Goal: Task Accomplishment & Management: Use online tool/utility

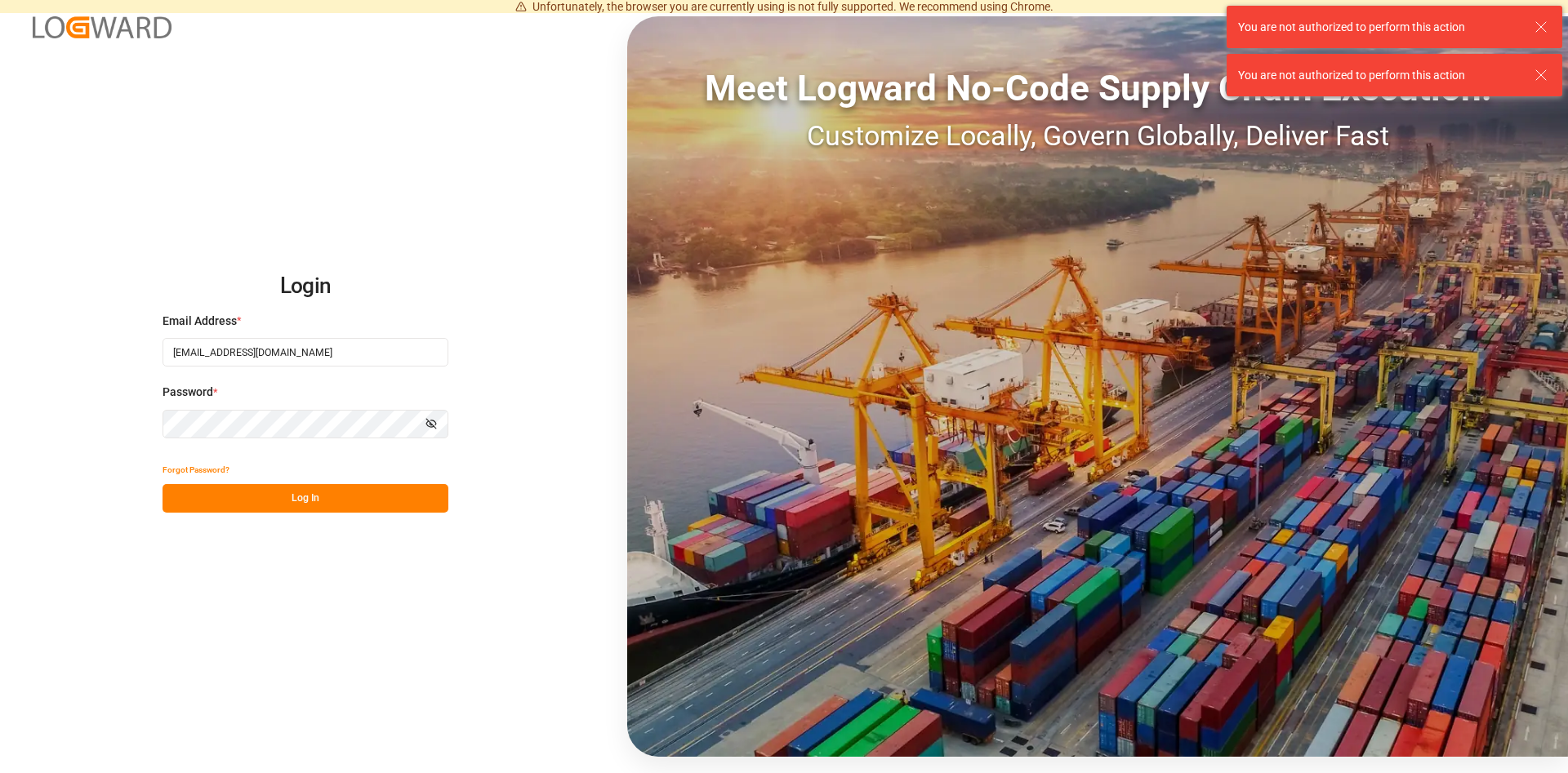
click at [315, 497] on button "Log In" at bounding box center [306, 498] width 286 height 28
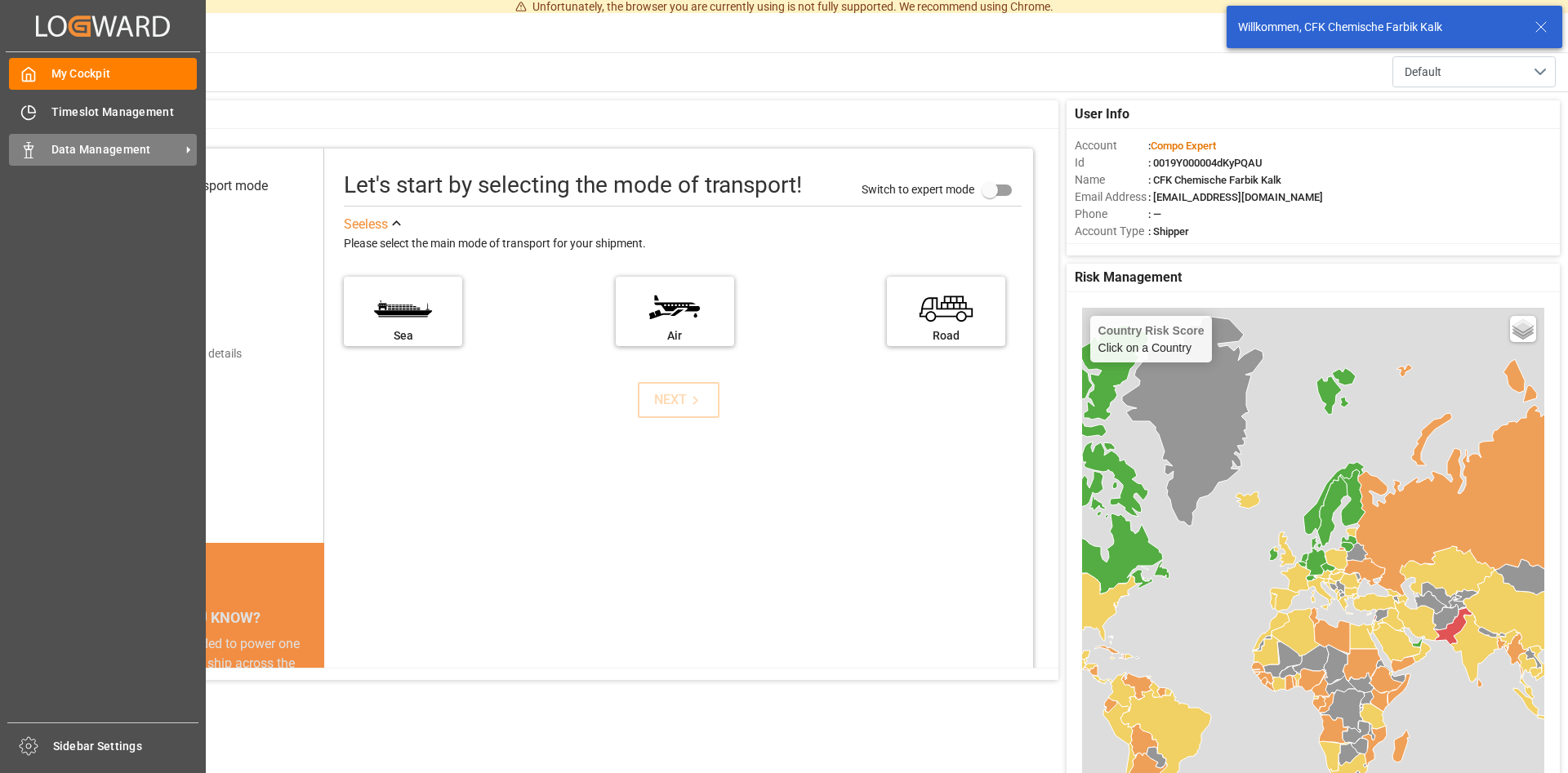
click at [175, 145] on span "Data Management" at bounding box center [116, 150] width 129 height 17
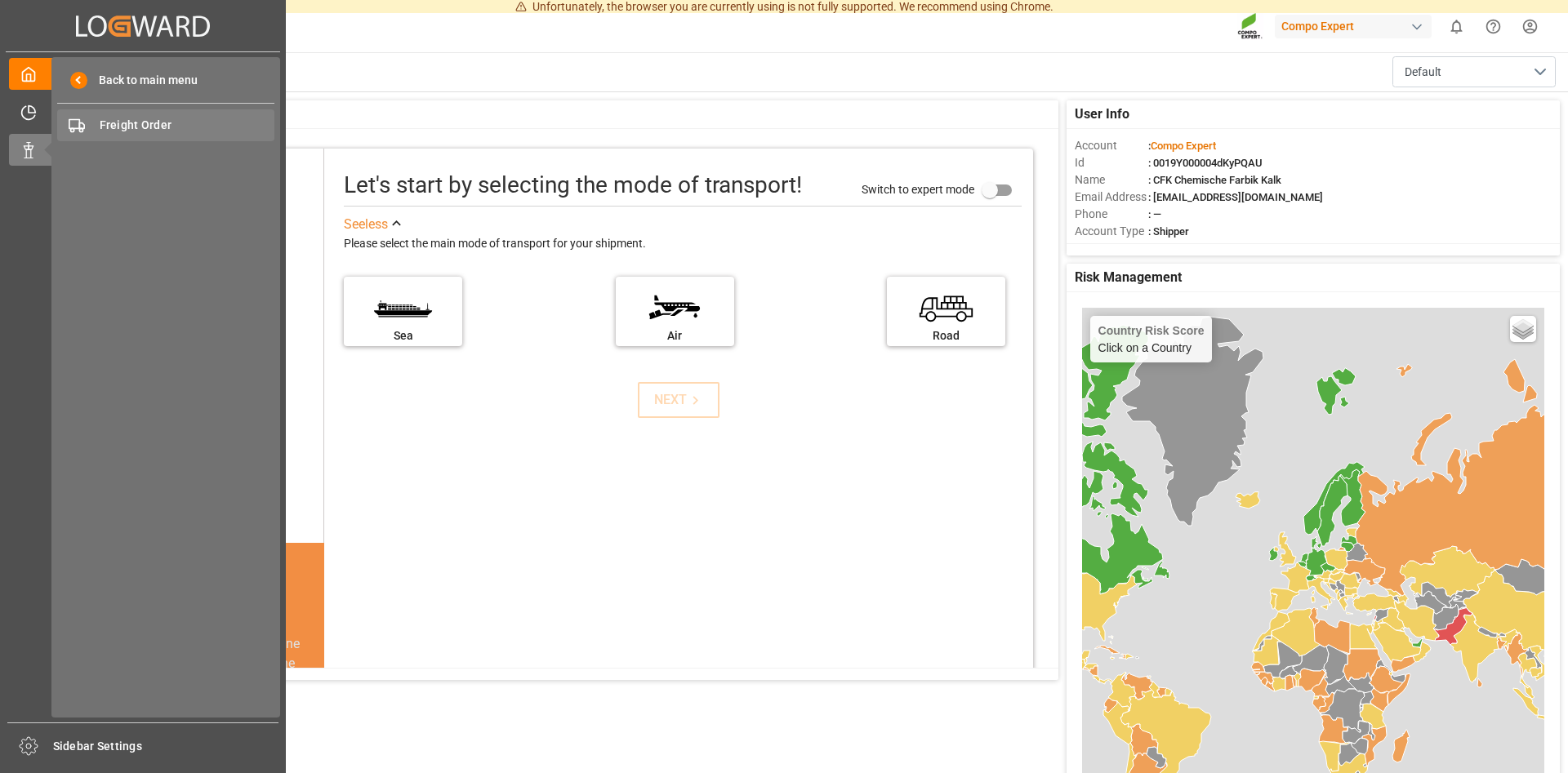
click at [147, 120] on span "Freight Order" at bounding box center [187, 125] width 176 height 17
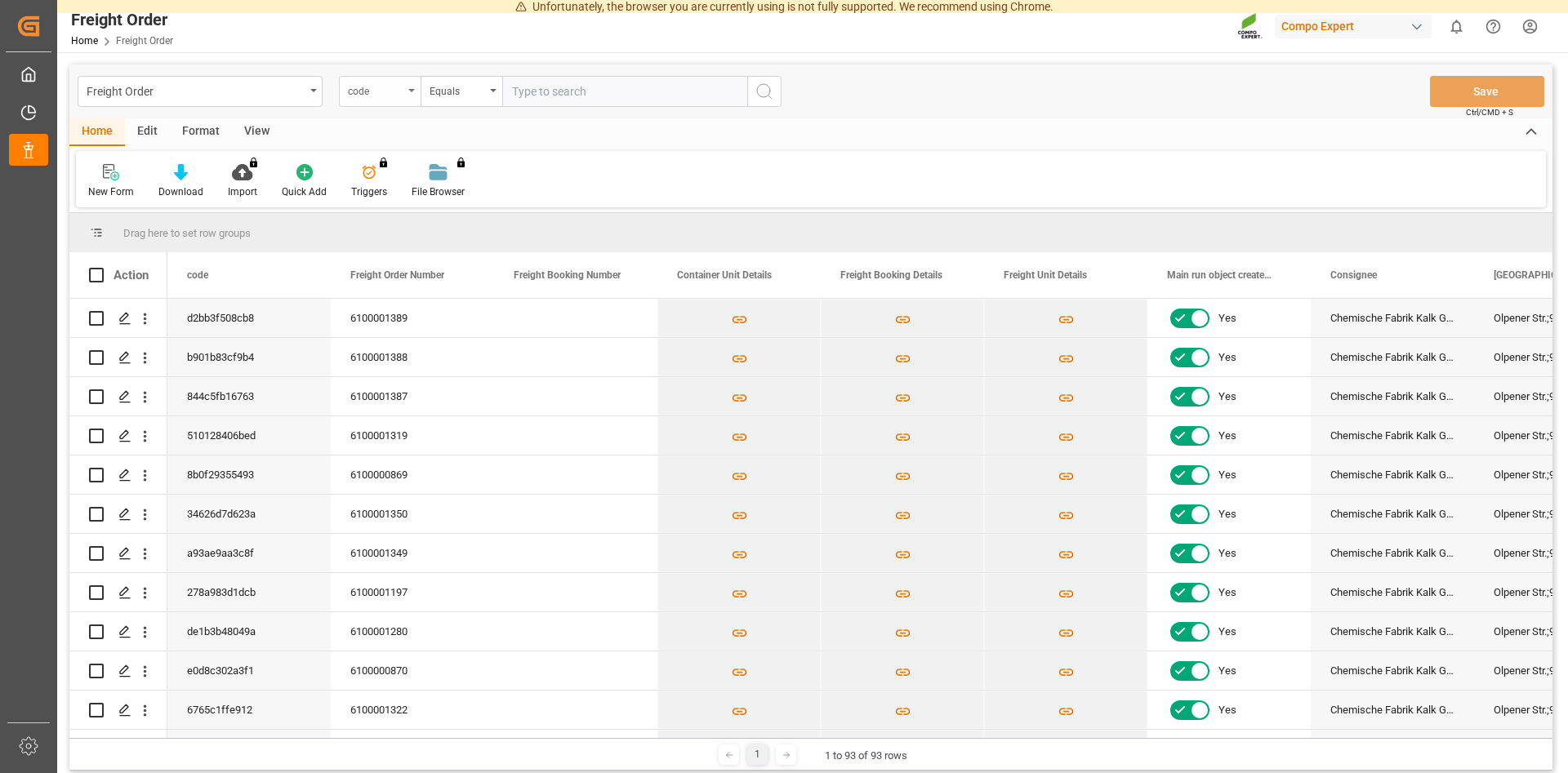
click at [410, 89] on icon "open menu" at bounding box center [411, 90] width 7 height 3
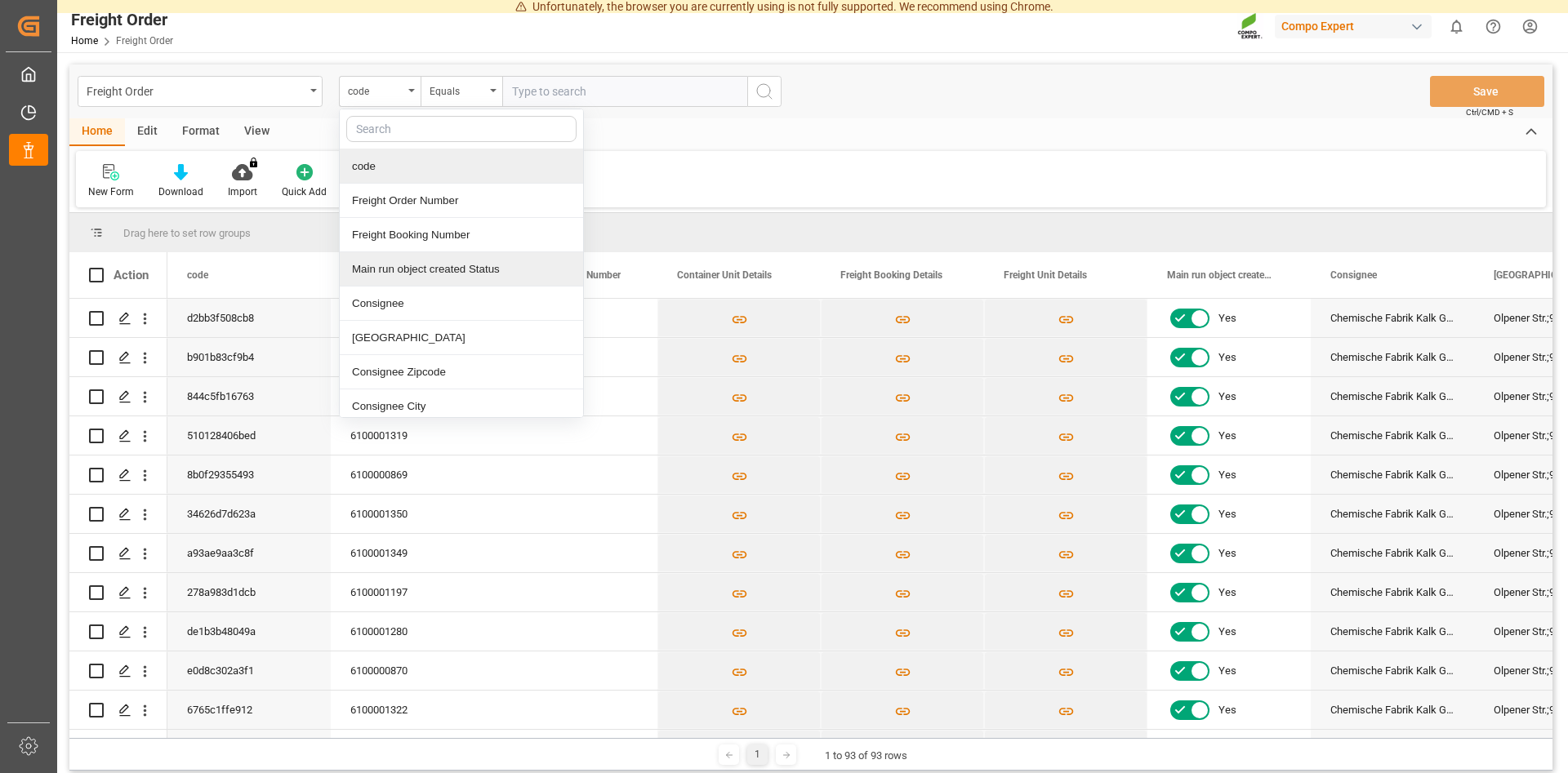
click at [407, 270] on div "Main run object created Status" at bounding box center [461, 269] width 244 height 34
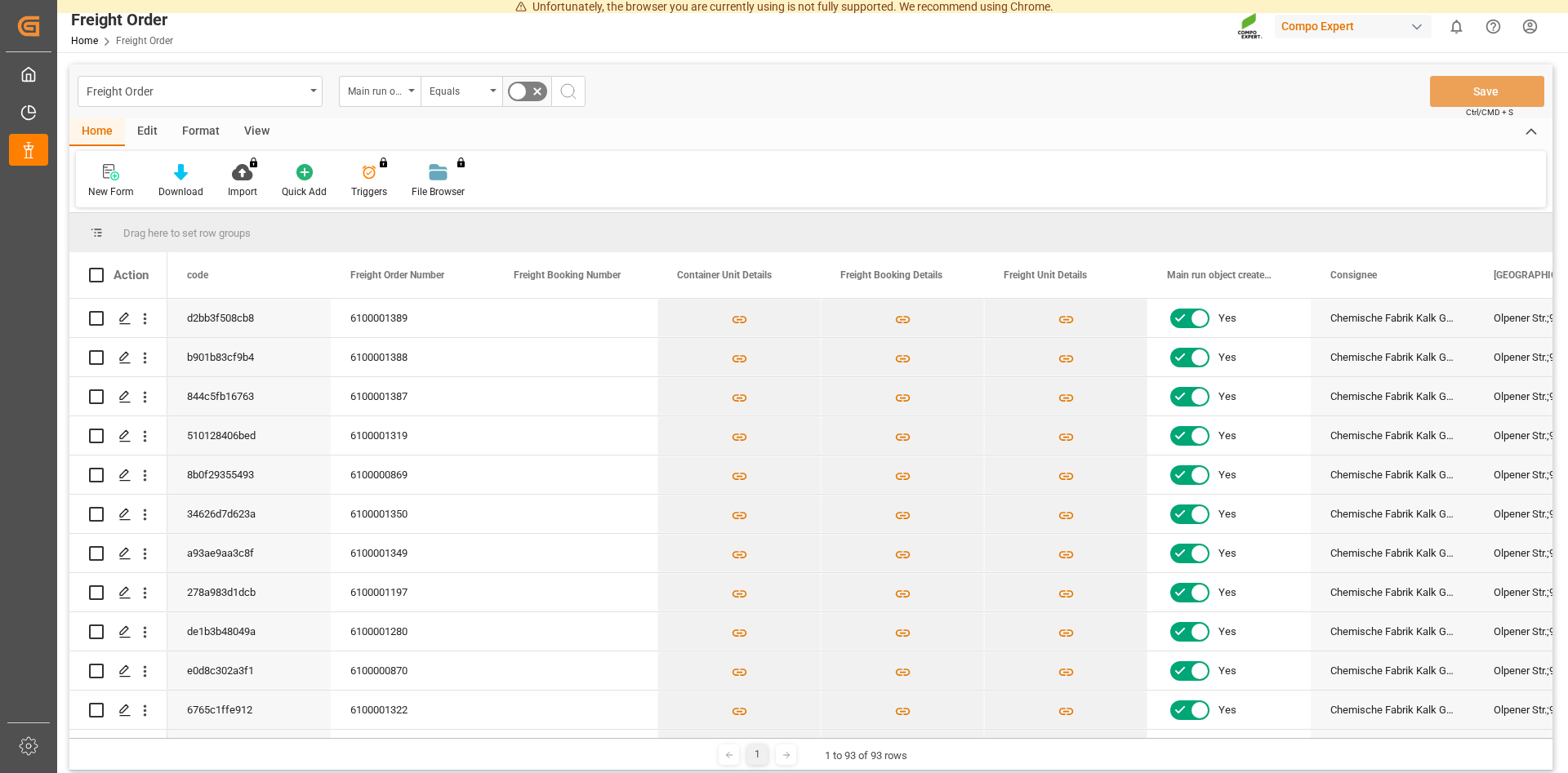
click at [574, 89] on circle "search button" at bounding box center [567, 90] width 13 height 13
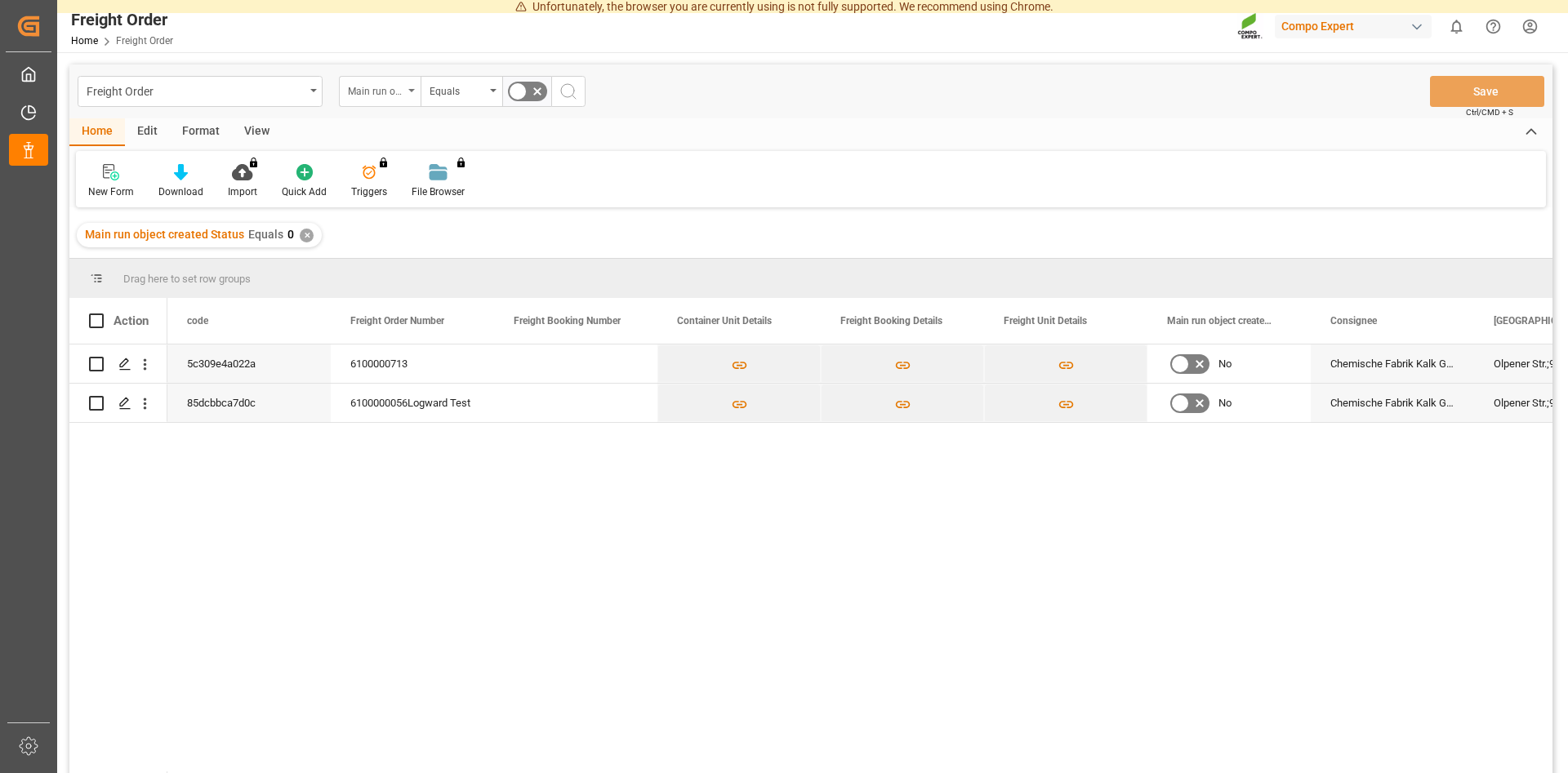
click at [412, 86] on div "Main run object created Status" at bounding box center [379, 91] width 82 height 31
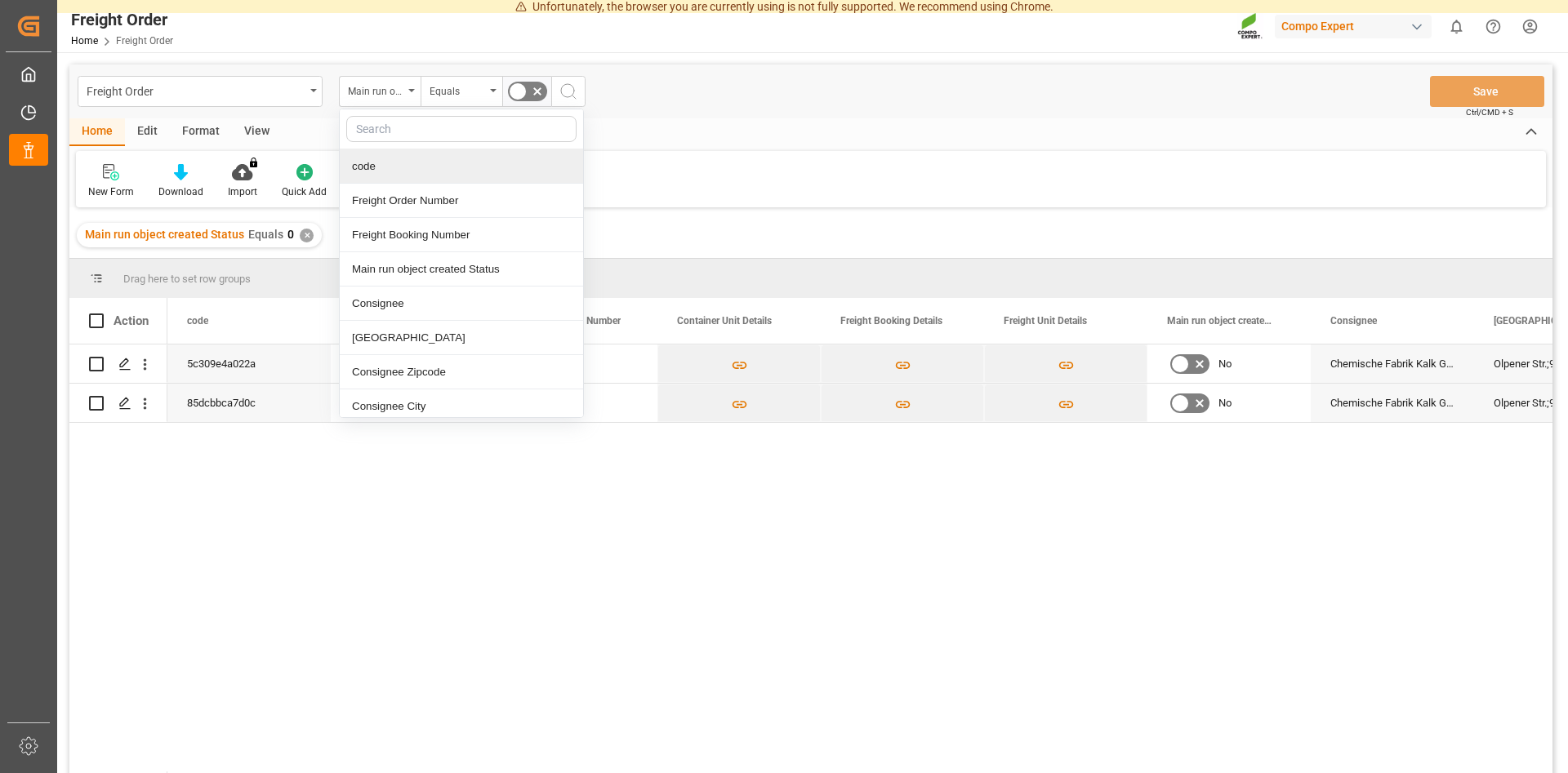
click at [395, 165] on div "code" at bounding box center [461, 166] width 244 height 34
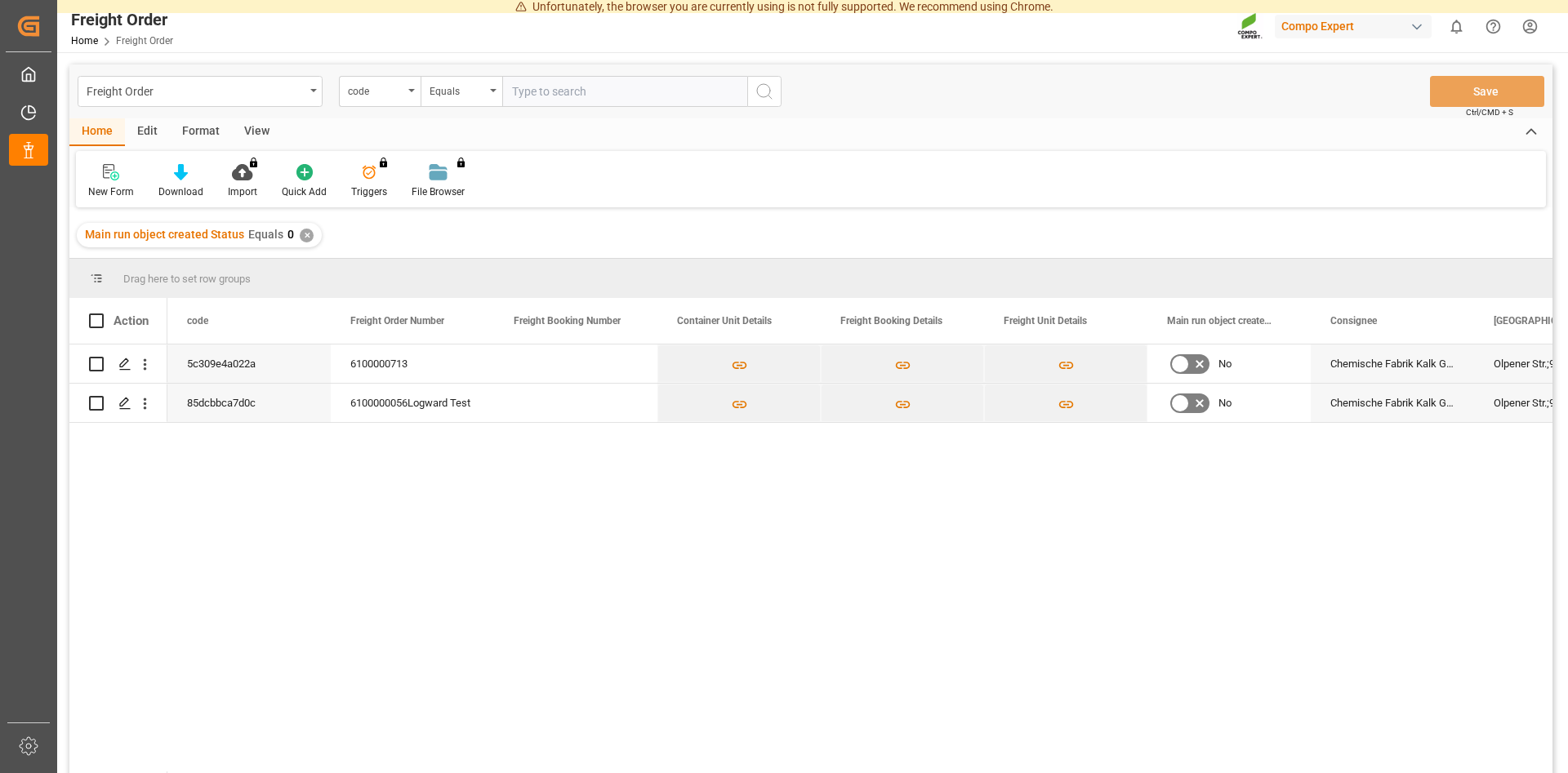
click at [563, 93] on input "text" at bounding box center [625, 91] width 245 height 31
paste input "6100001388"
type input "6100001388"
click at [768, 87] on icon "search button" at bounding box center [764, 91] width 20 height 20
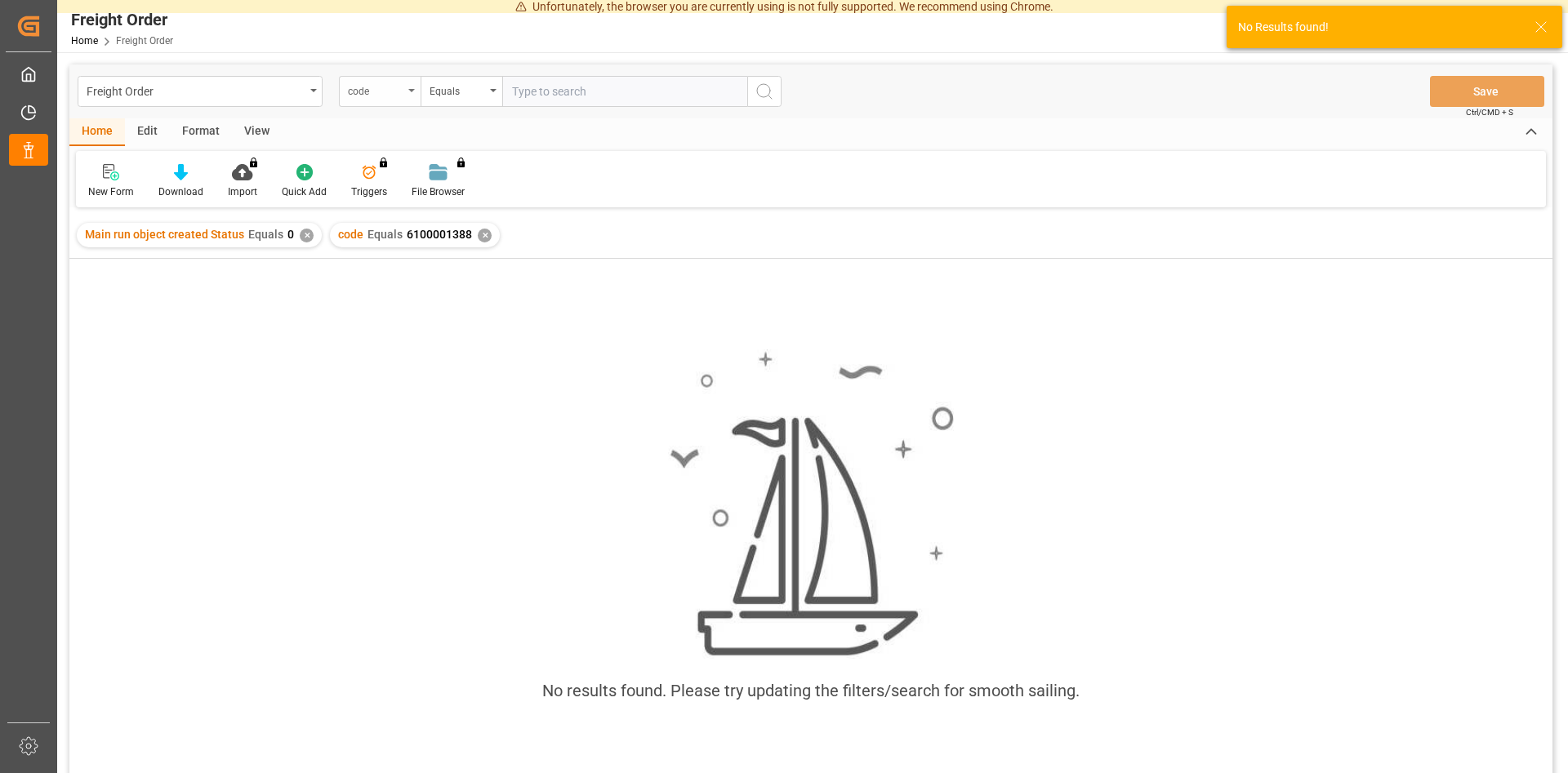
click at [412, 87] on div "code" at bounding box center [379, 91] width 82 height 31
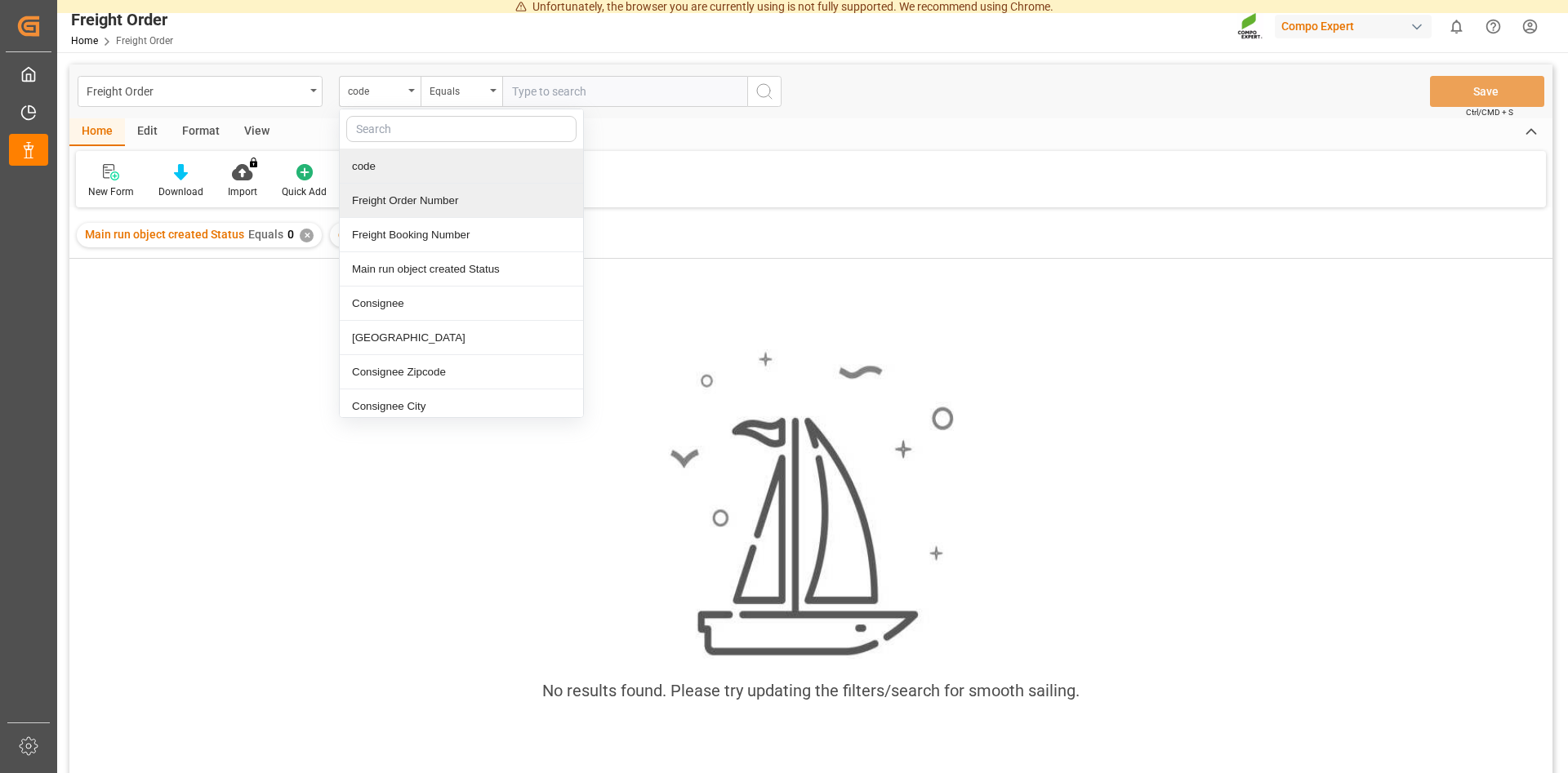
click at [404, 198] on div "Freight Order Number" at bounding box center [461, 200] width 244 height 34
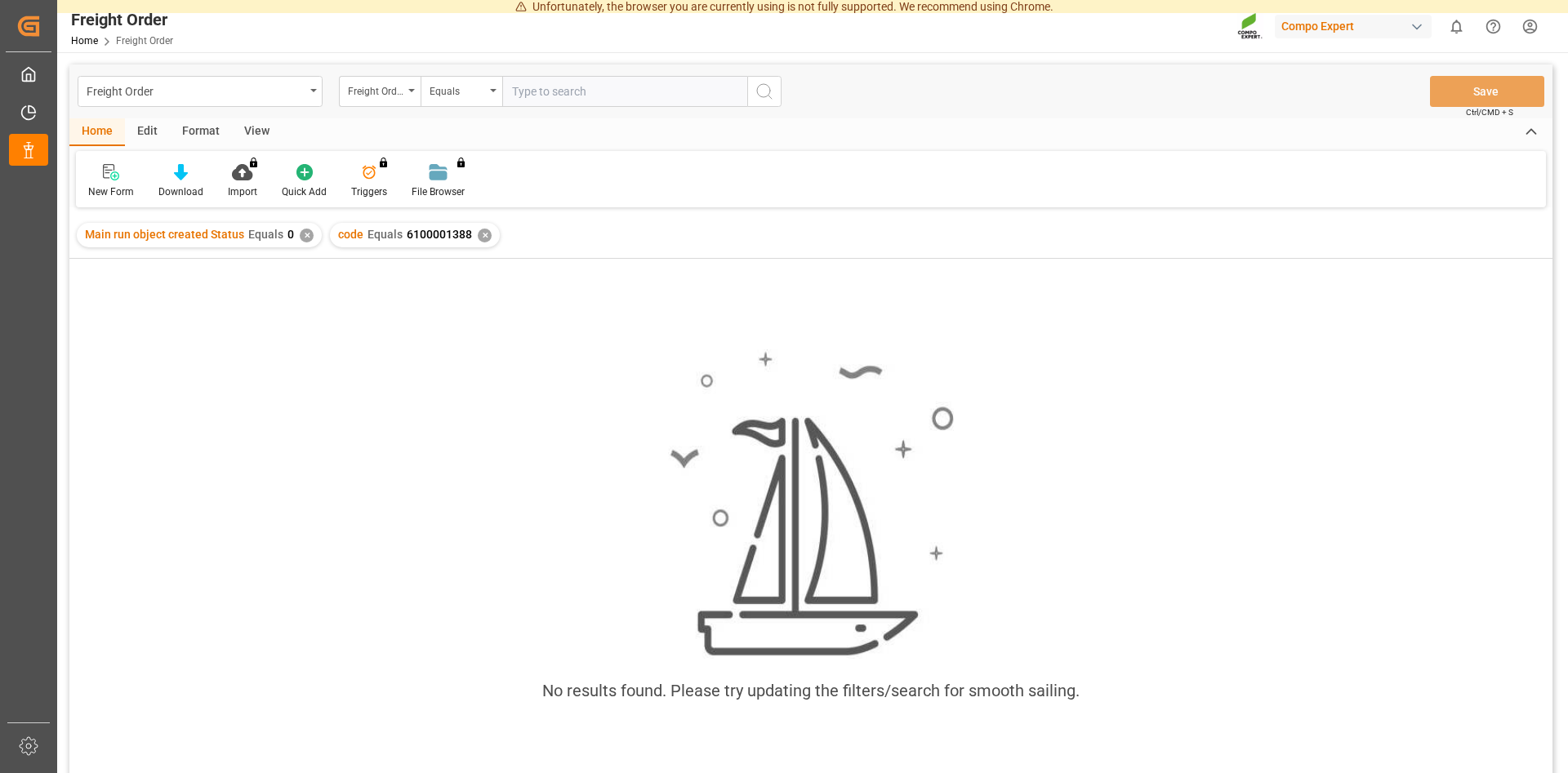
click at [542, 89] on input "text" at bounding box center [625, 91] width 245 height 31
paste input "6100001388"
type input "6100001388"
click at [774, 89] on button "search button" at bounding box center [764, 91] width 34 height 31
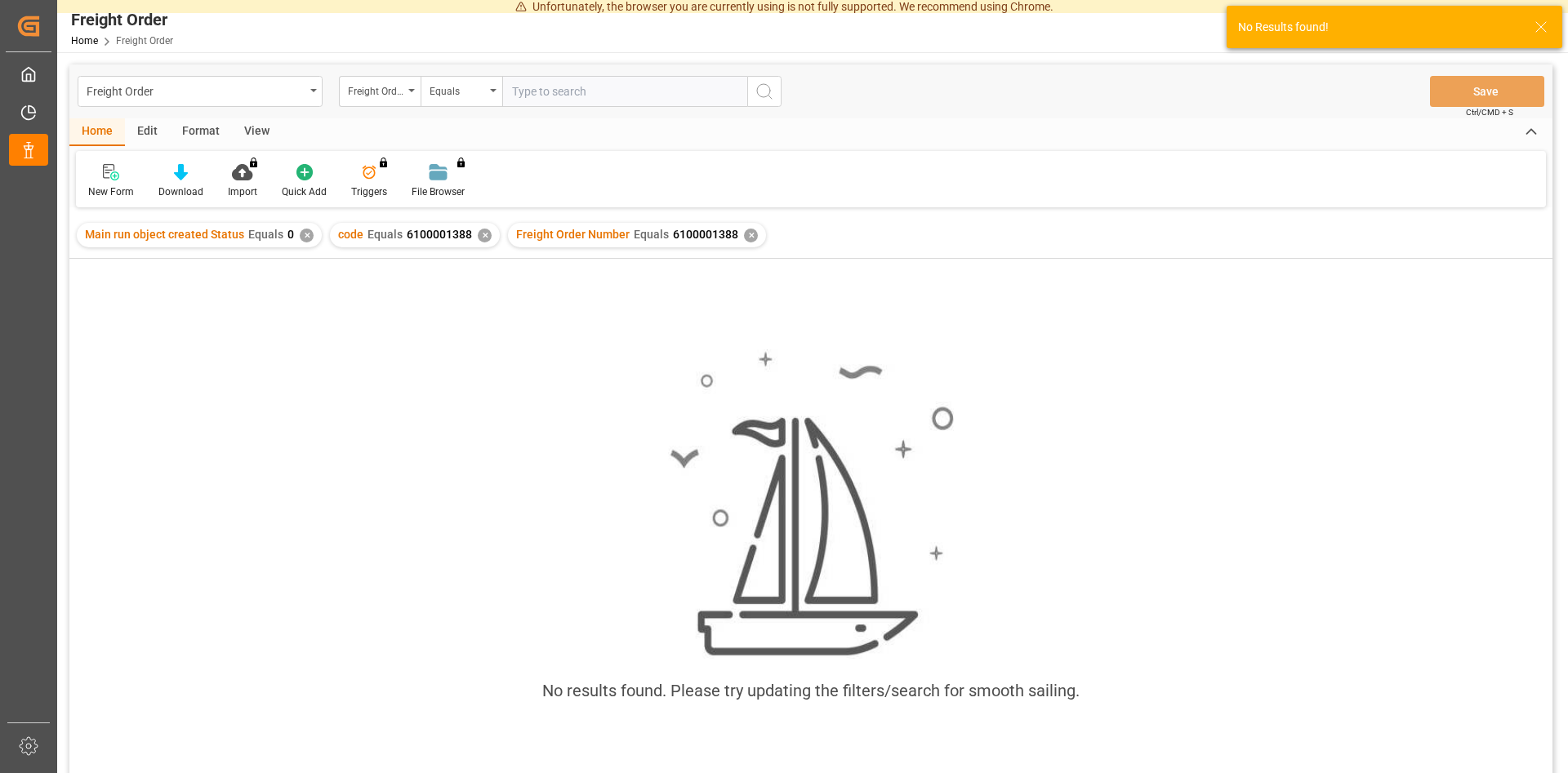
click at [744, 234] on div "✕" at bounding box center [751, 235] width 14 height 14
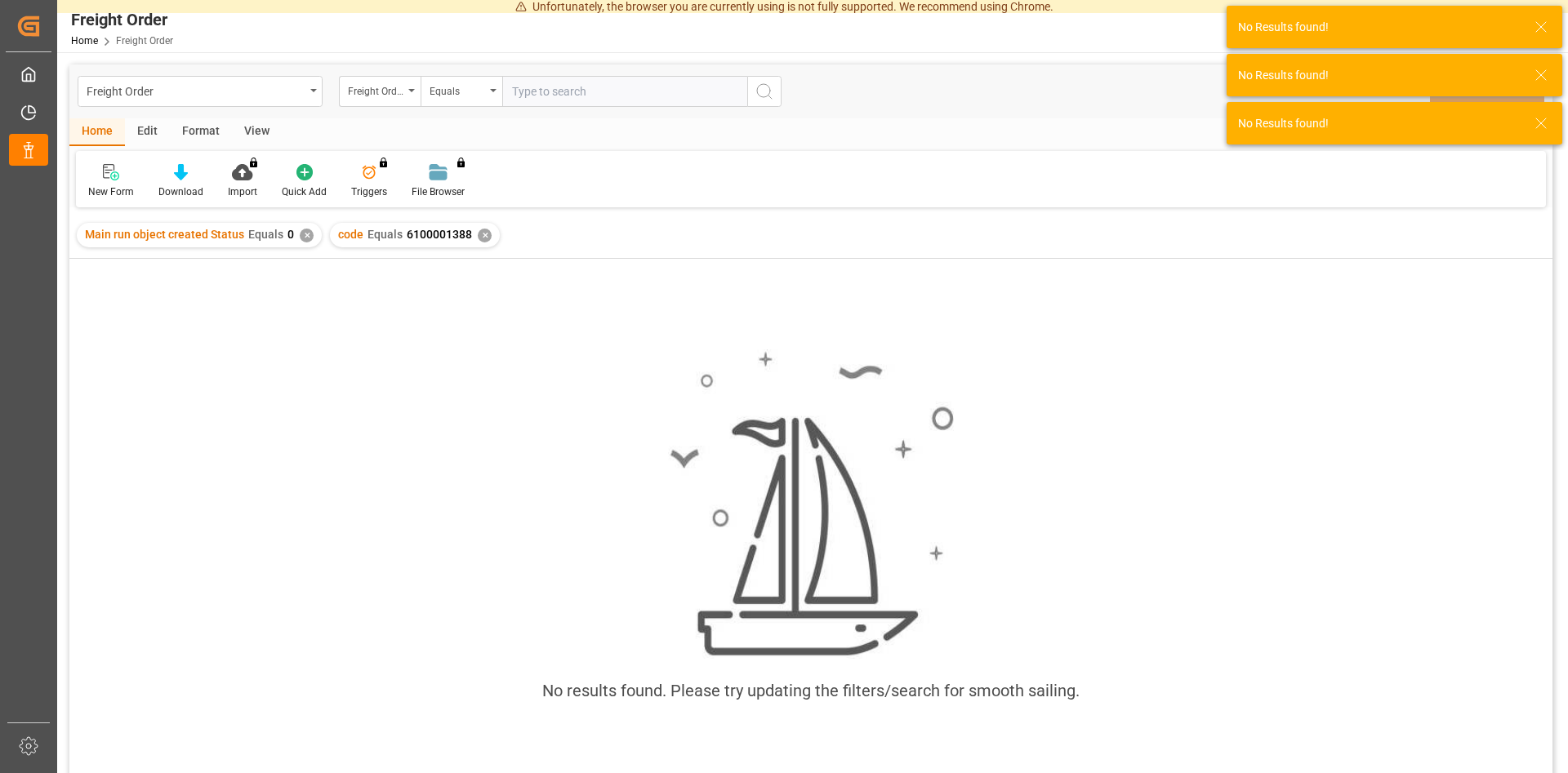
click at [483, 237] on div "✕" at bounding box center [484, 235] width 14 height 14
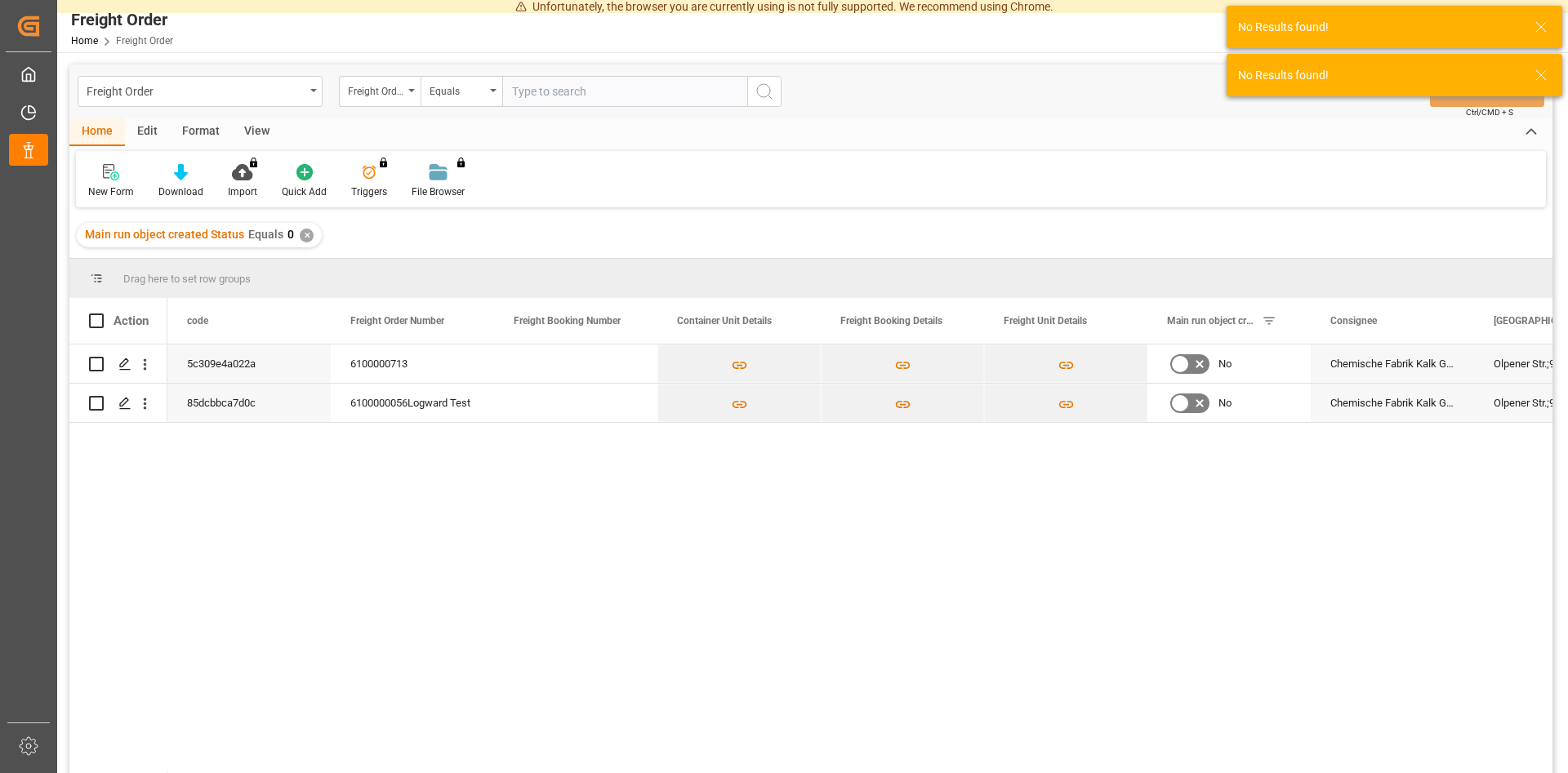
click at [304, 232] on div "✕" at bounding box center [307, 235] width 14 height 14
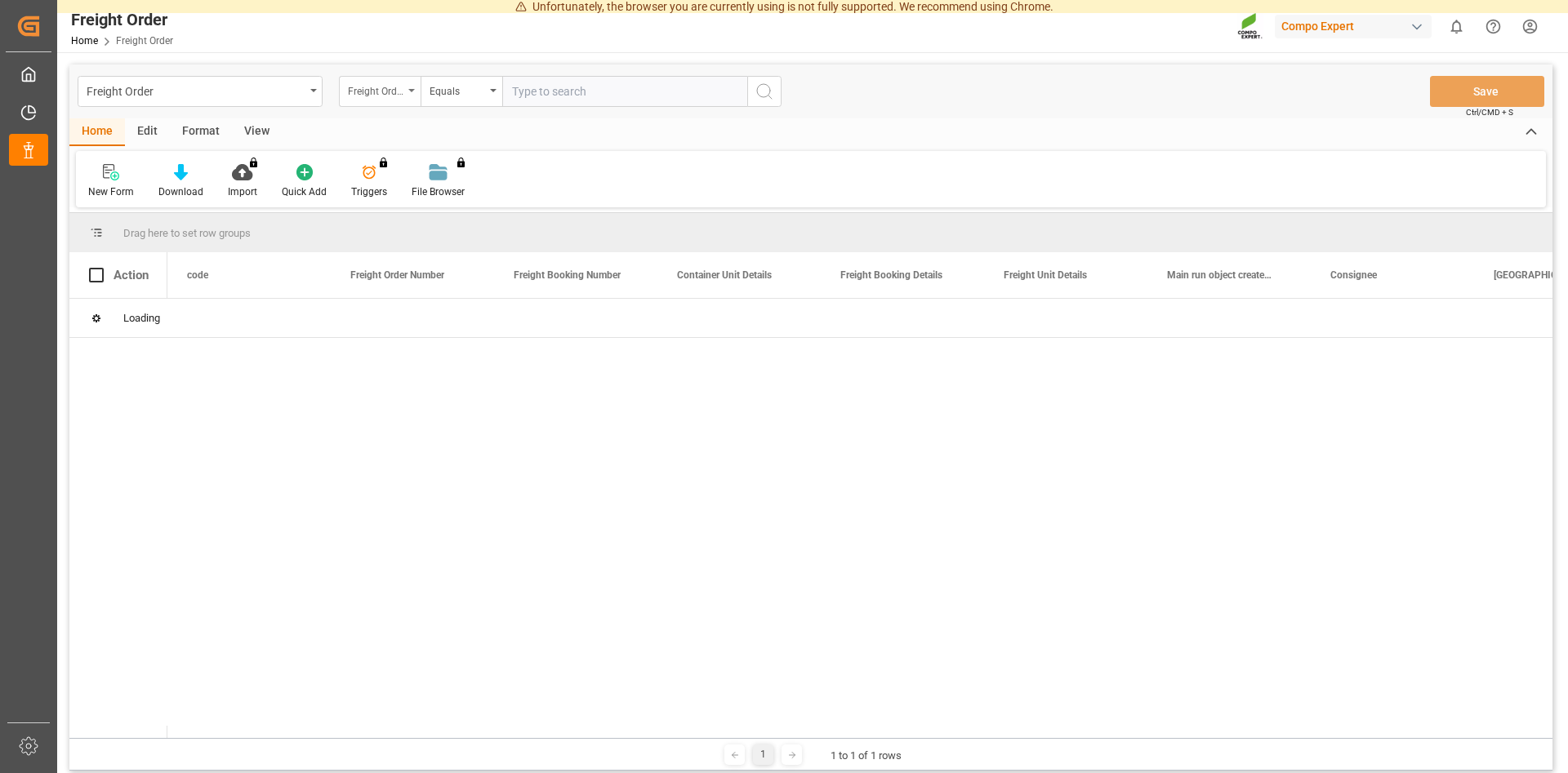
click at [413, 86] on div "Freight Order Number" at bounding box center [379, 91] width 82 height 31
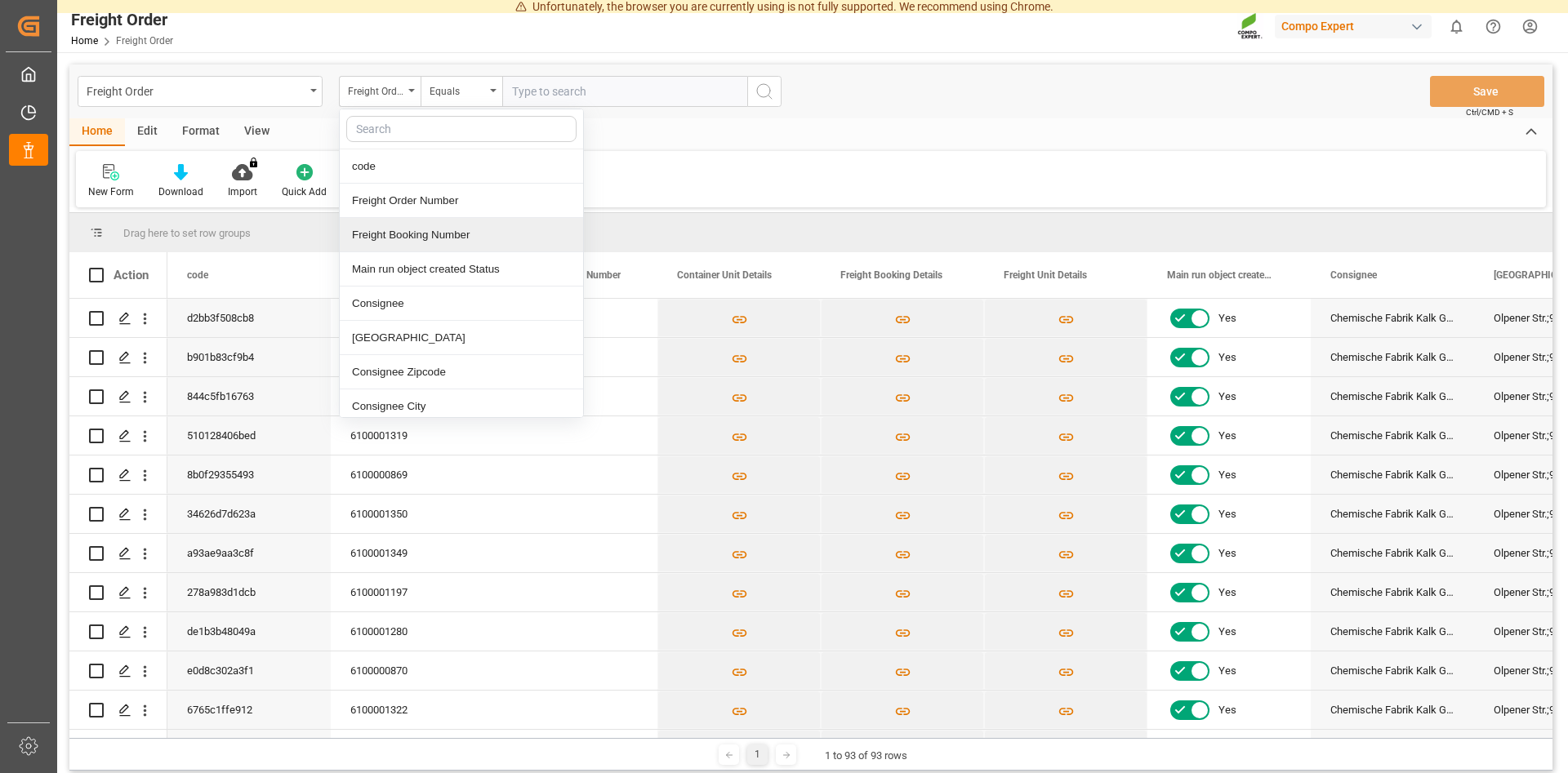
click at [406, 234] on div "Freight Booking Number" at bounding box center [461, 235] width 244 height 34
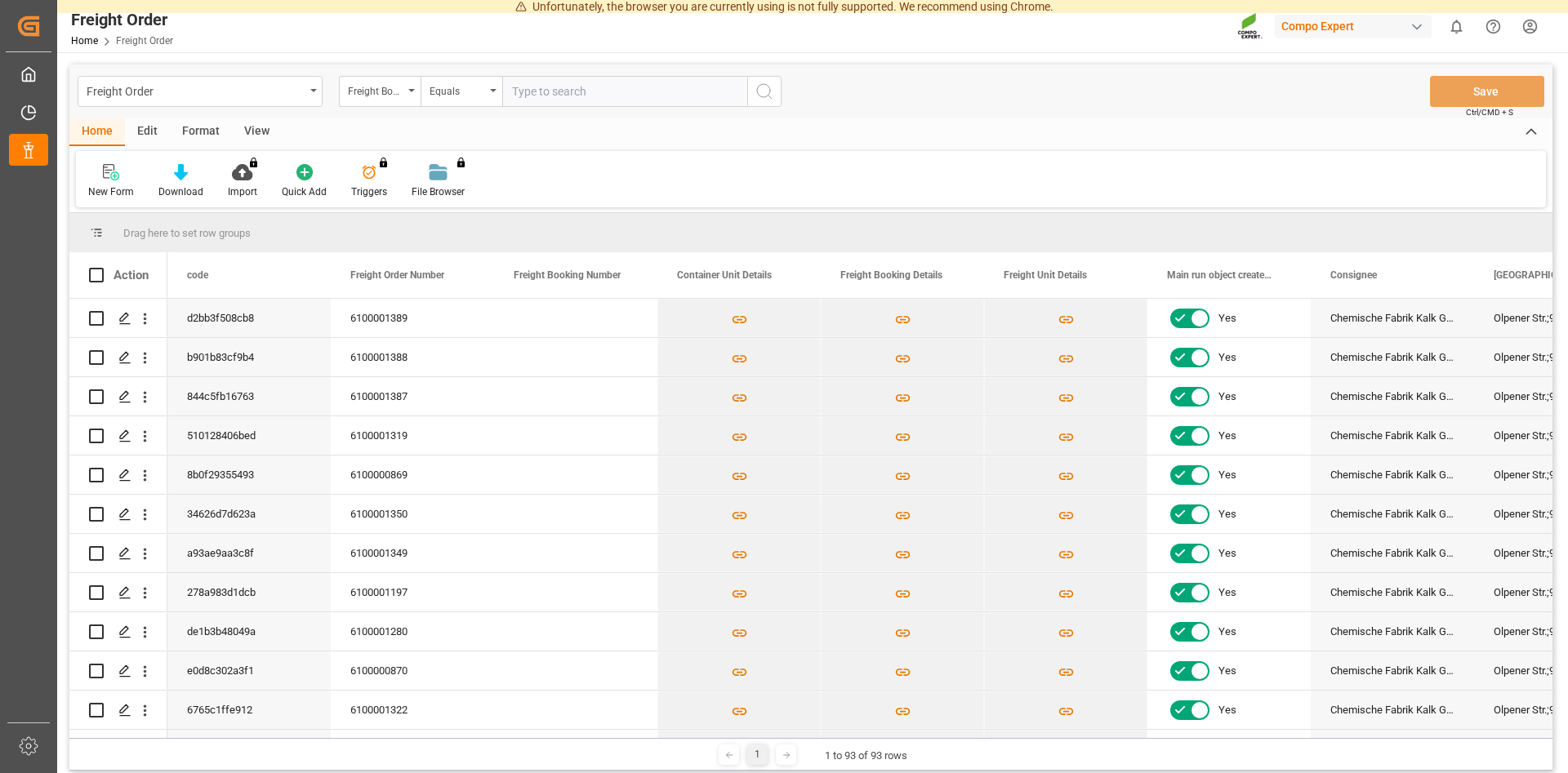
drag, startPoint x: 548, startPoint y: 82, endPoint x: 561, endPoint y: 90, distance: 15.3
click at [554, 89] on input "text" at bounding box center [625, 91] width 245 height 31
paste input "6100001388"
type input "6100001388"
click at [766, 87] on icon "search button" at bounding box center [764, 91] width 20 height 20
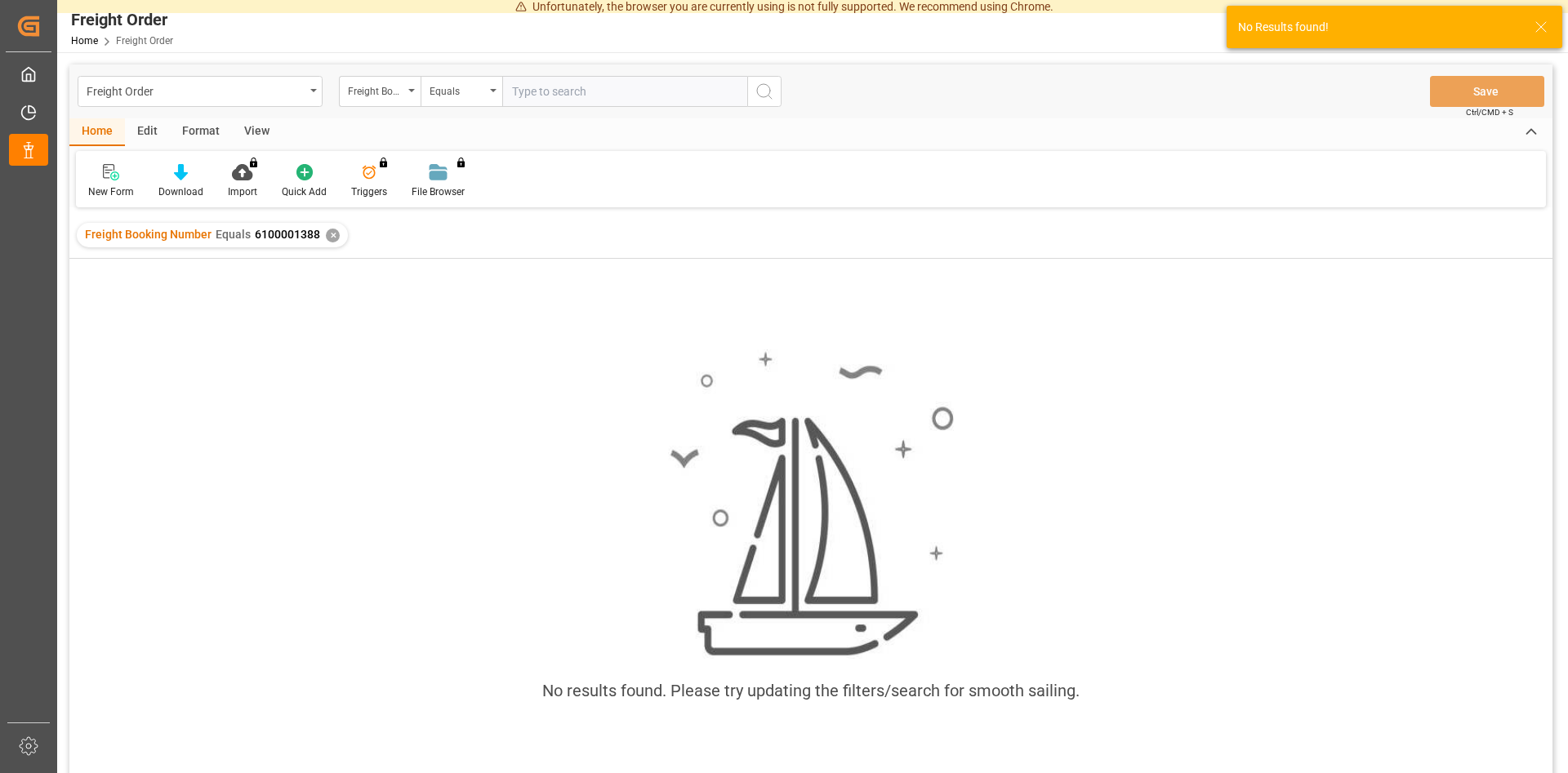
click at [330, 232] on div "✕" at bounding box center [332, 235] width 14 height 14
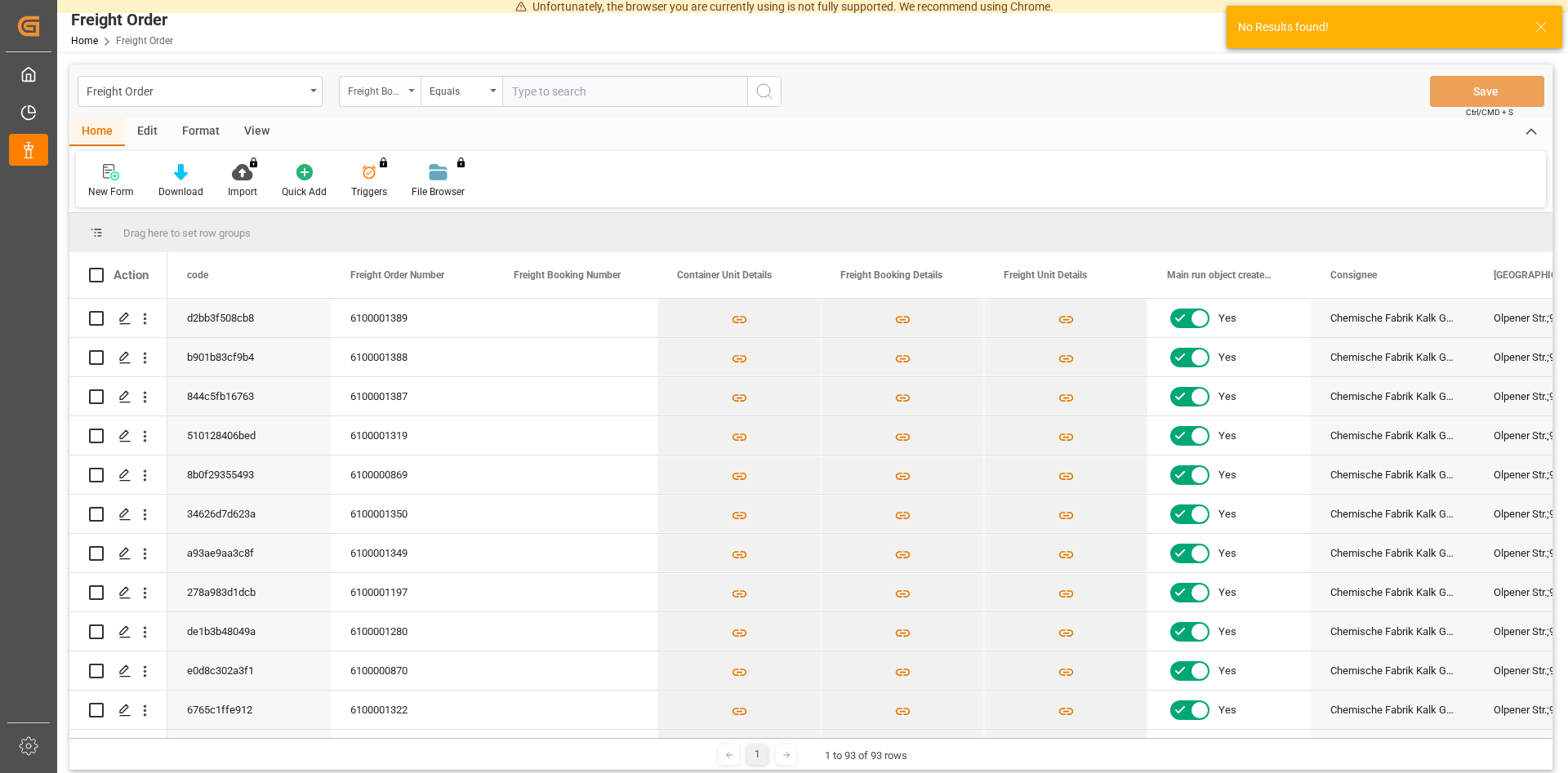
click at [412, 97] on div "Freight Booking Number" at bounding box center [379, 91] width 82 height 31
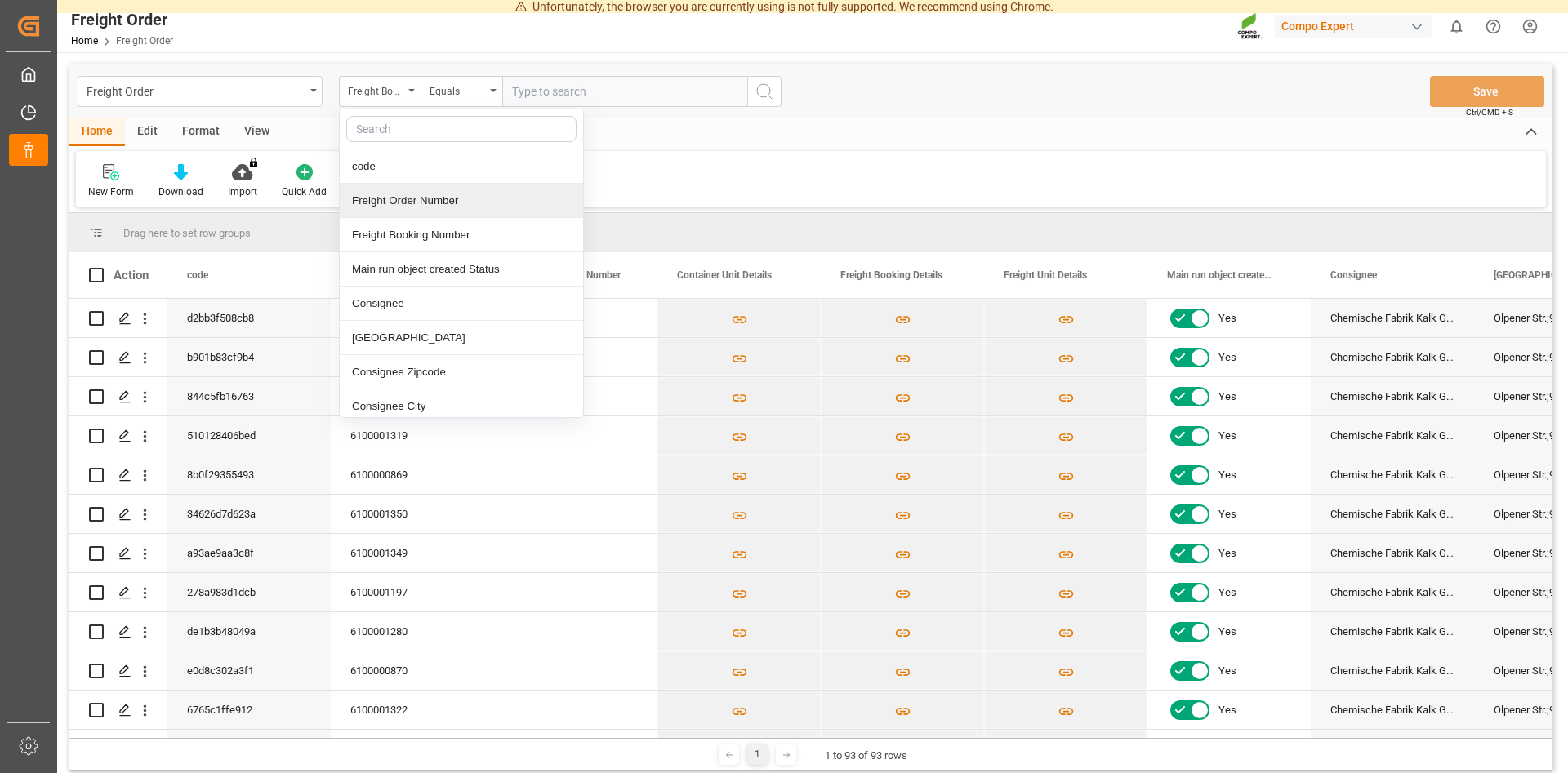
click at [403, 196] on div "Freight Order Number" at bounding box center [461, 200] width 244 height 34
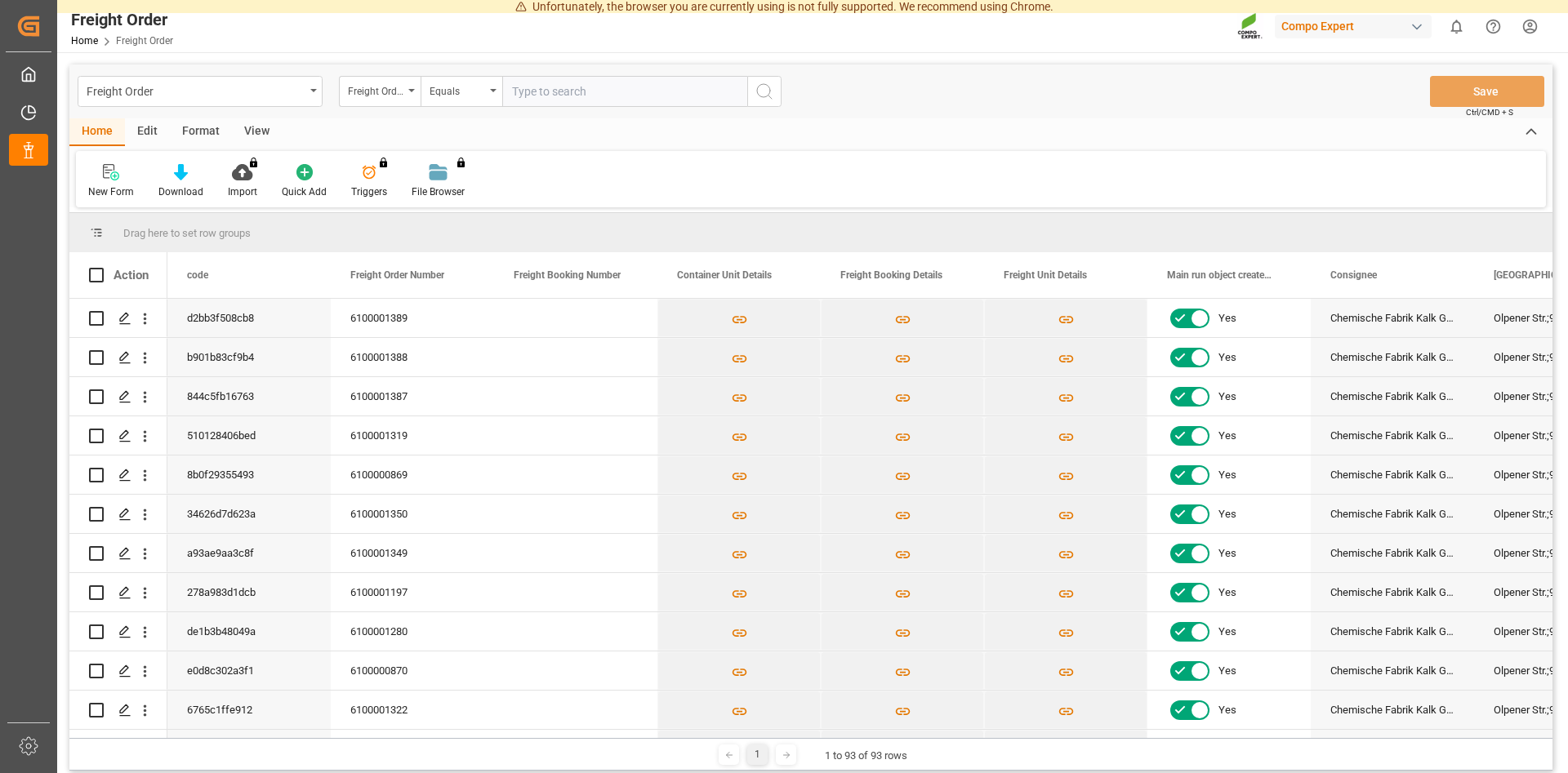
click at [590, 89] on input "text" at bounding box center [625, 91] width 245 height 31
paste input "6100001388"
type input "6100001388"
click at [767, 93] on icon "search button" at bounding box center [764, 91] width 20 height 20
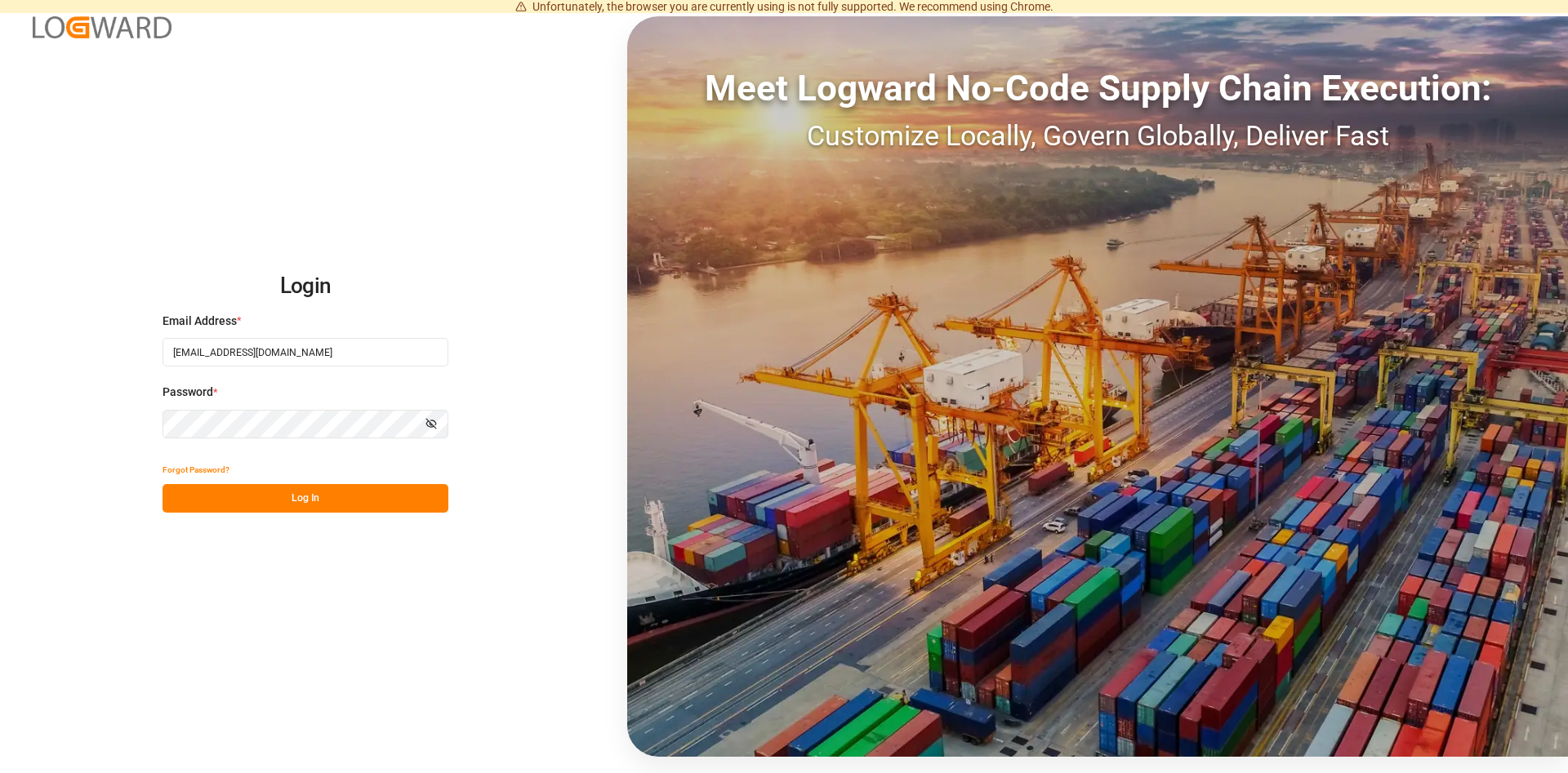
click at [310, 503] on button "Log In" at bounding box center [306, 498] width 286 height 28
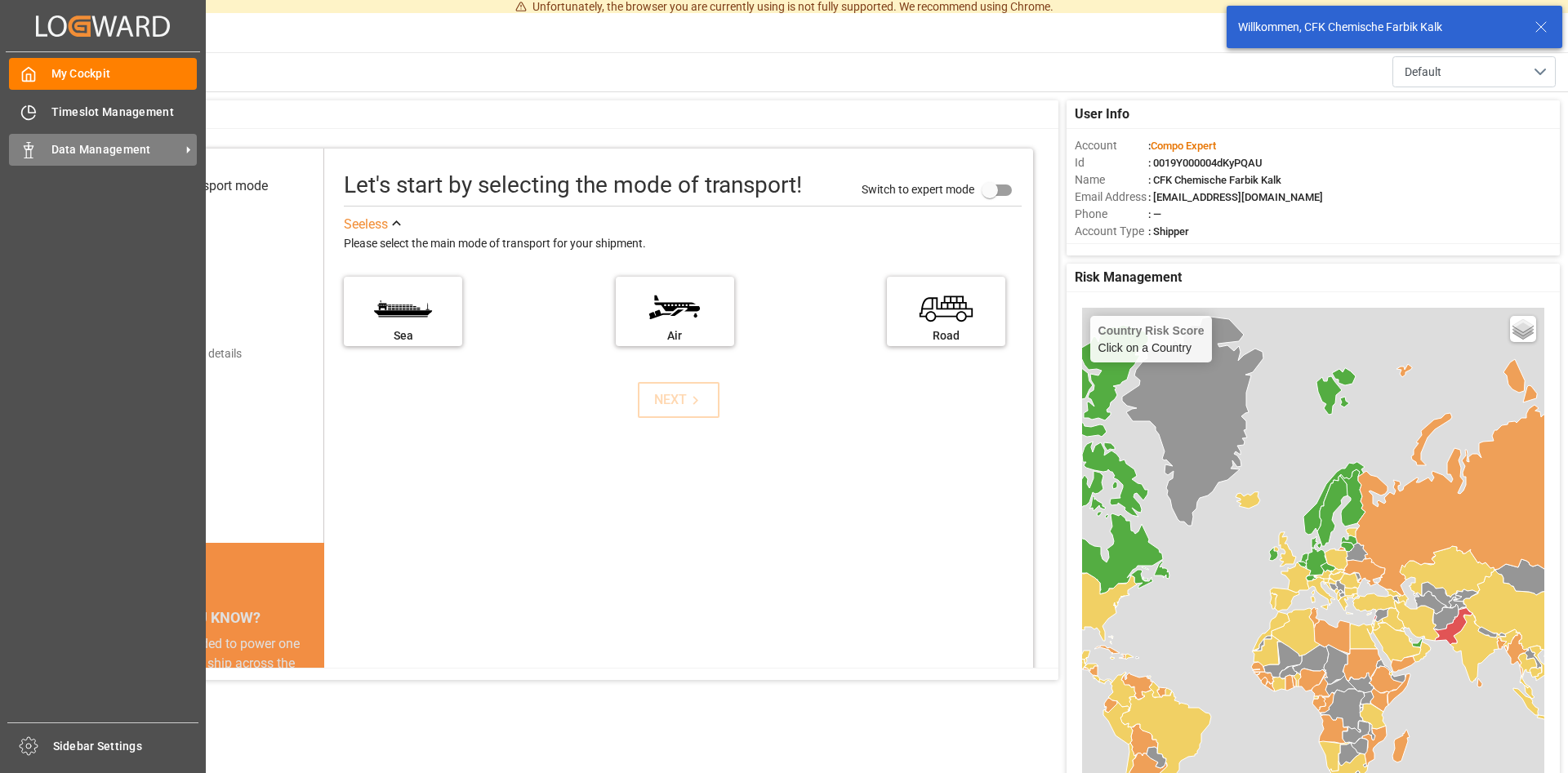
click at [103, 152] on span "Data Management" at bounding box center [116, 150] width 129 height 17
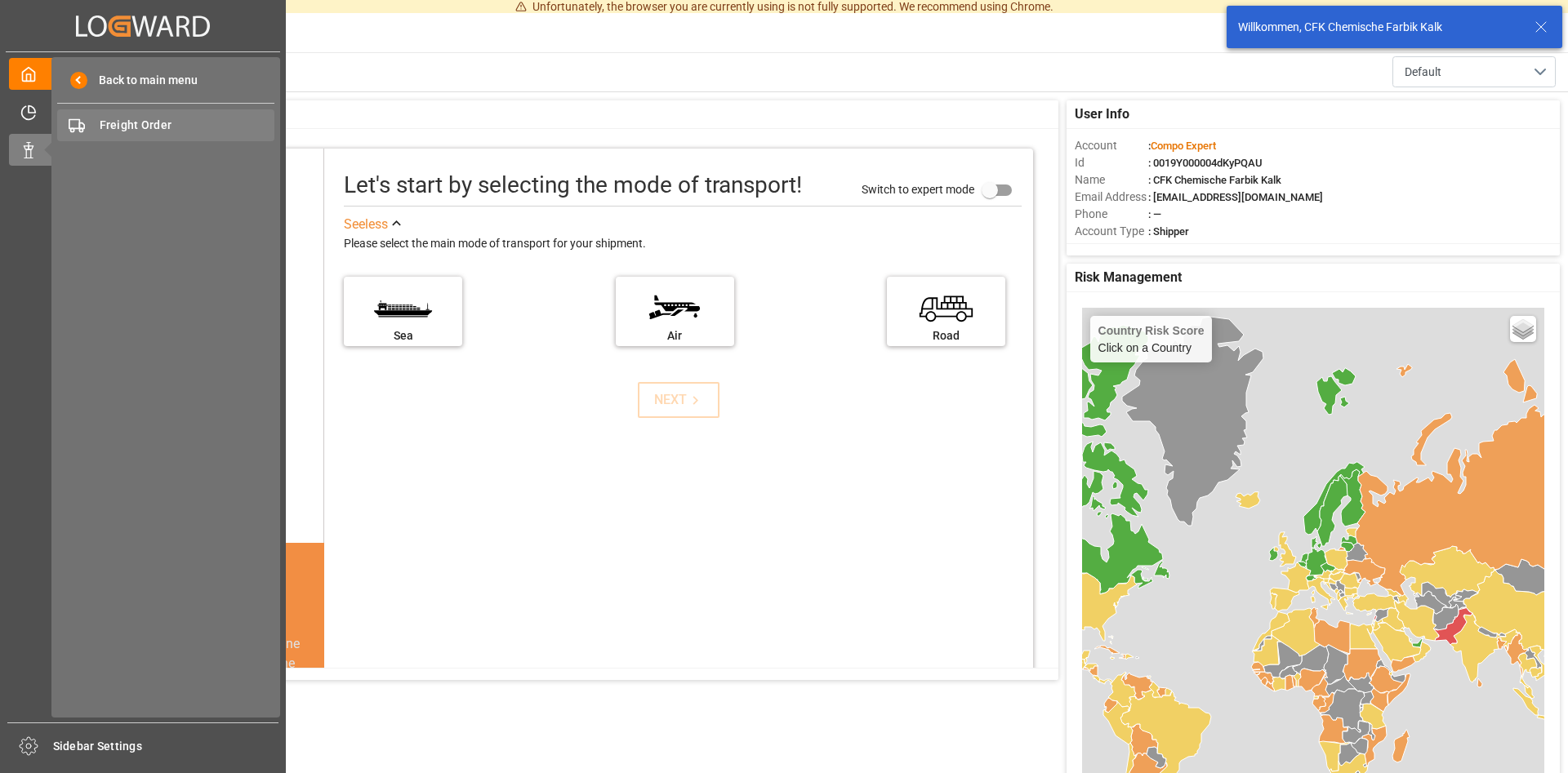
click at [140, 124] on span "Freight Order" at bounding box center [187, 125] width 176 height 17
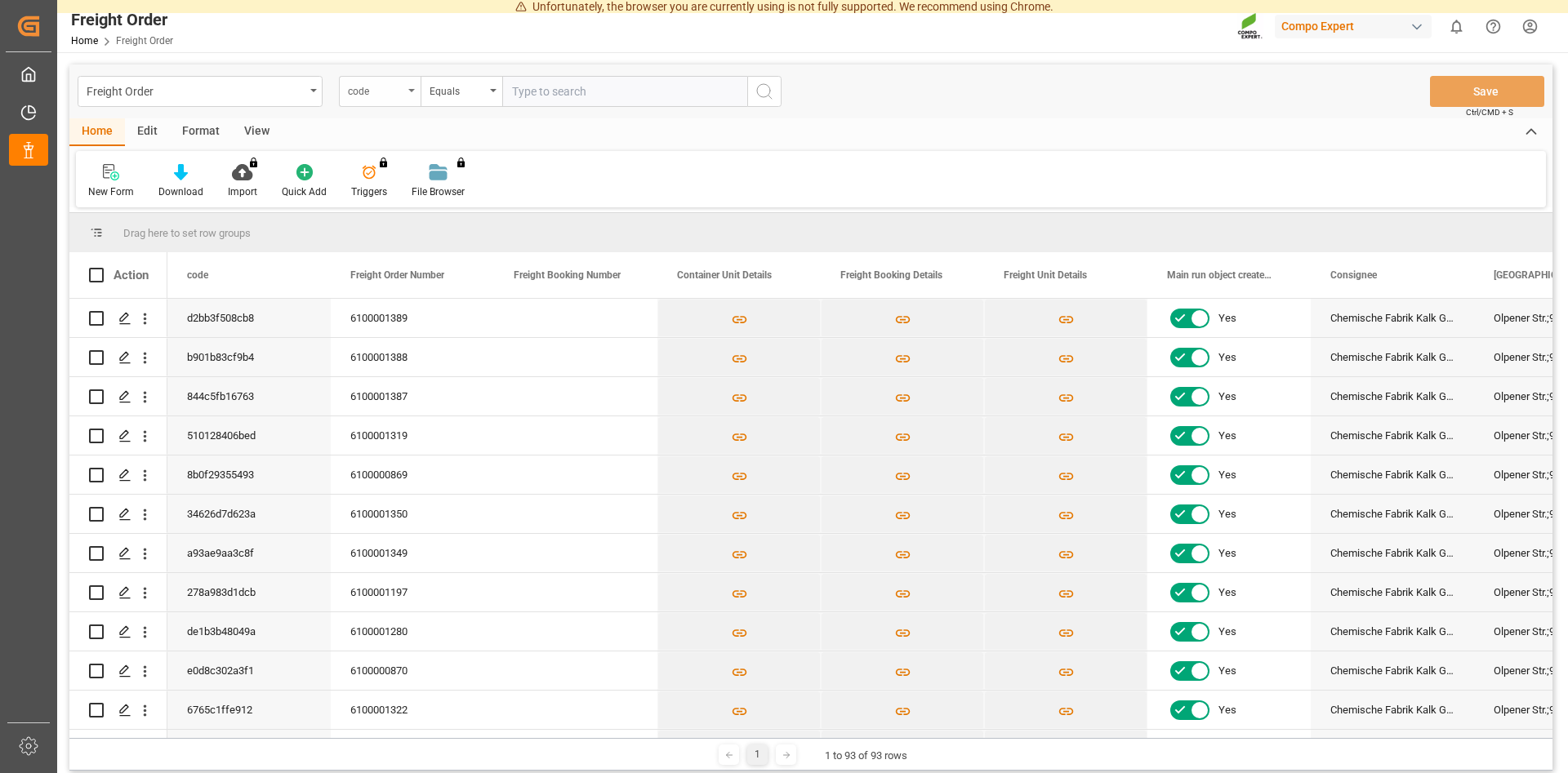
click at [411, 87] on div "code" at bounding box center [379, 91] width 82 height 31
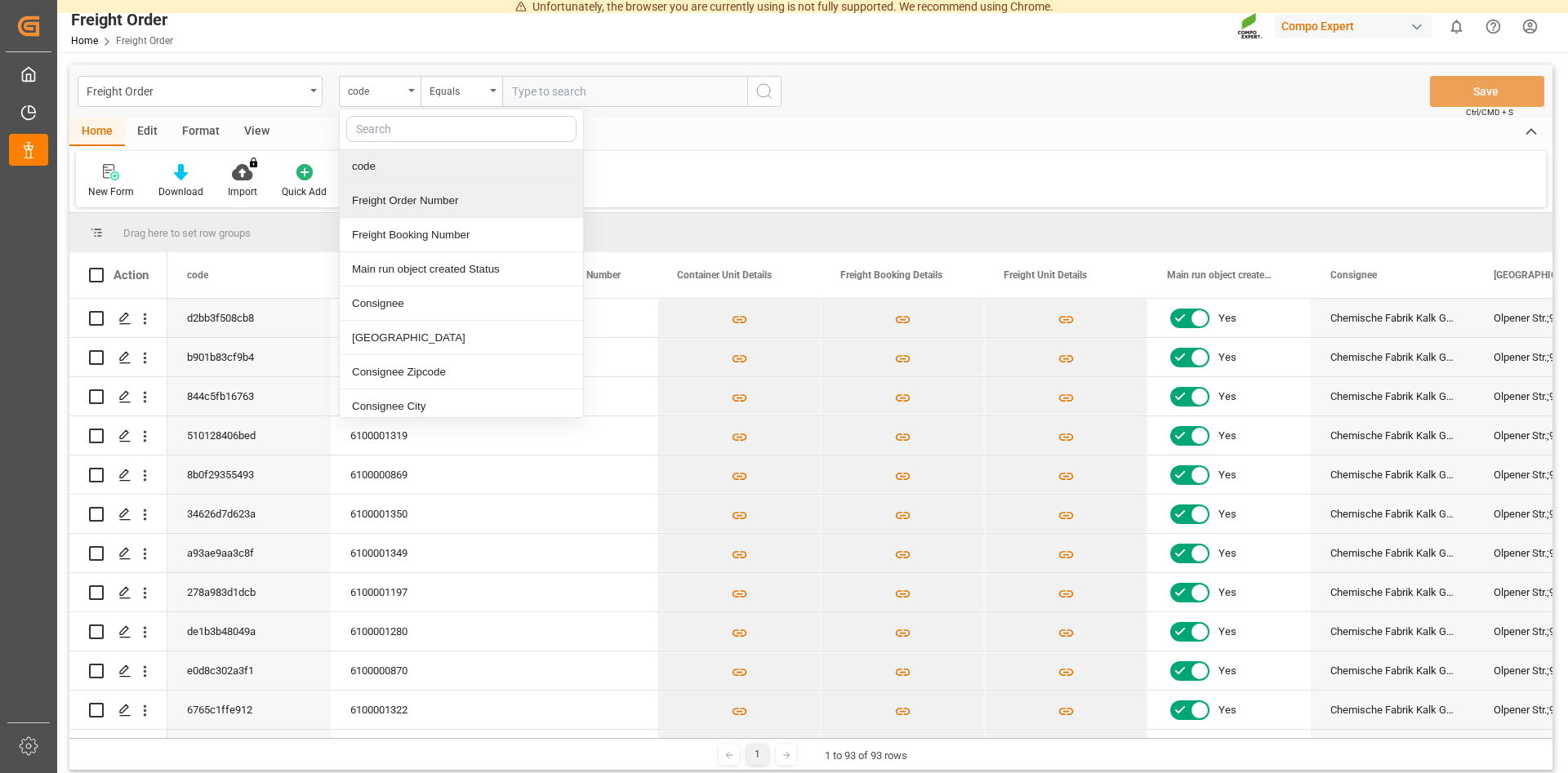
click at [409, 201] on div "Freight Order Number" at bounding box center [461, 200] width 244 height 34
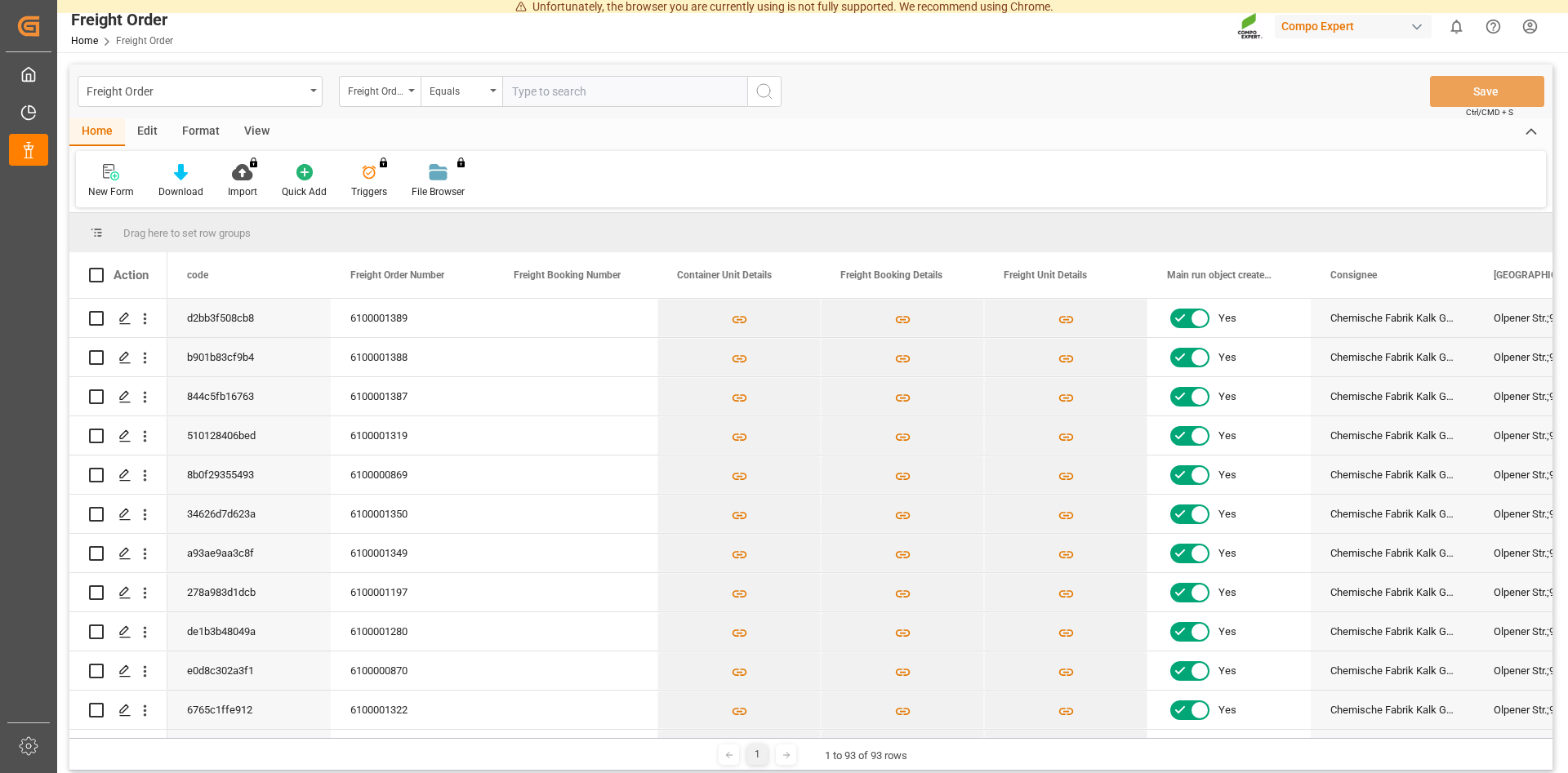
click at [584, 94] on input "text" at bounding box center [625, 91] width 245 height 31
paste input "6100001388"
type input "6100001388"
click at [766, 95] on icon "search button" at bounding box center [764, 91] width 20 height 20
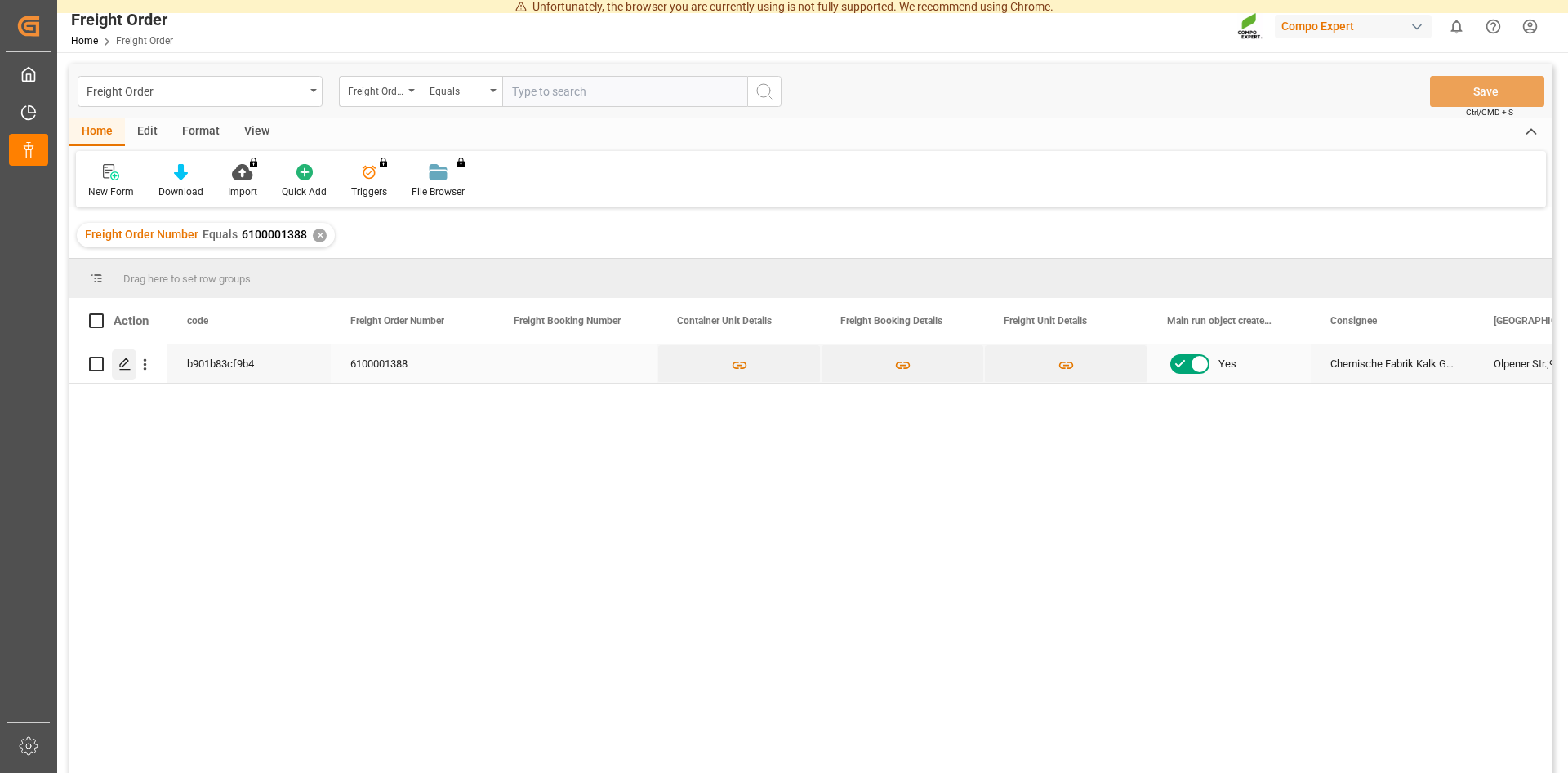
click at [123, 362] on polygon "Press SPACE to select this row." at bounding box center [124, 363] width 8 height 8
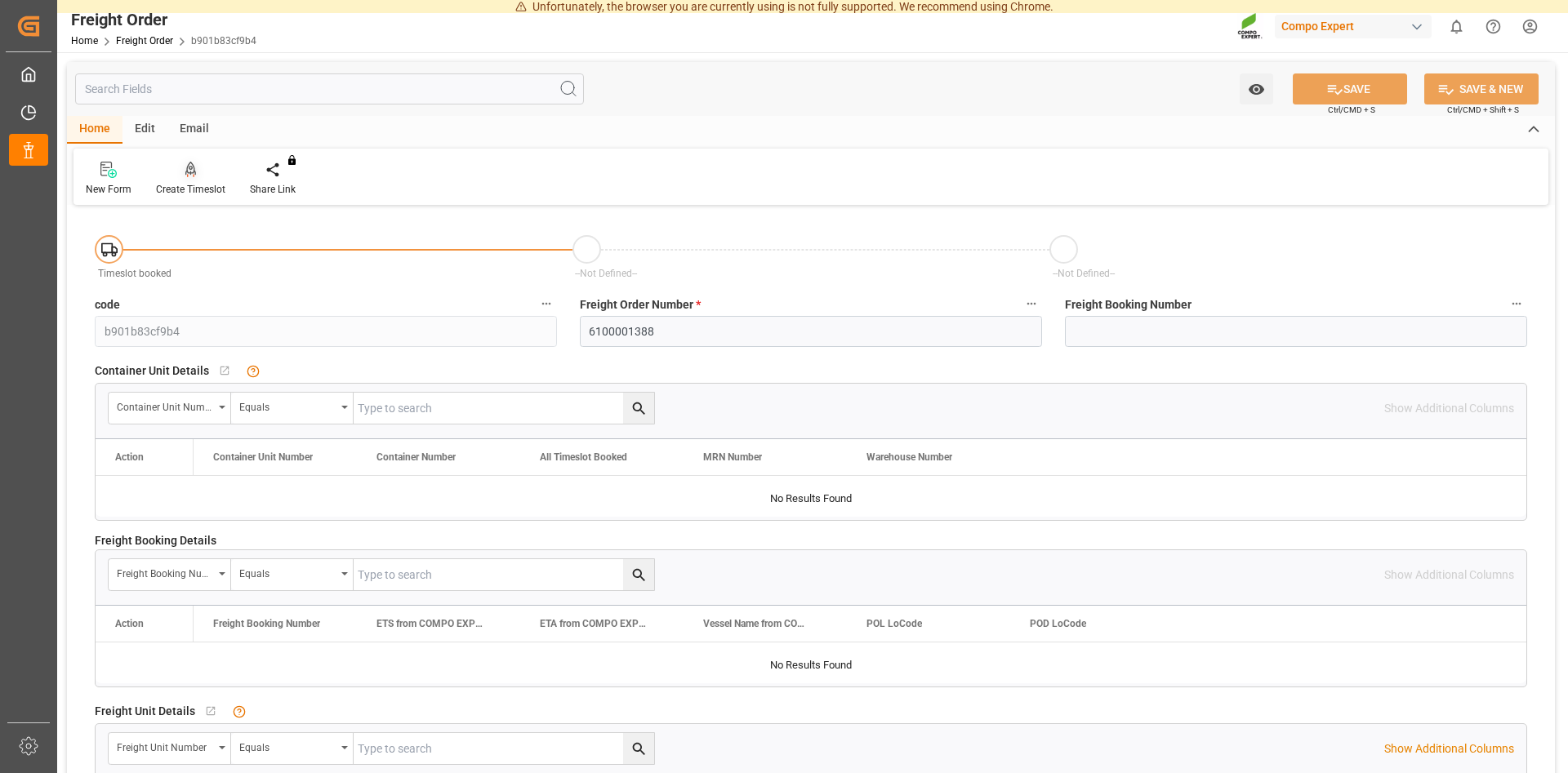
click at [188, 170] on icon at bounding box center [191, 169] width 11 height 16
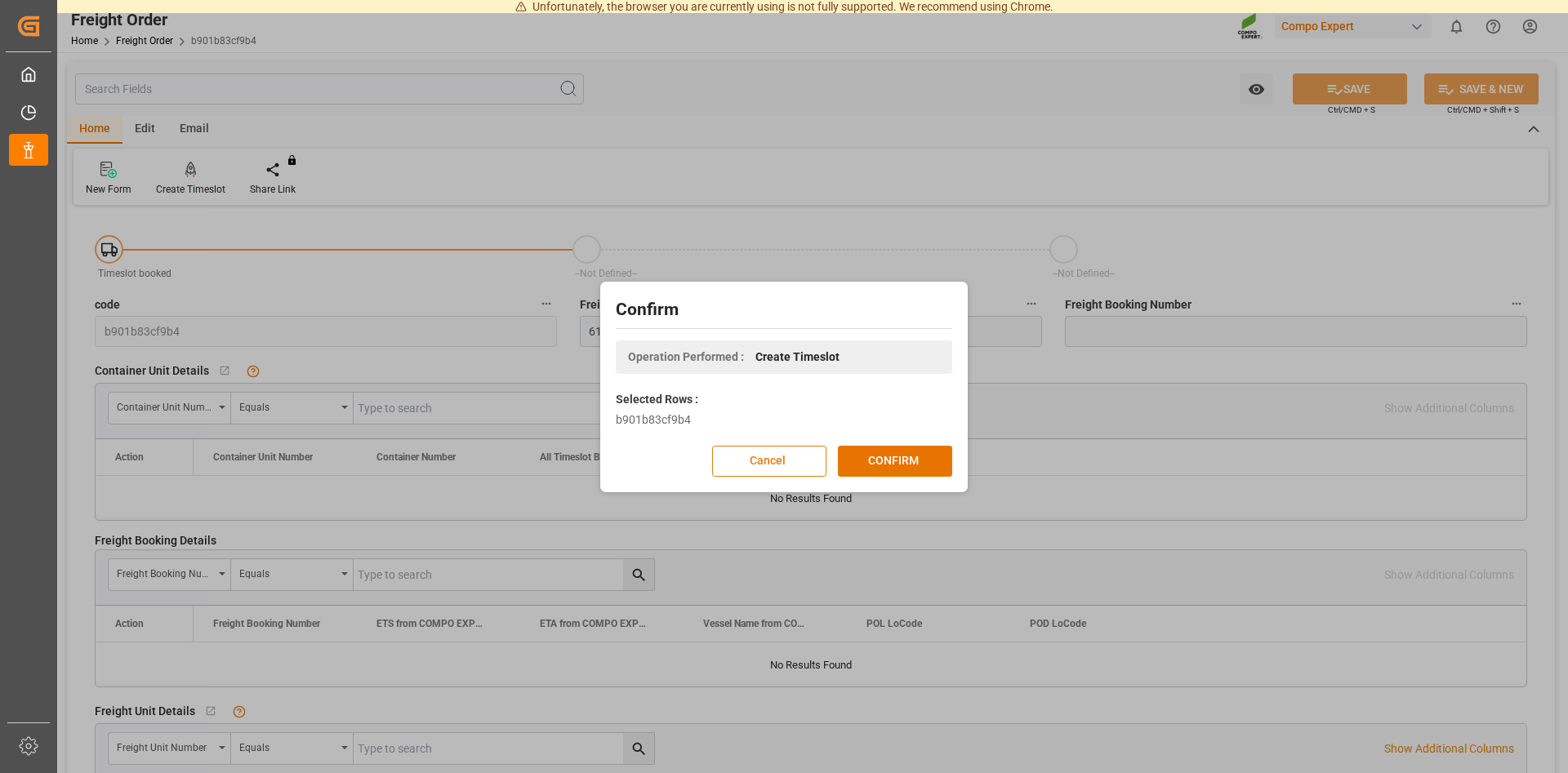
click at [784, 456] on button "Cancel" at bounding box center [769, 461] width 115 height 31
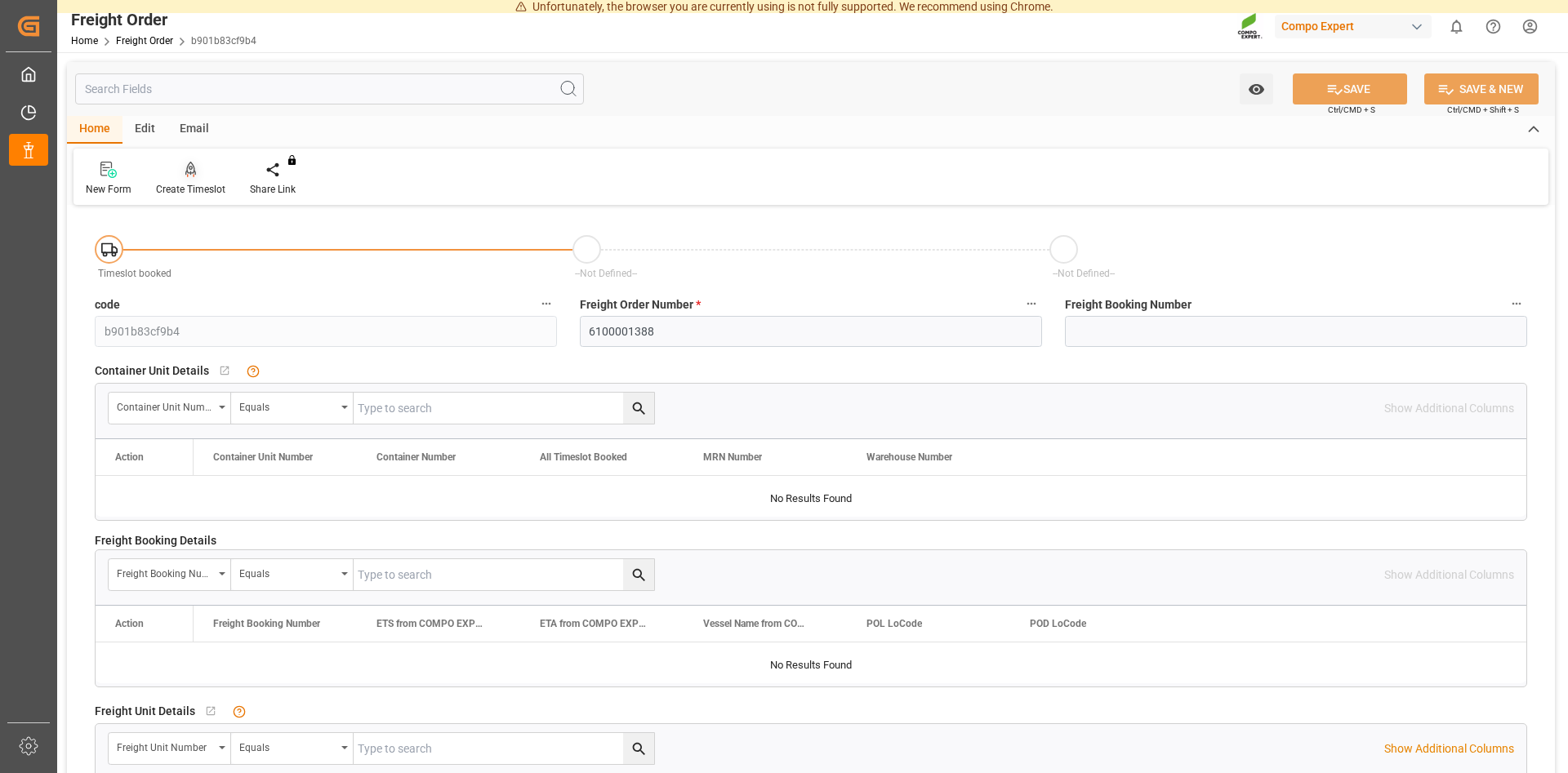
click at [188, 170] on icon at bounding box center [191, 169] width 11 height 16
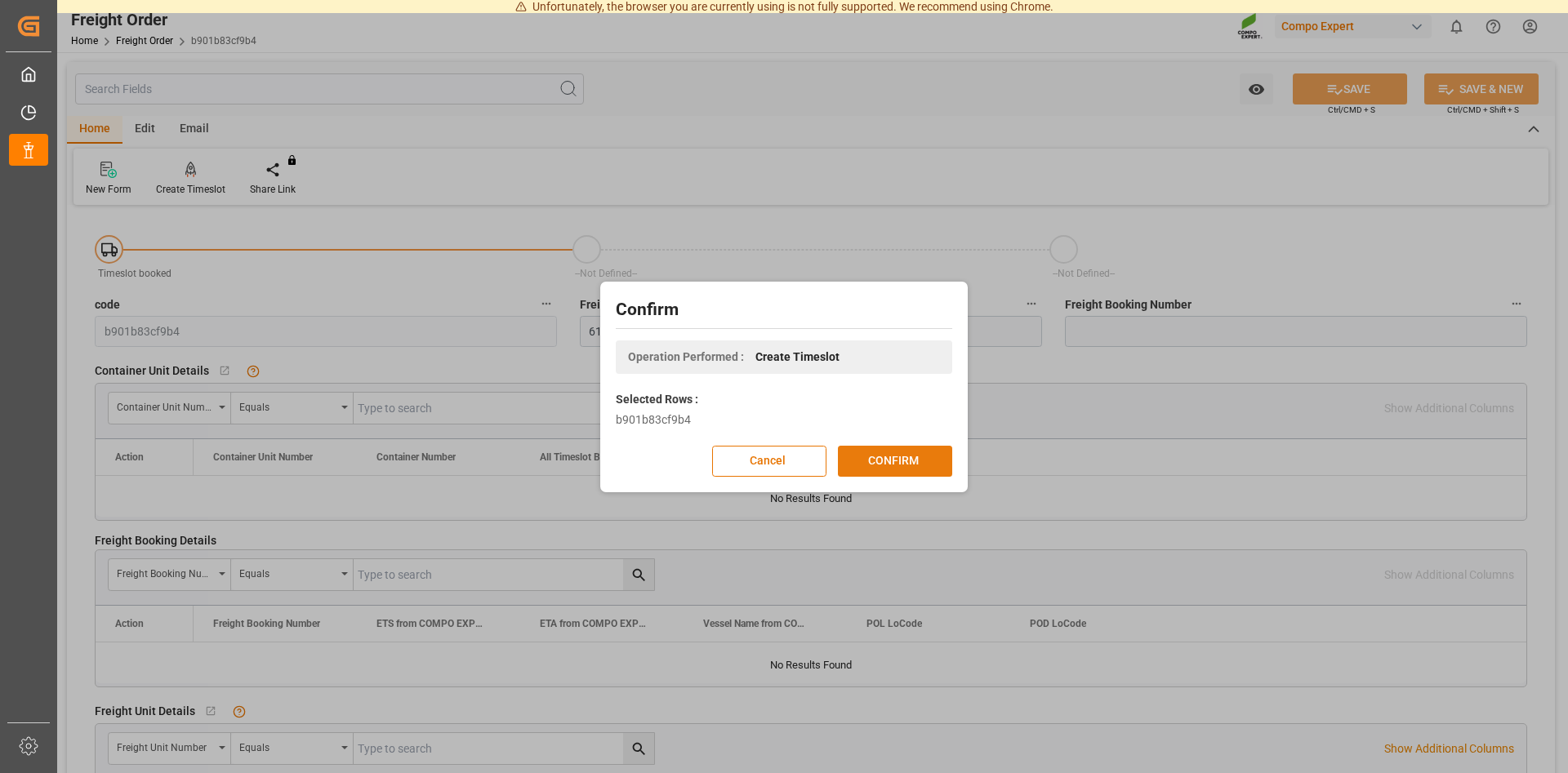
click at [899, 458] on button "CONFIRM" at bounding box center [895, 461] width 115 height 31
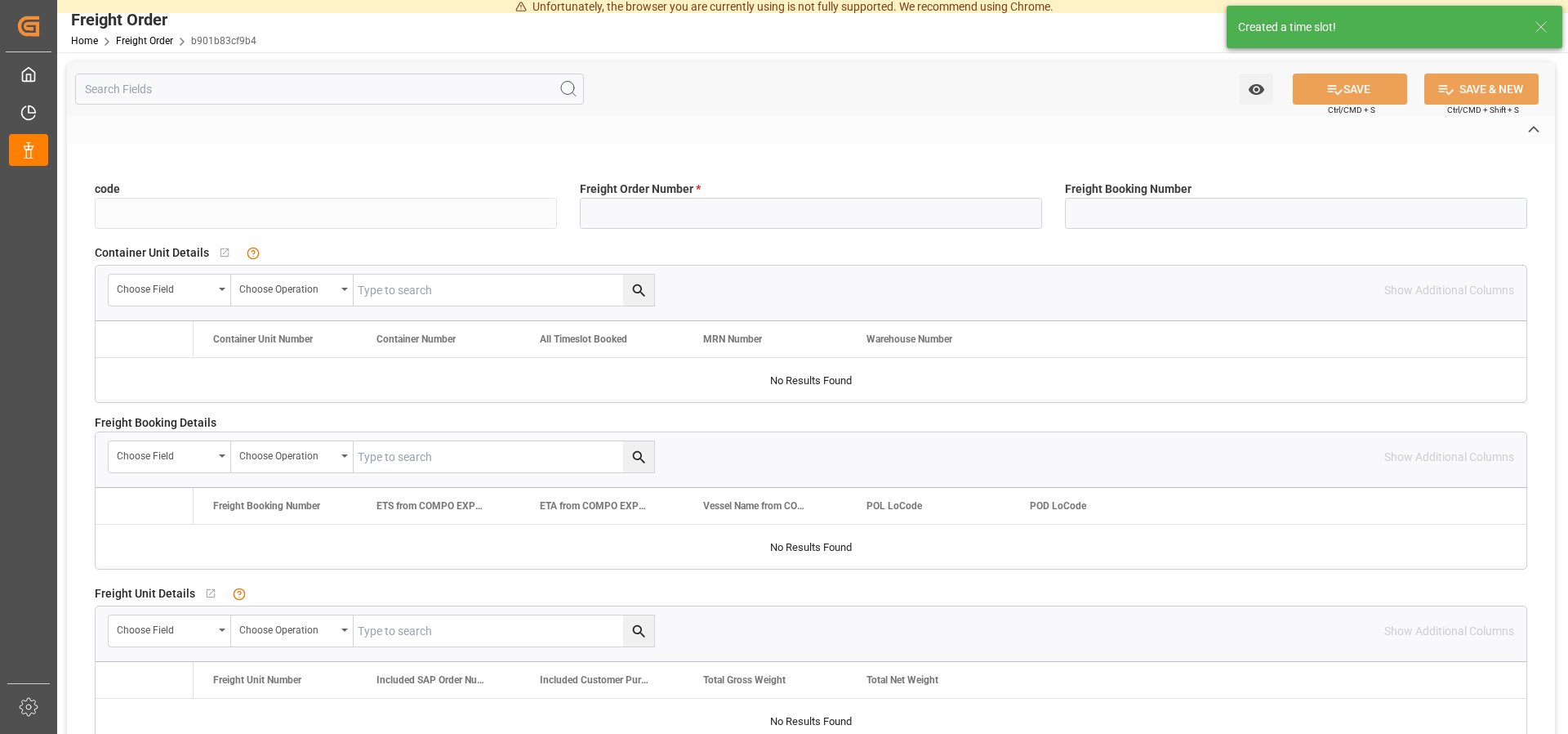
type input "b901b83cf9b4"
type input "6100001388"
type input "No"
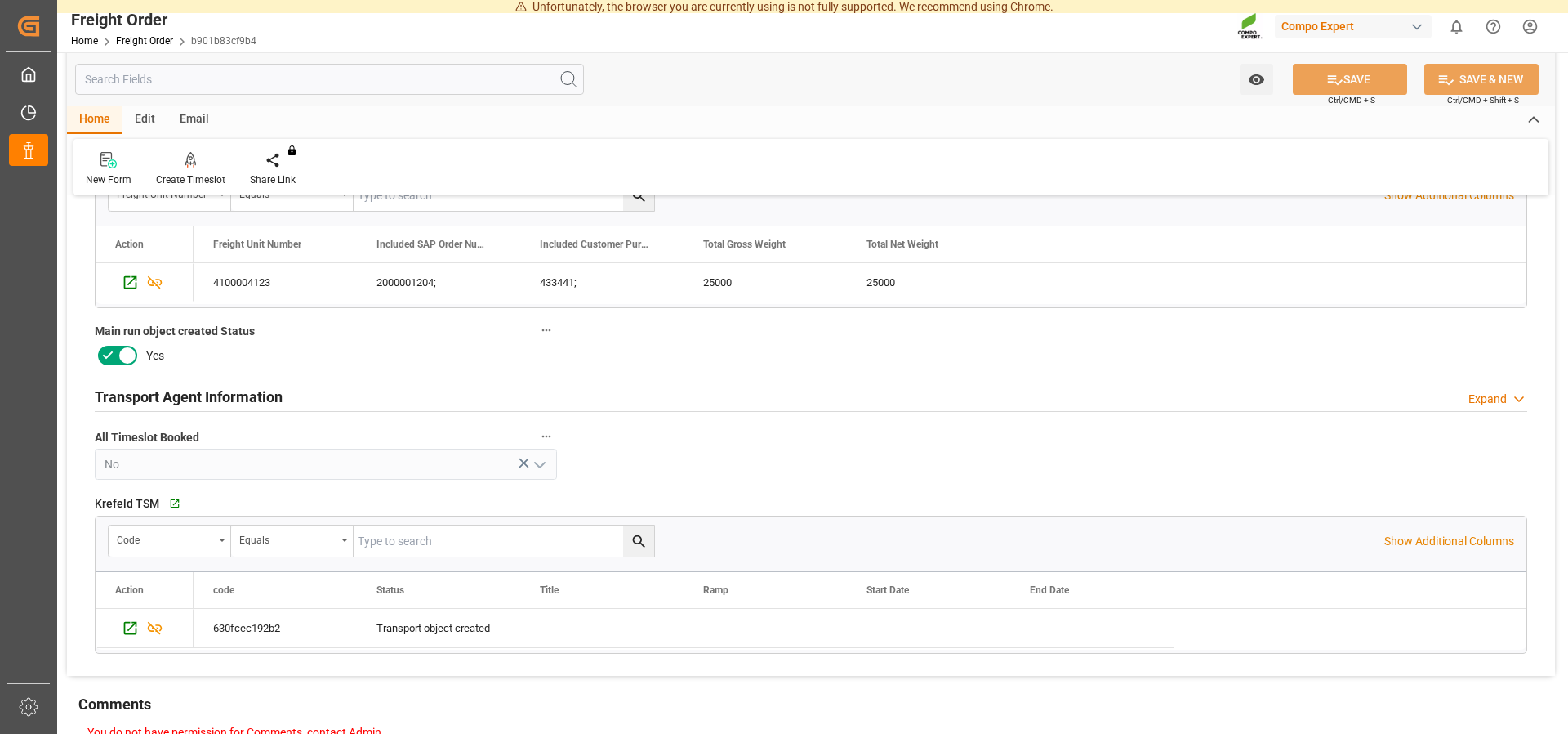
scroll to position [583, 0]
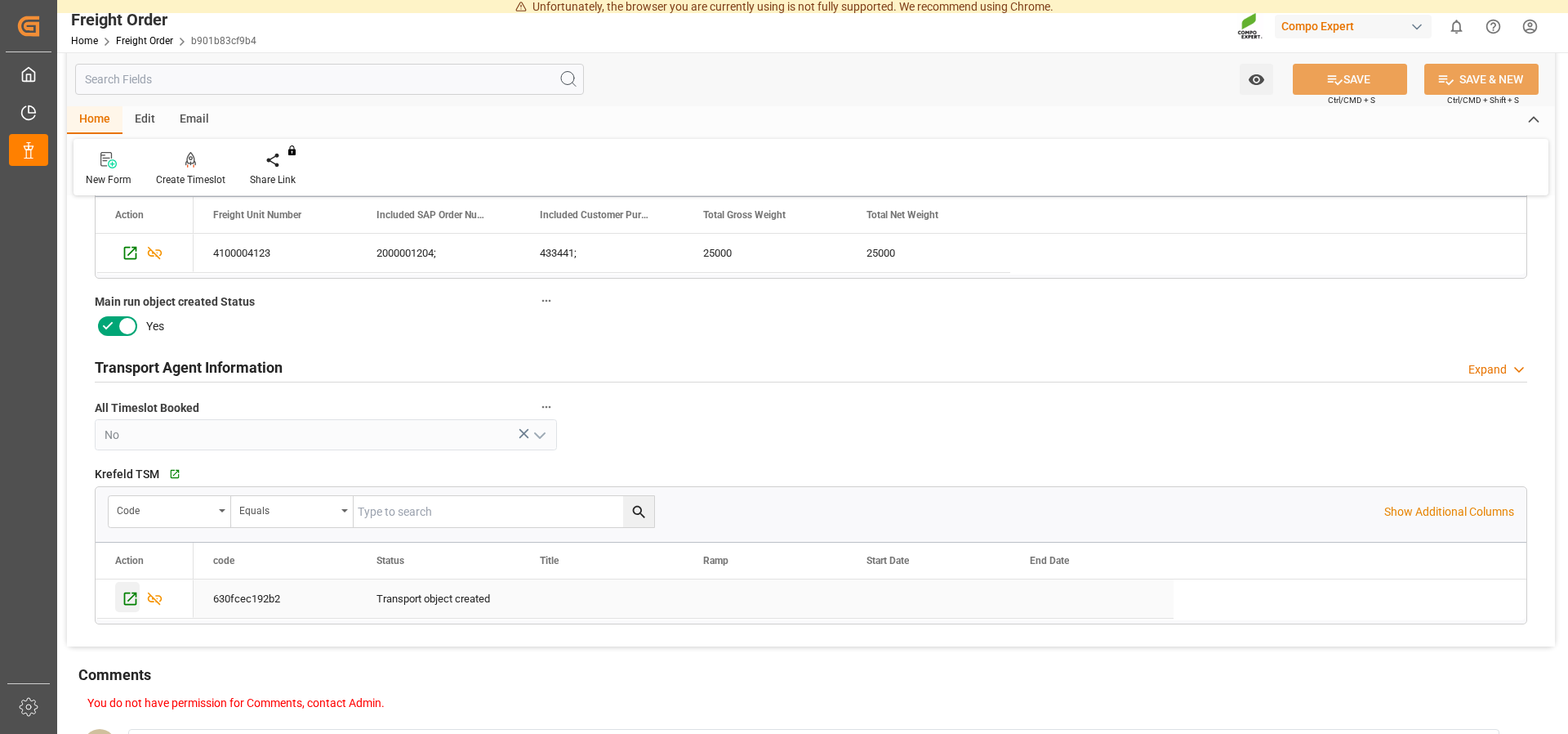
click at [131, 597] on icon "Press SPACE to select this row." at bounding box center [130, 598] width 17 height 17
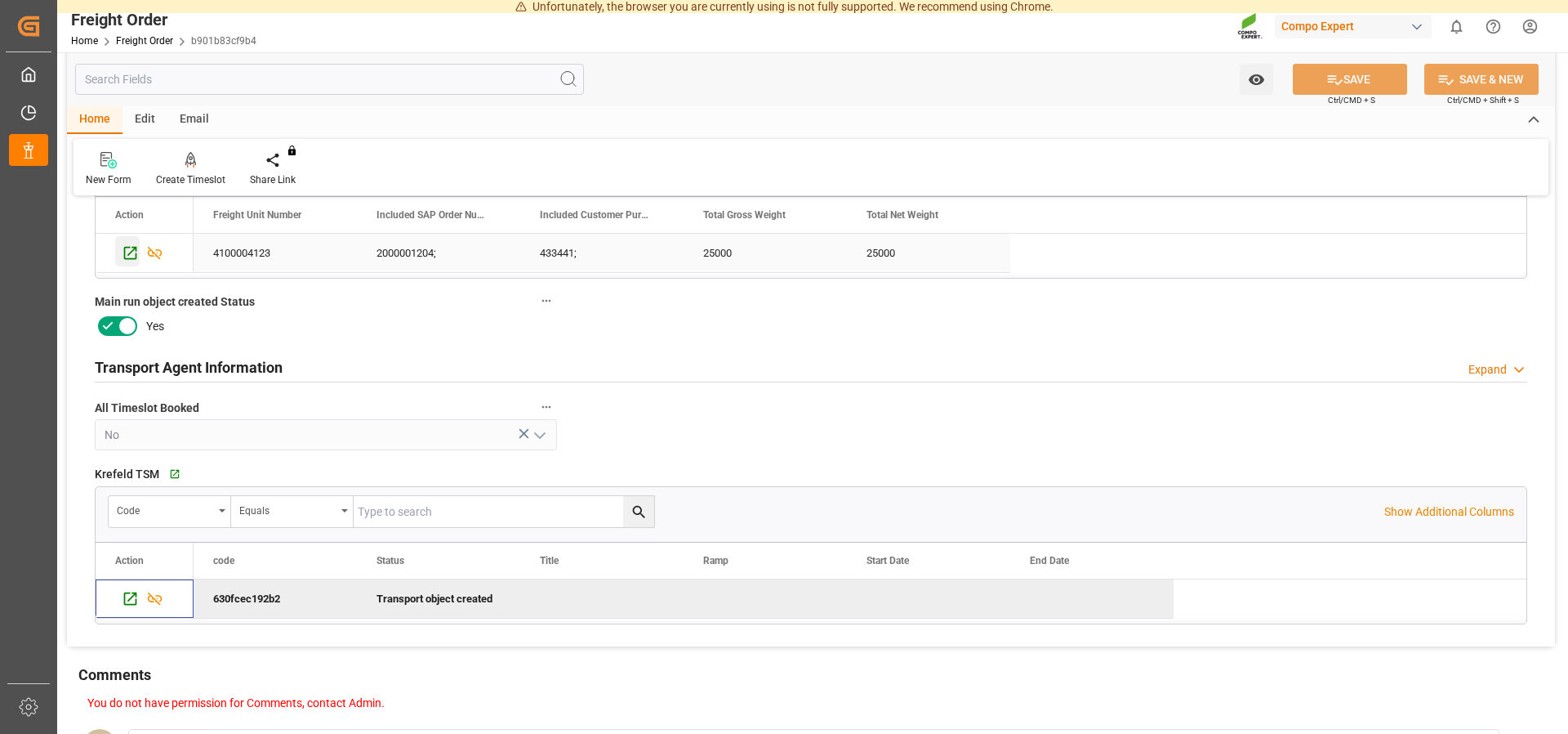
click at [127, 246] on icon "Press SPACE to select this row." at bounding box center [130, 253] width 17 height 17
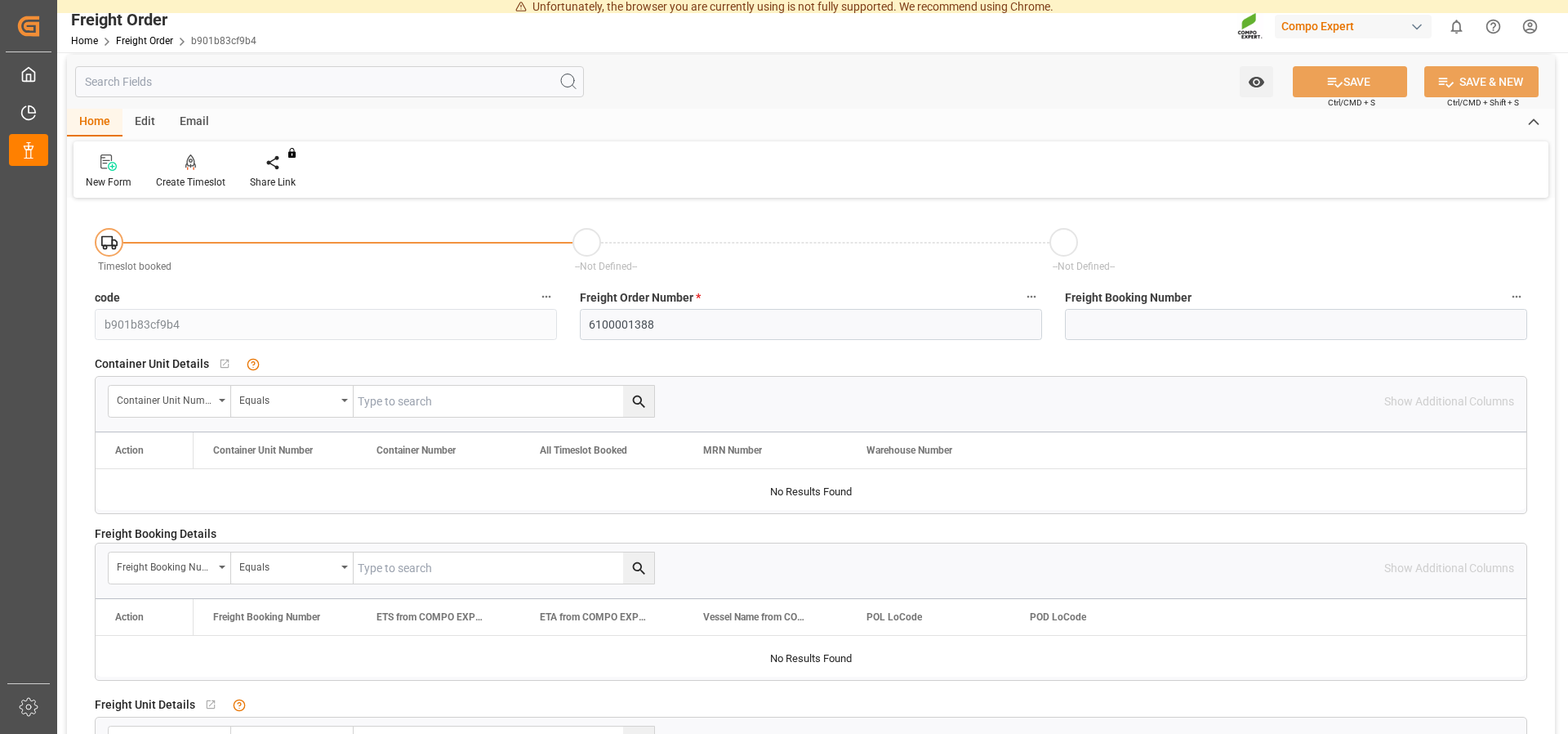
scroll to position [0, 0]
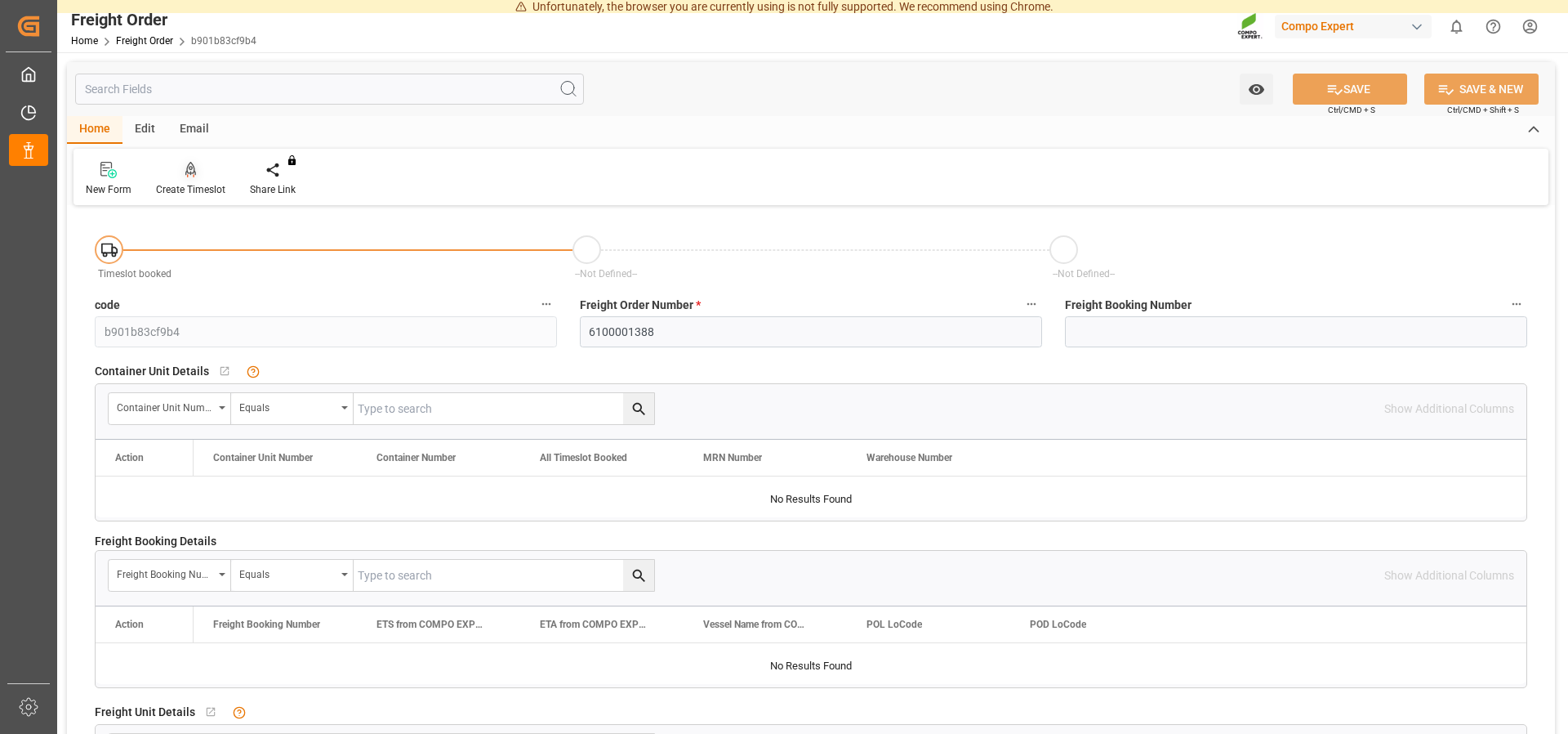
click at [191, 175] on icon at bounding box center [191, 169] width 11 height 16
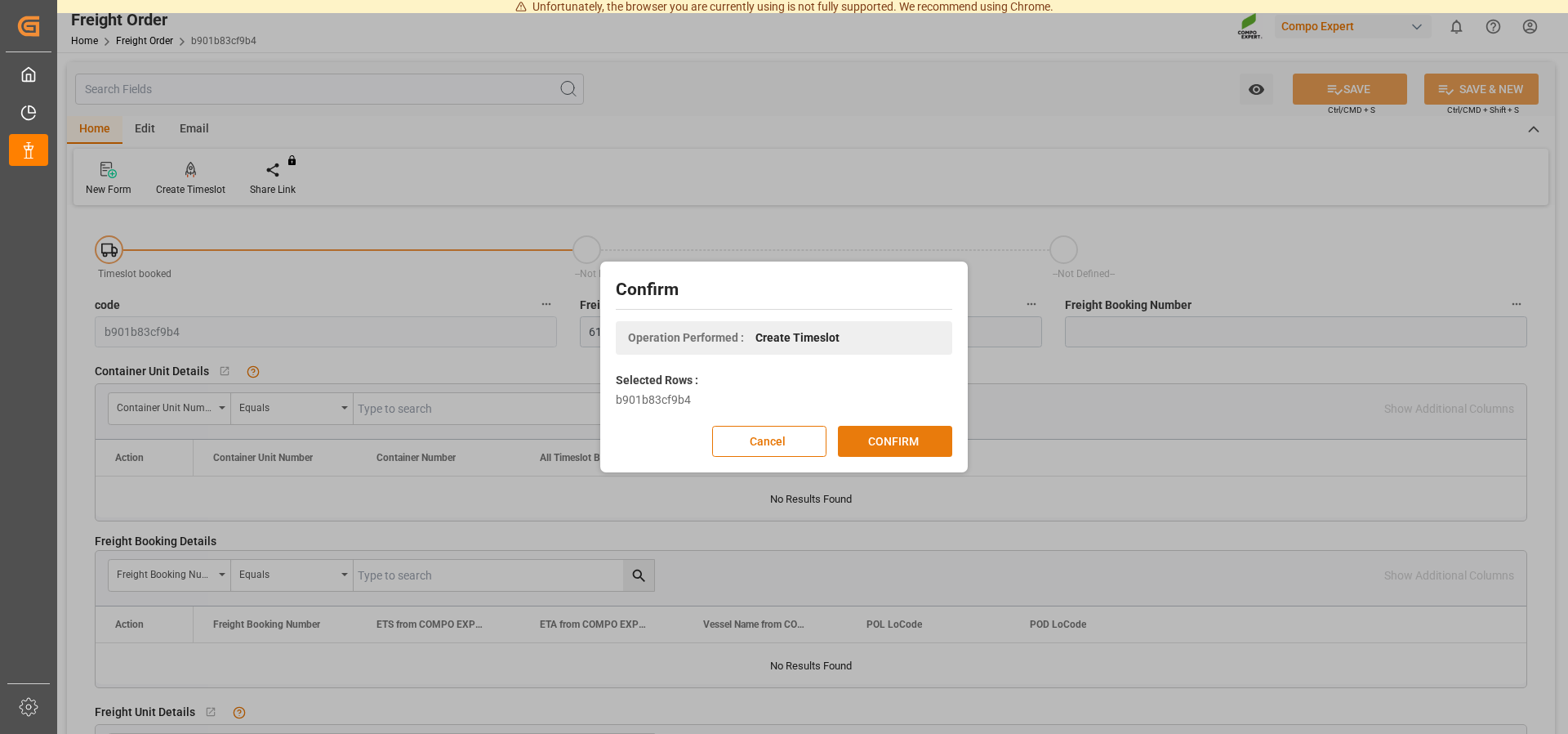
click at [912, 437] on button "CONFIRM" at bounding box center [895, 440] width 115 height 31
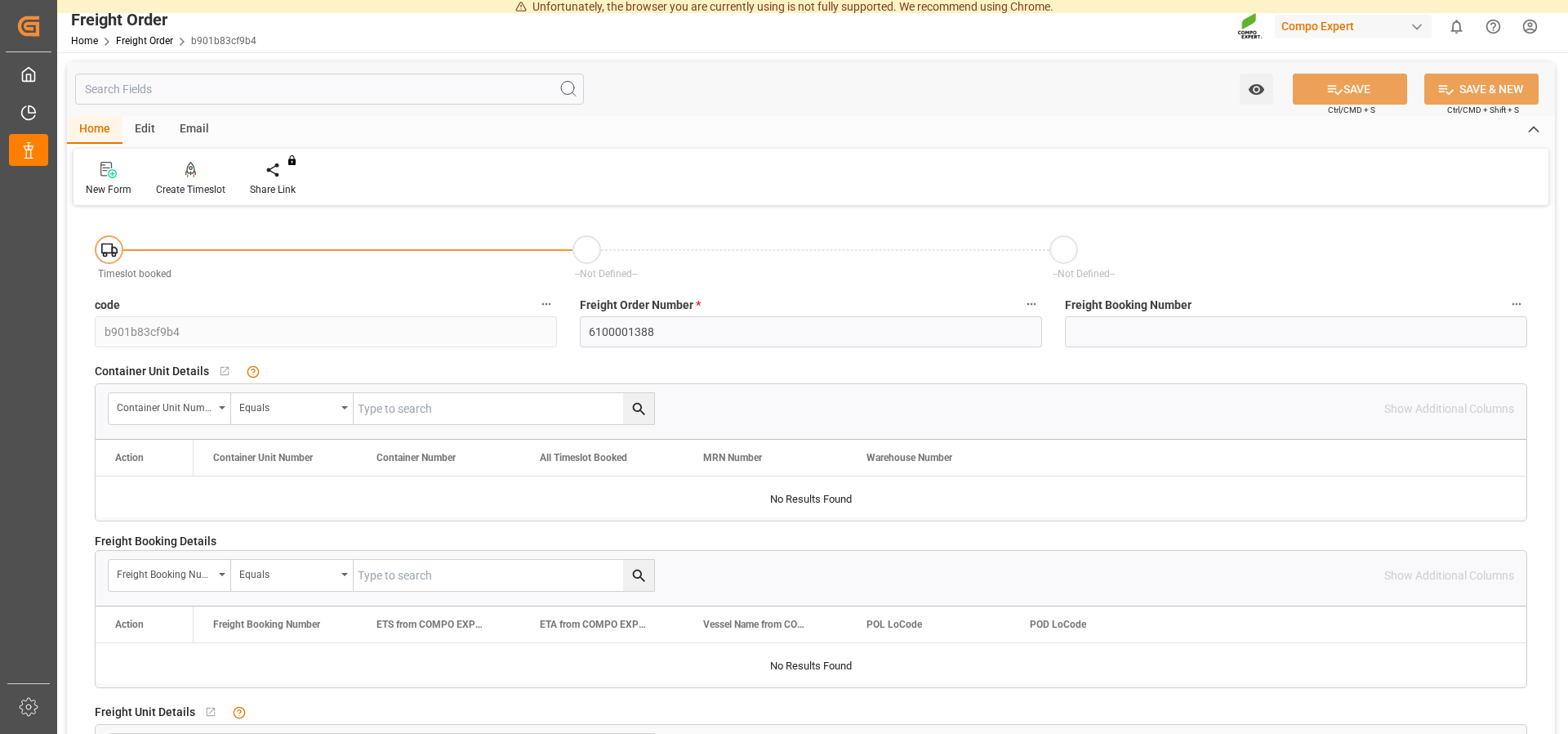
click at [127, 128] on div "Edit" at bounding box center [145, 130] width 45 height 28
click at [96, 130] on div "Home" at bounding box center [94, 130] width 55 height 28
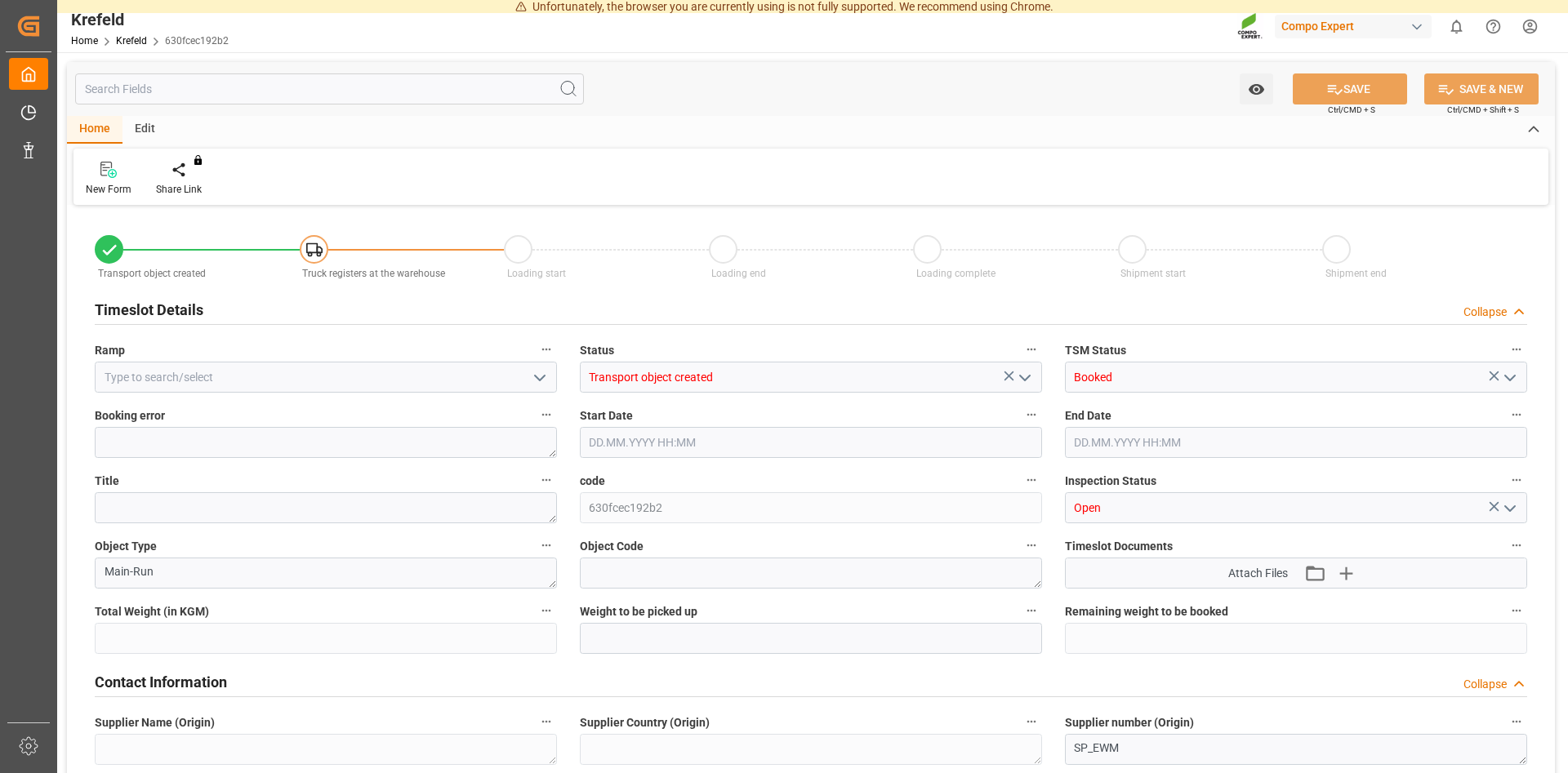
type input "25000"
type input "0"
type input "25.08.2025 10:27"
type input "25.08.2025 09:35"
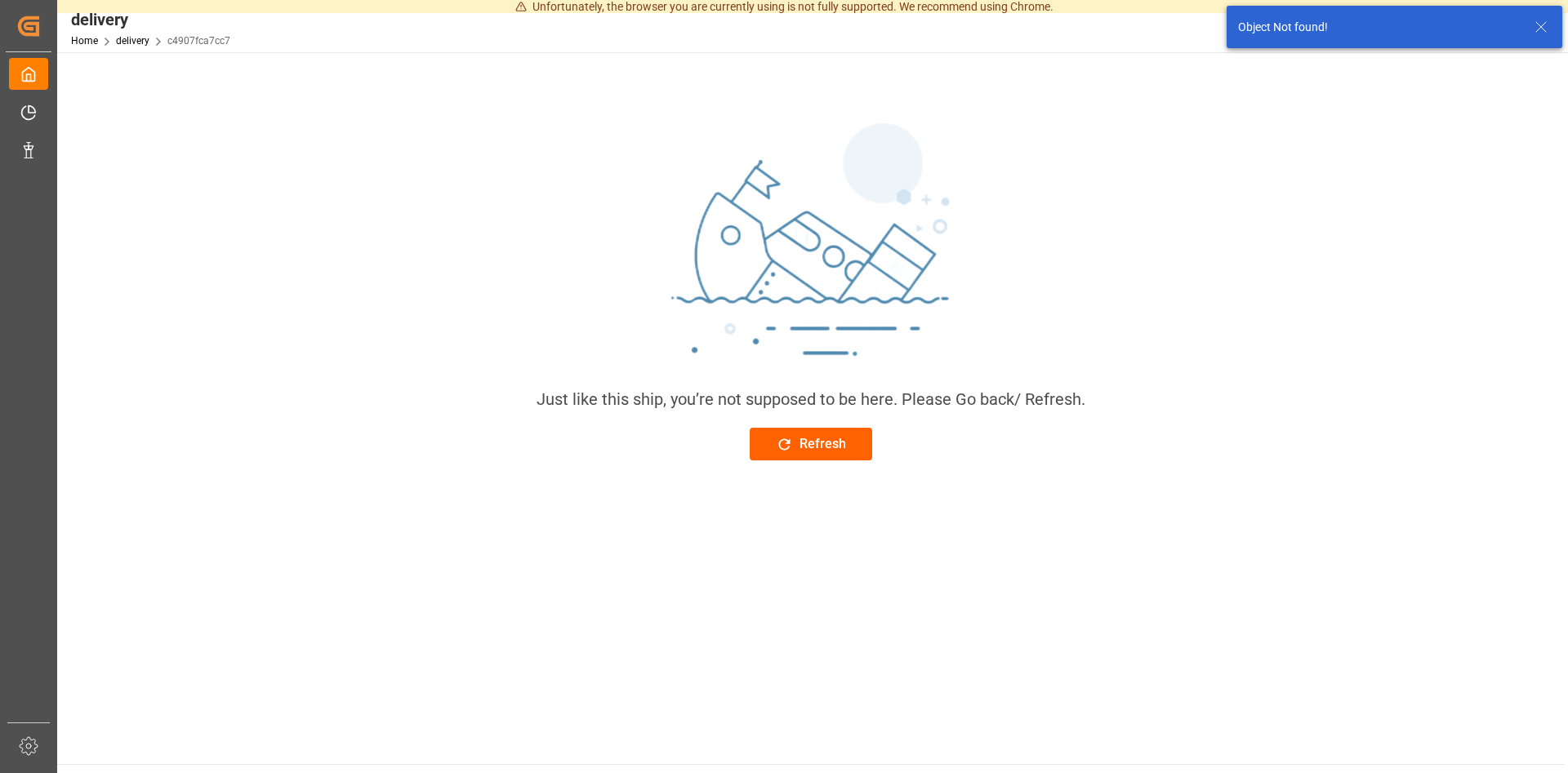
click at [826, 440] on div "Refresh" at bounding box center [811, 444] width 71 height 20
click at [804, 441] on div "Refresh" at bounding box center [811, 444] width 71 height 20
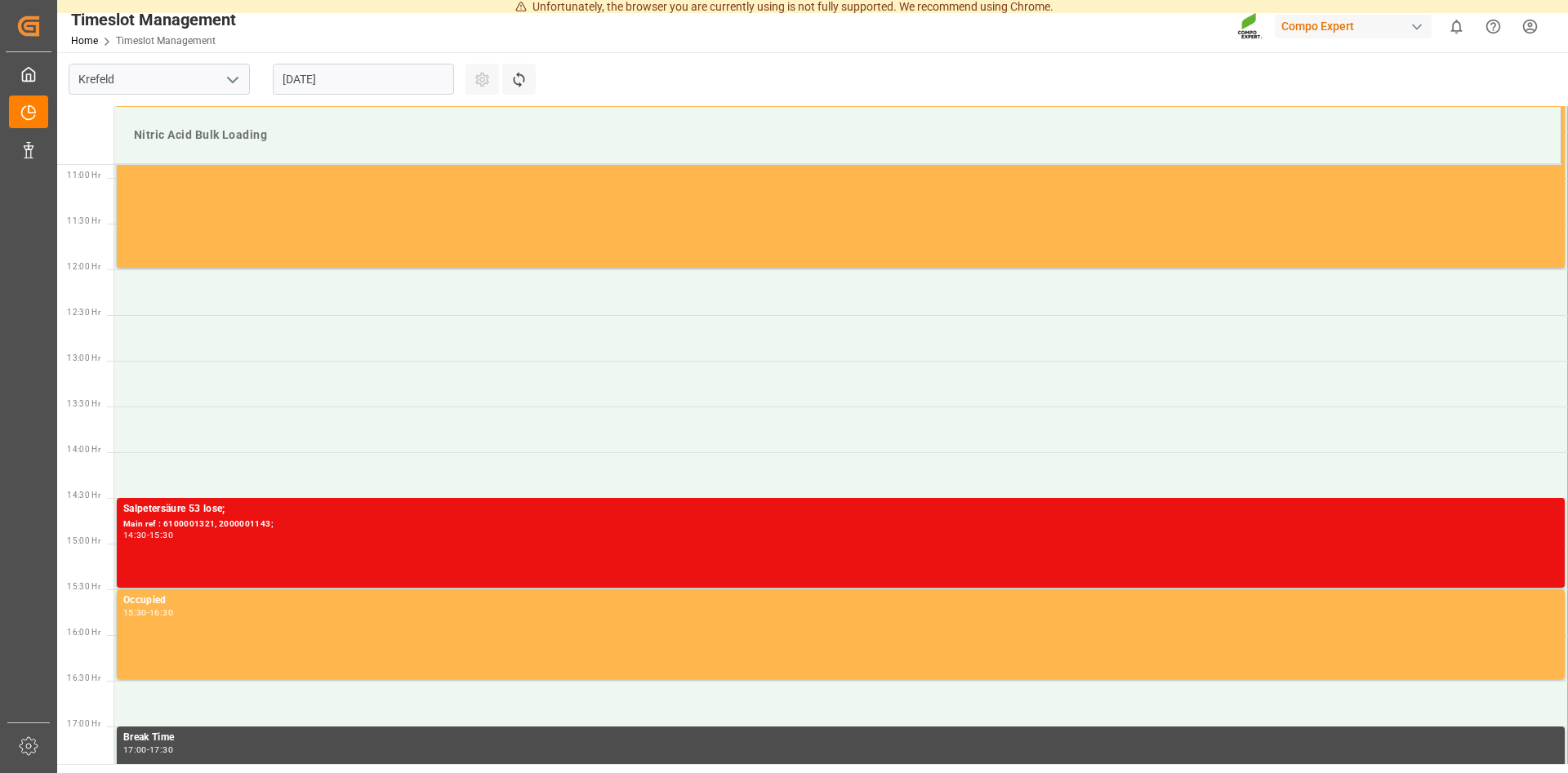
scroll to position [995, 0]
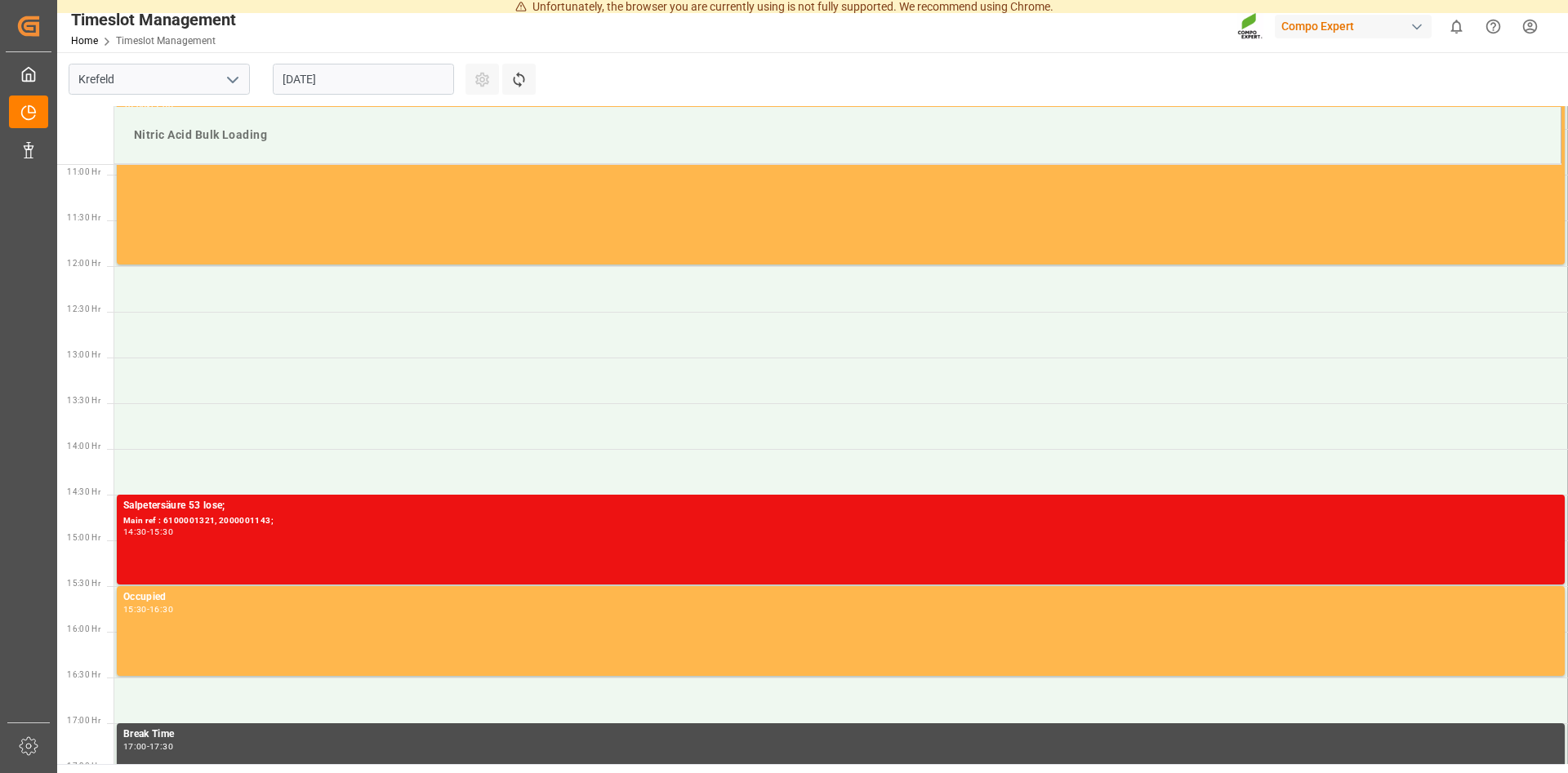
click at [405, 77] on input "25.08.2025" at bounding box center [363, 79] width 182 height 31
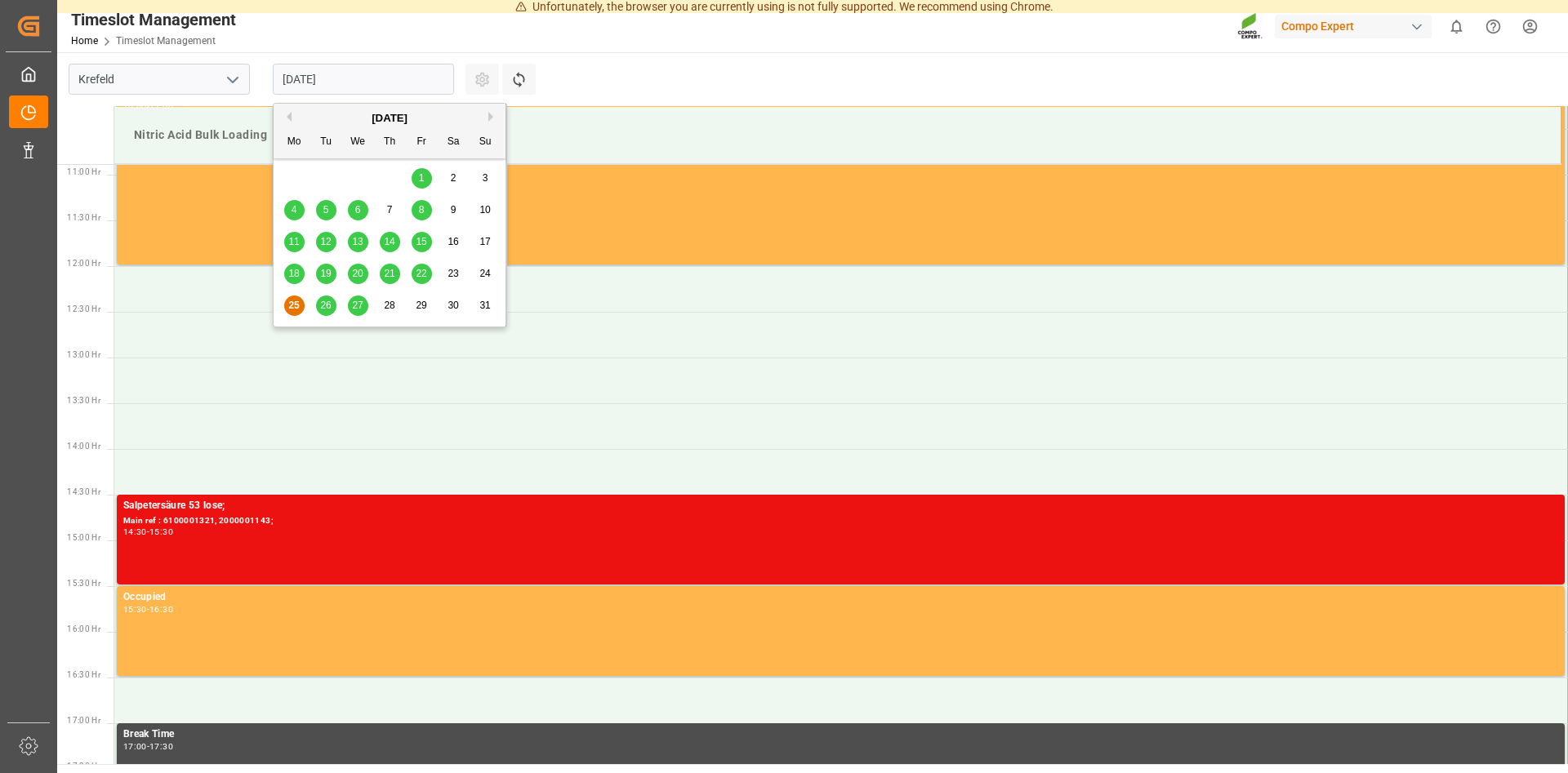
click at [388, 304] on span "28" at bounding box center [388, 306] width 10 height 11
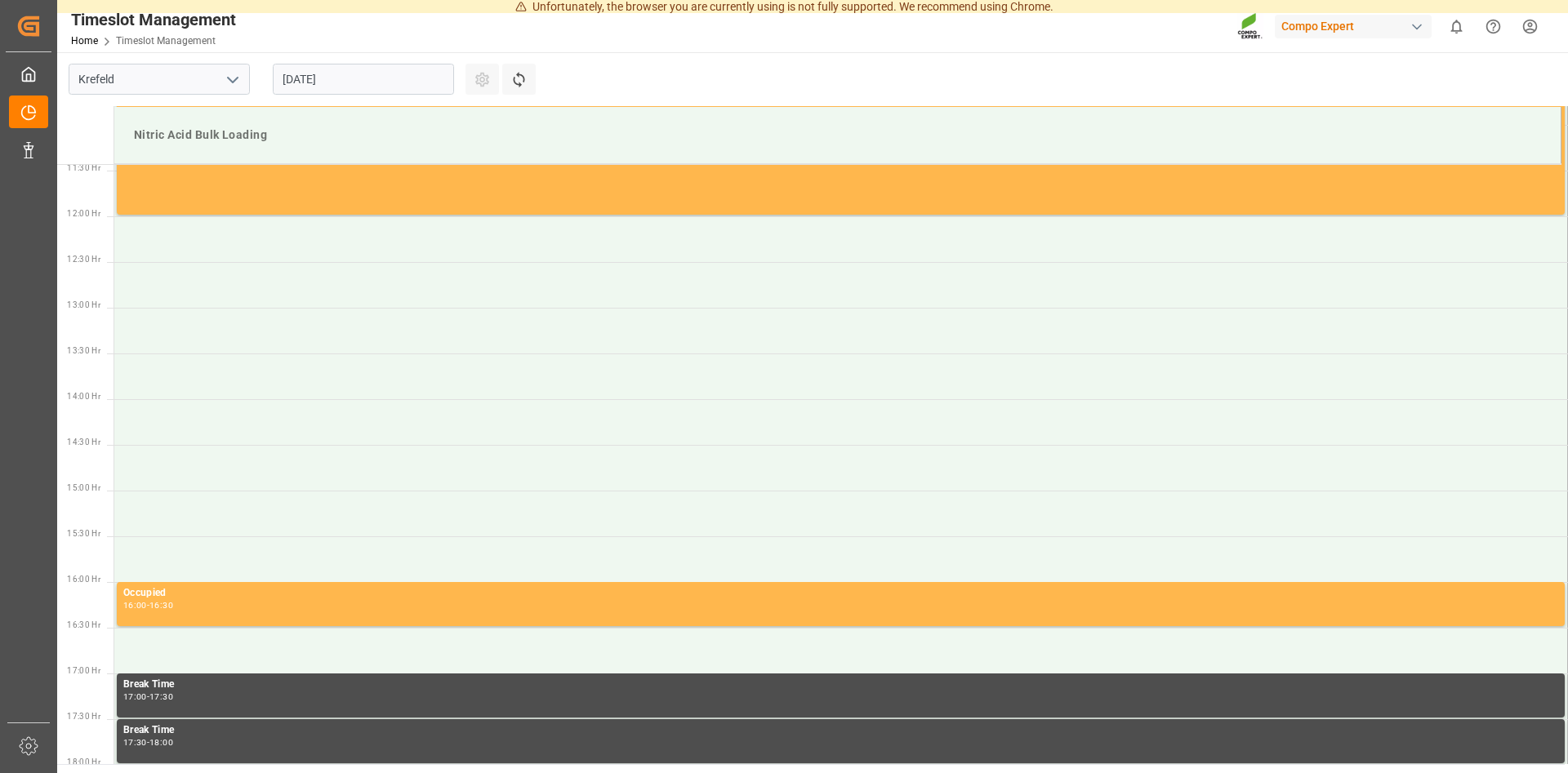
scroll to position [1012, 0]
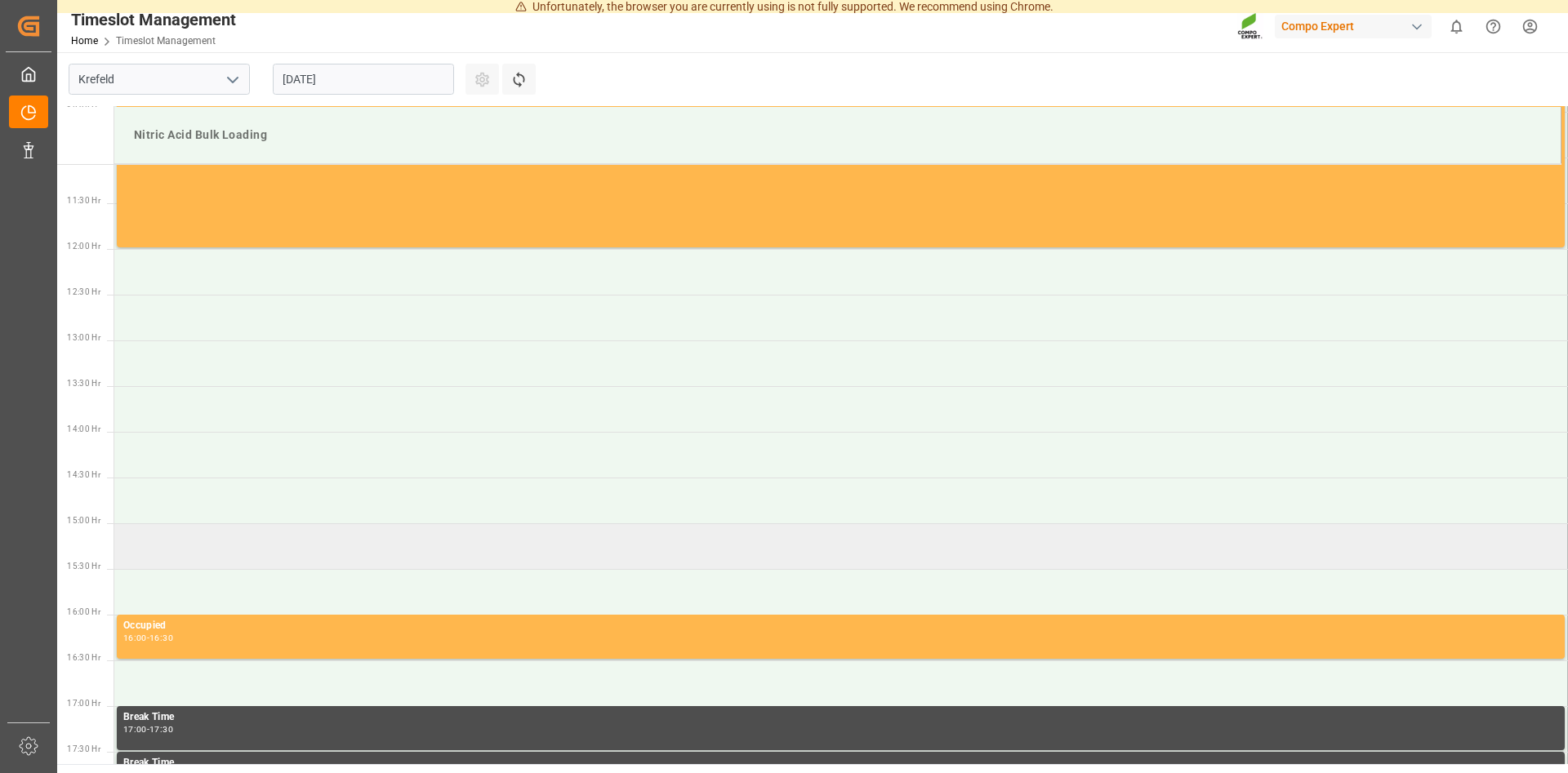
click at [198, 539] on td at bounding box center [841, 545] width 1453 height 46
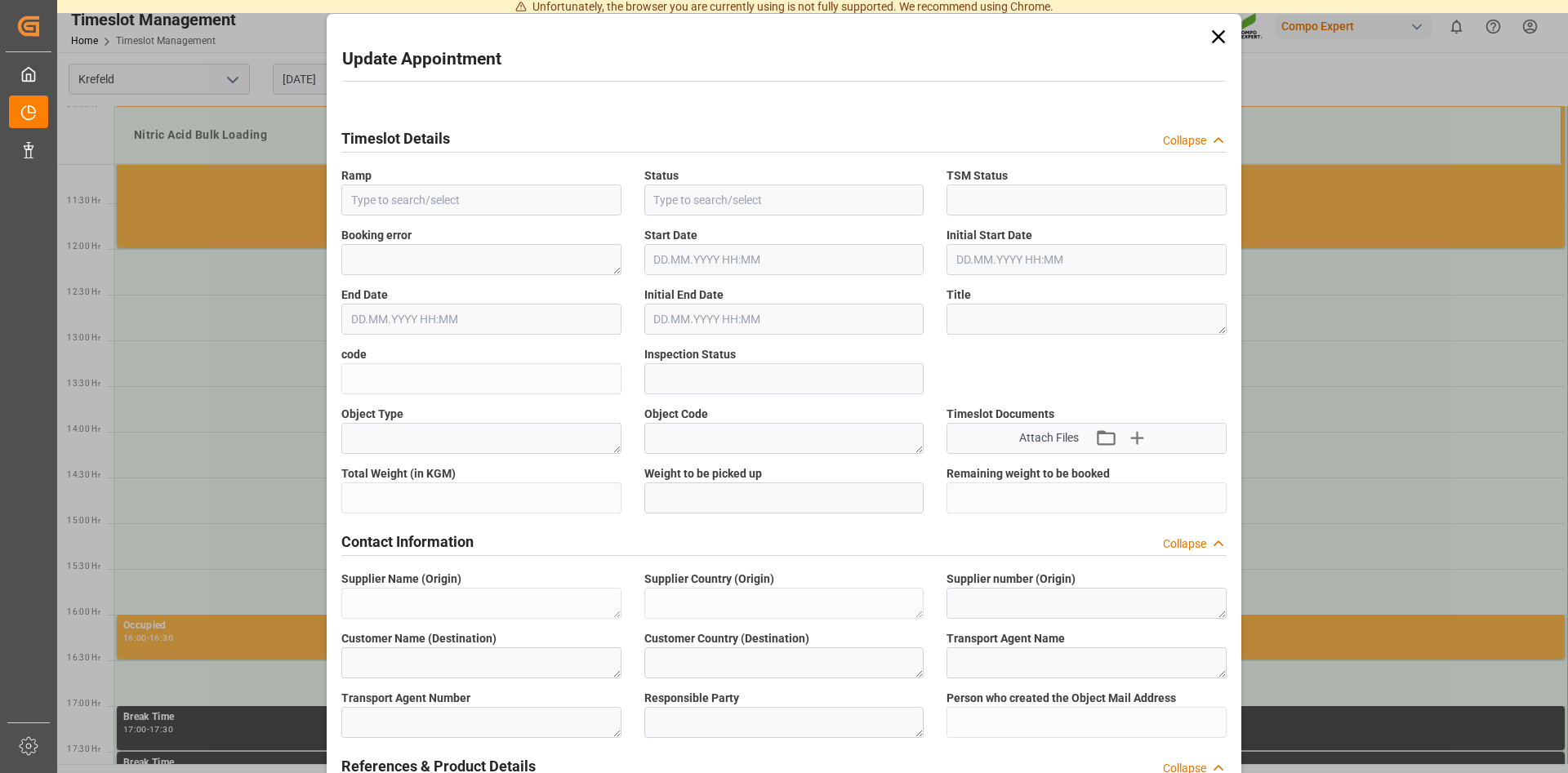
type input "Nitric Acid Bulk Loading"
type input "Transport object created"
type input "Booked"
type input "2cb56cefcc20"
type input "Open"
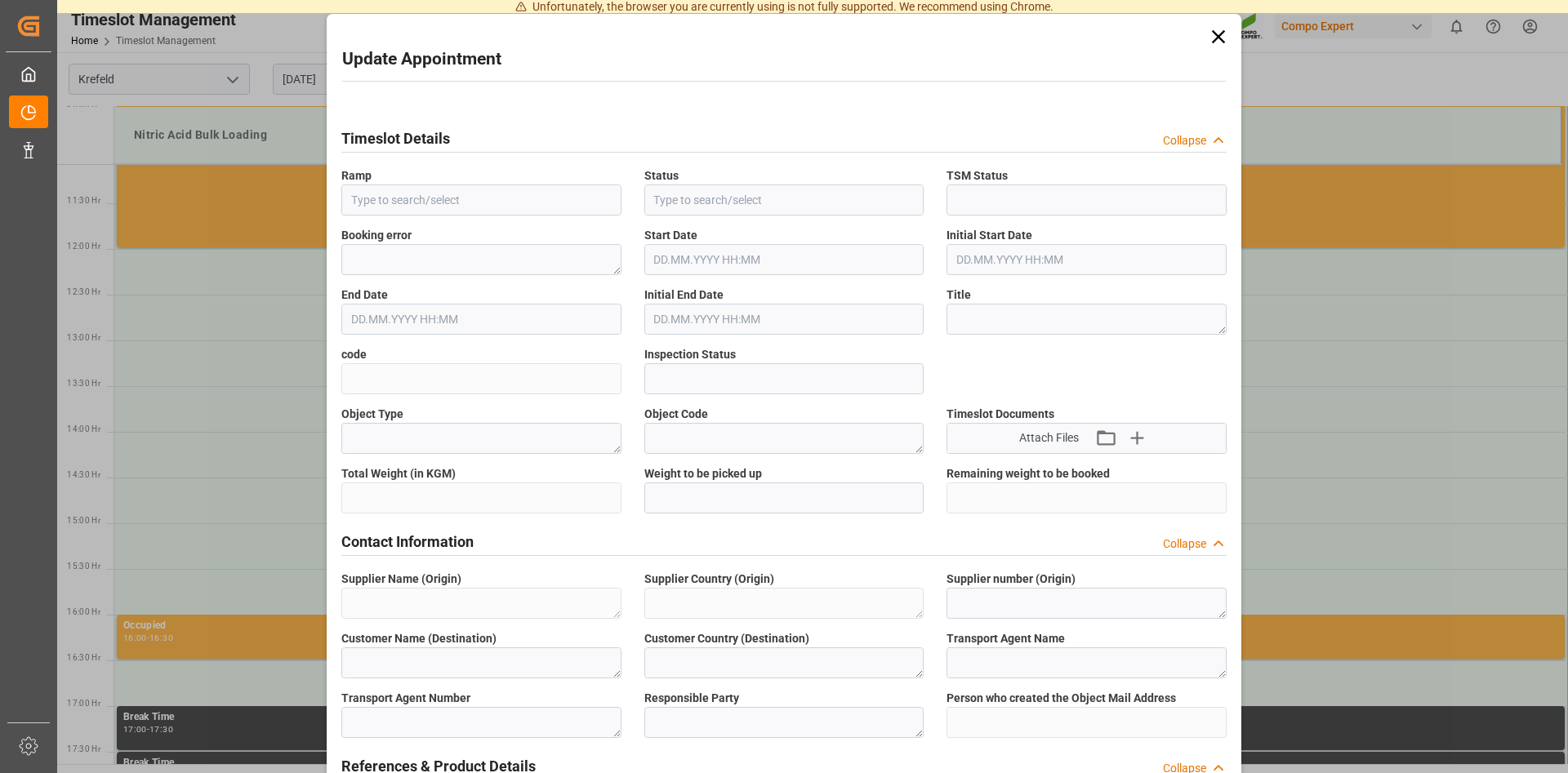
type textarea "Main-Run"
type input "25000"
type textarea "SP_EWM"
type textarea "Chemische Fabrik Kalk GmbH"
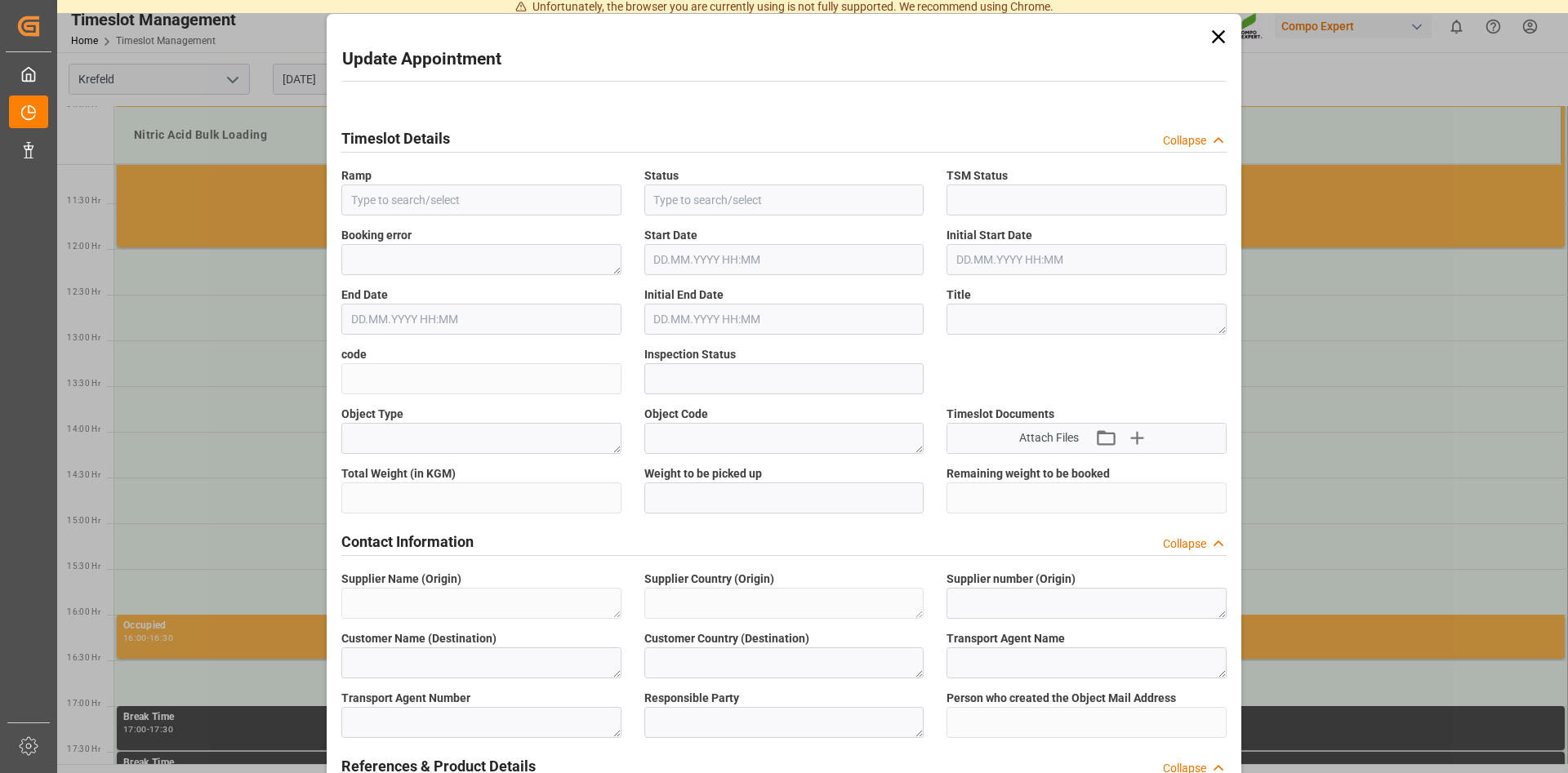
type textarea "DE"
type textarea "Chemische Fabrik Kalk GmbH, (CFK)"
type textarea "5355955"
type textarea "Compo Expert"
type input "Thorsten.Meier@compo-expert.com"
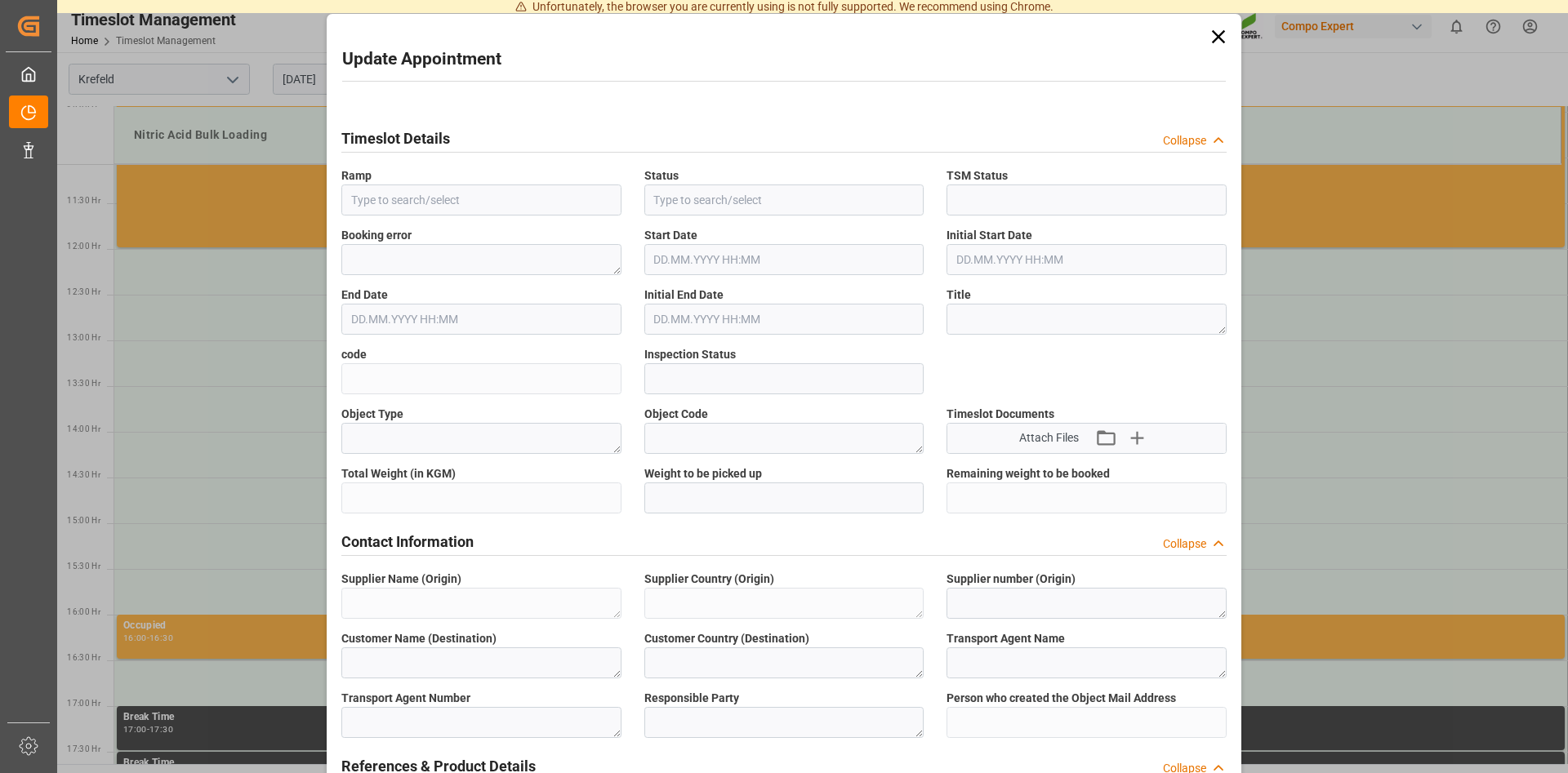
type textarea "6100001388"
type textarea "2000001204;"
type textarea "4100004123;"
type textarea "Salpetersäure 53 lose;"
type textarea "1510002000;"
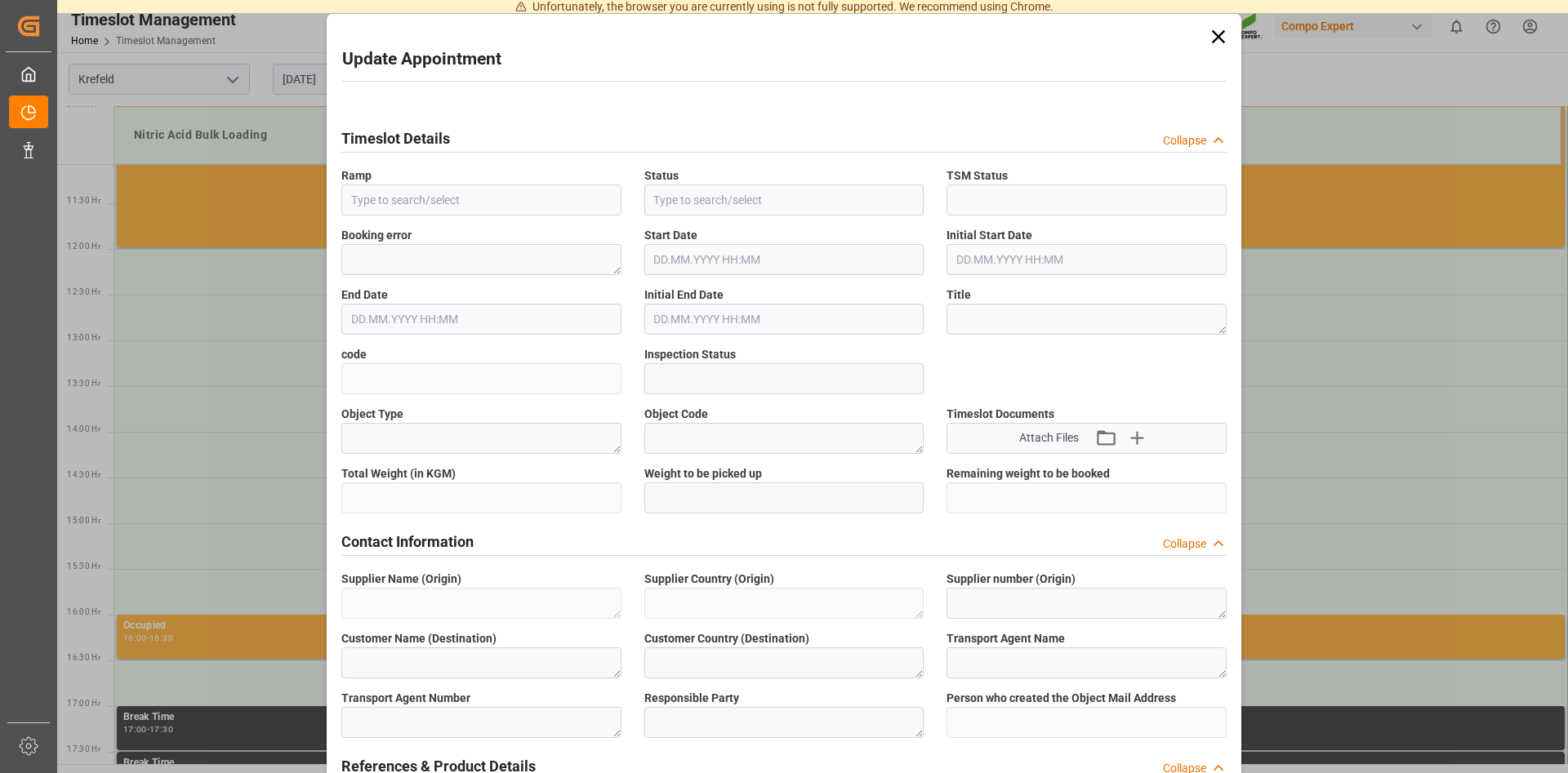
type input "0"
type textarea "Z100"
type textarea "3200"
type input "6100001388"
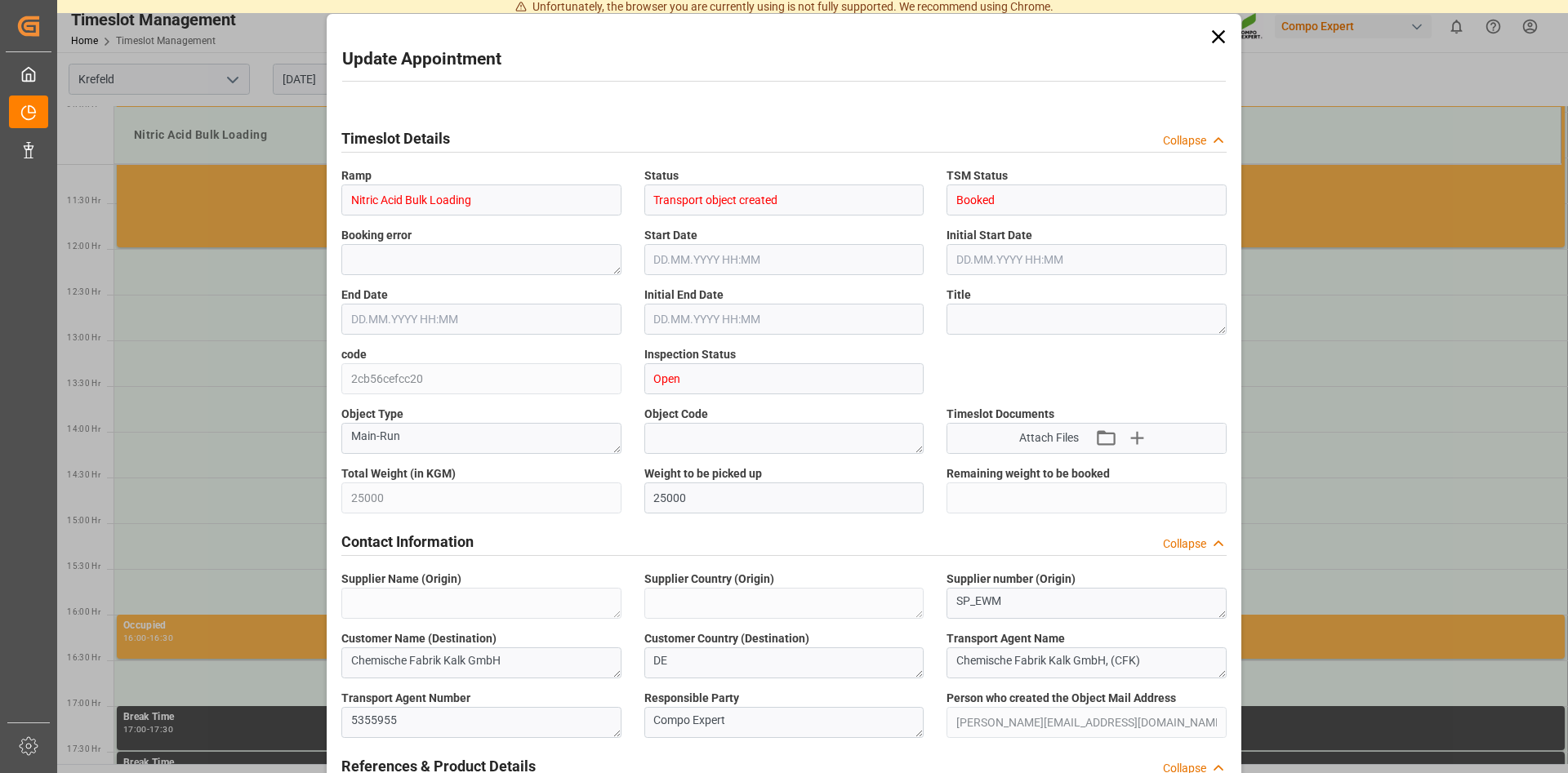
type input "28.08.2025 15:00"
type input "28.08.2025 15:30"
type input "25.08.2025 10:27"
type input "25.08.2025 09:37"
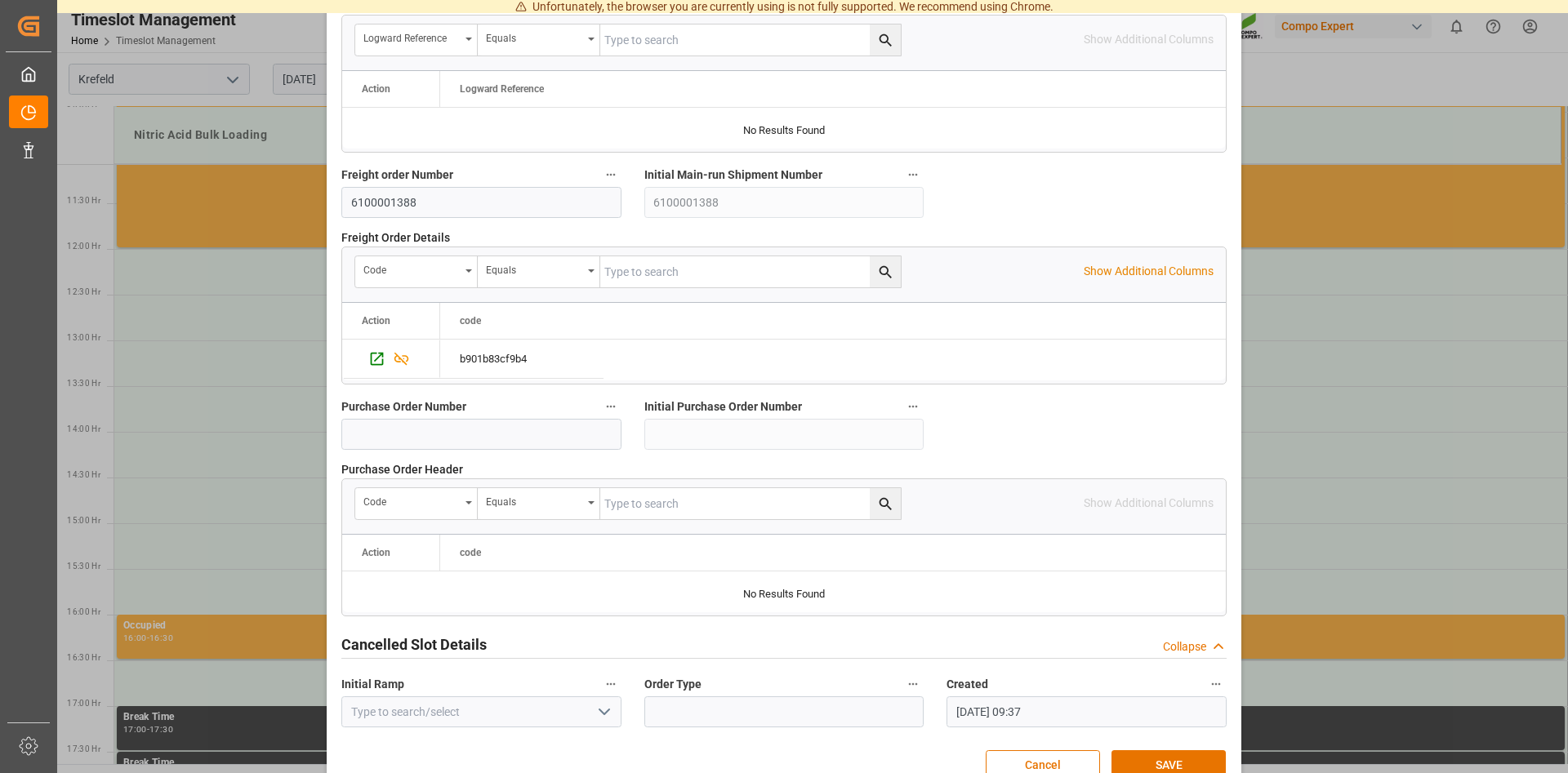
scroll to position [1493, 0]
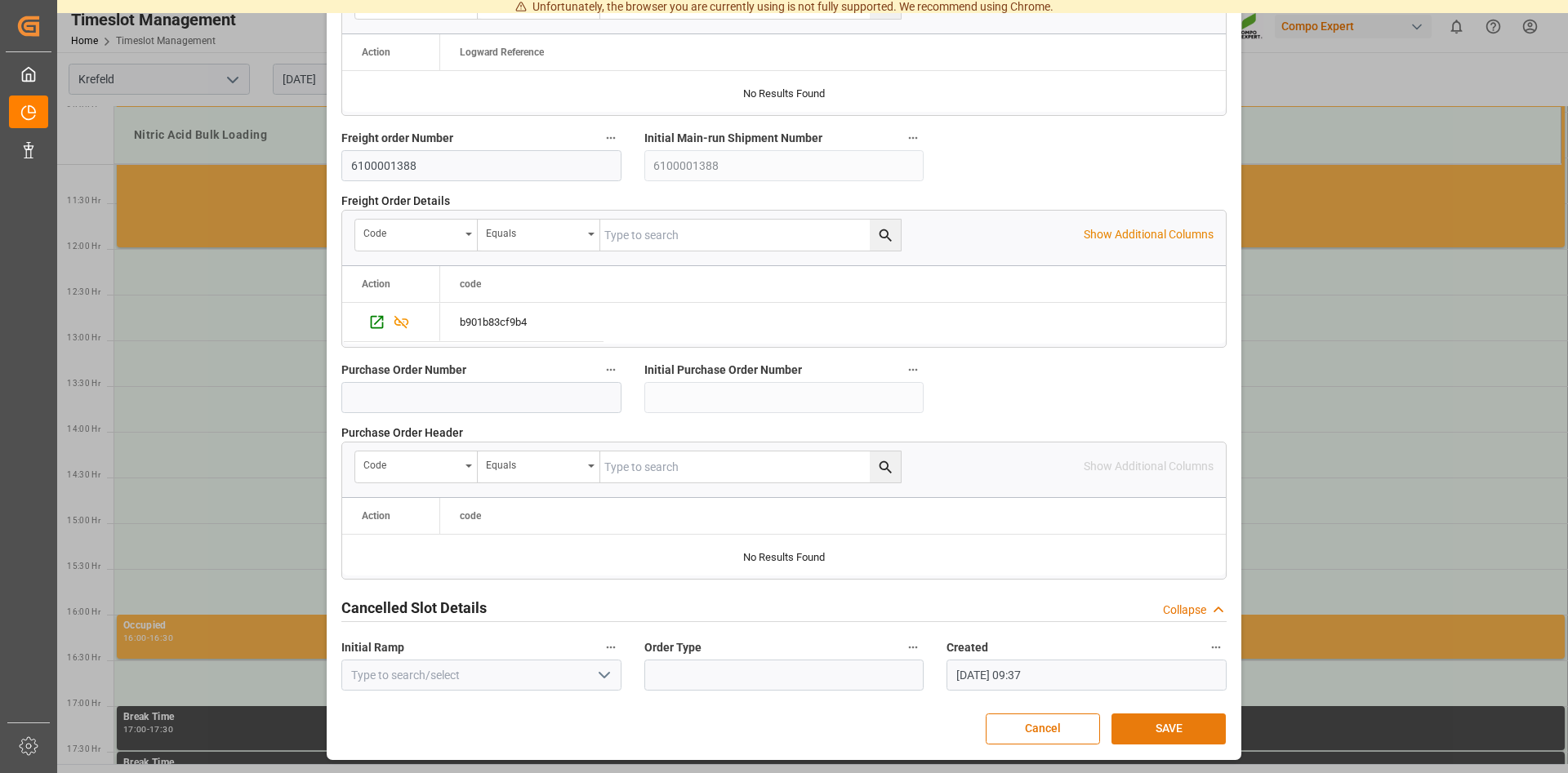
click at [1164, 727] on button "SAVE" at bounding box center [1168, 729] width 115 height 31
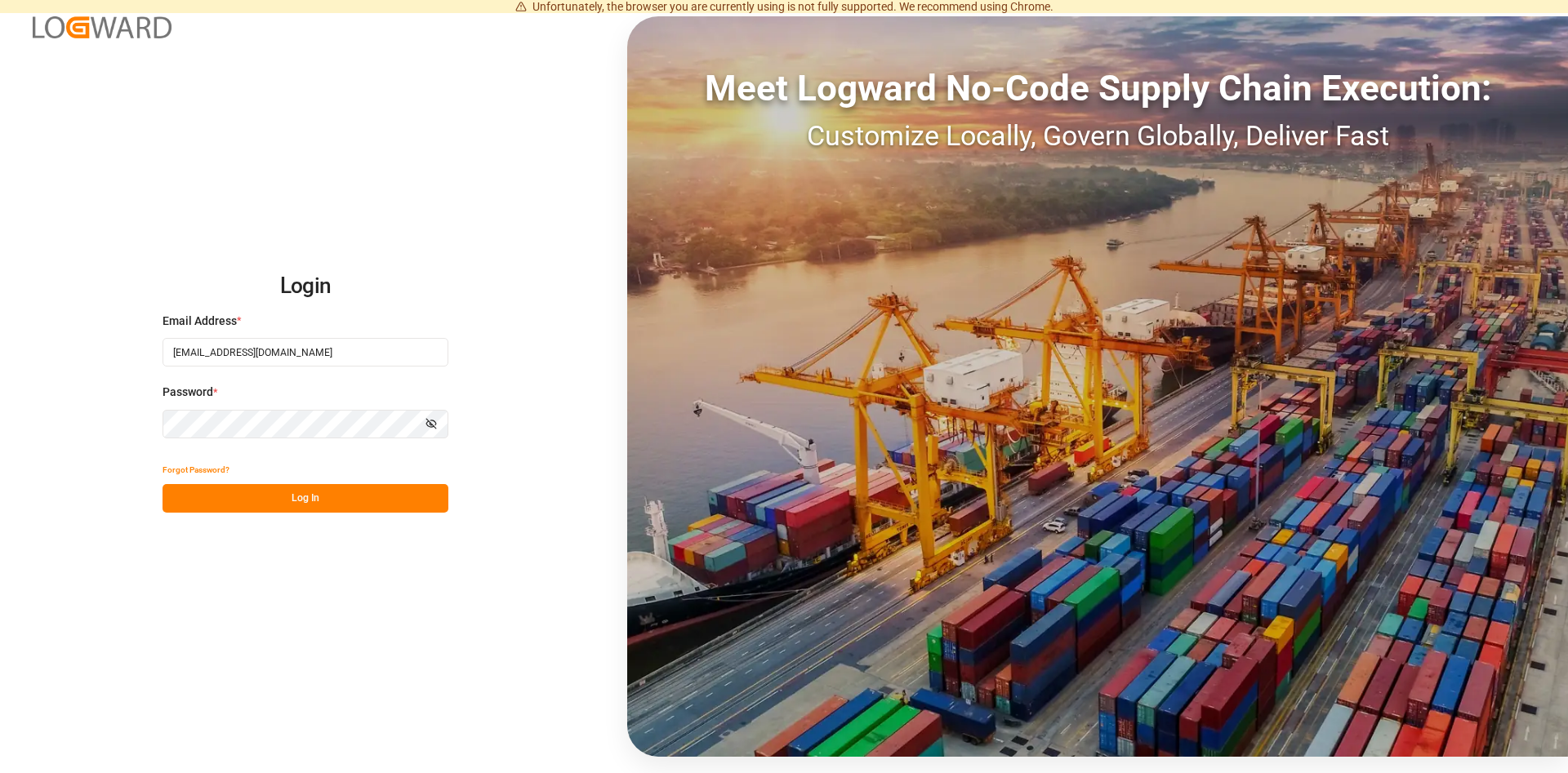
click at [306, 502] on button "Log In" at bounding box center [306, 498] width 286 height 28
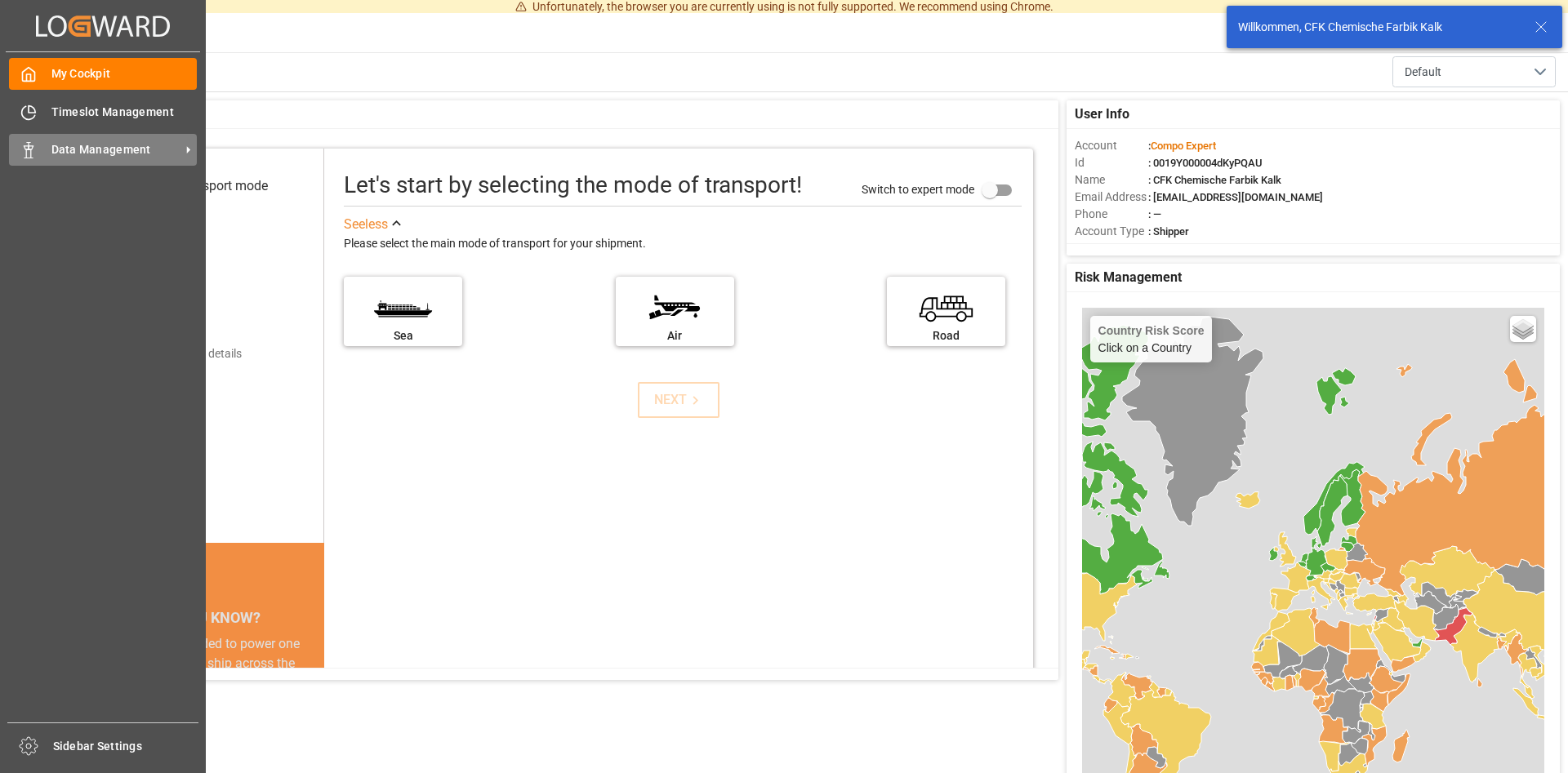
click at [125, 144] on span "Data Management" at bounding box center [116, 150] width 129 height 17
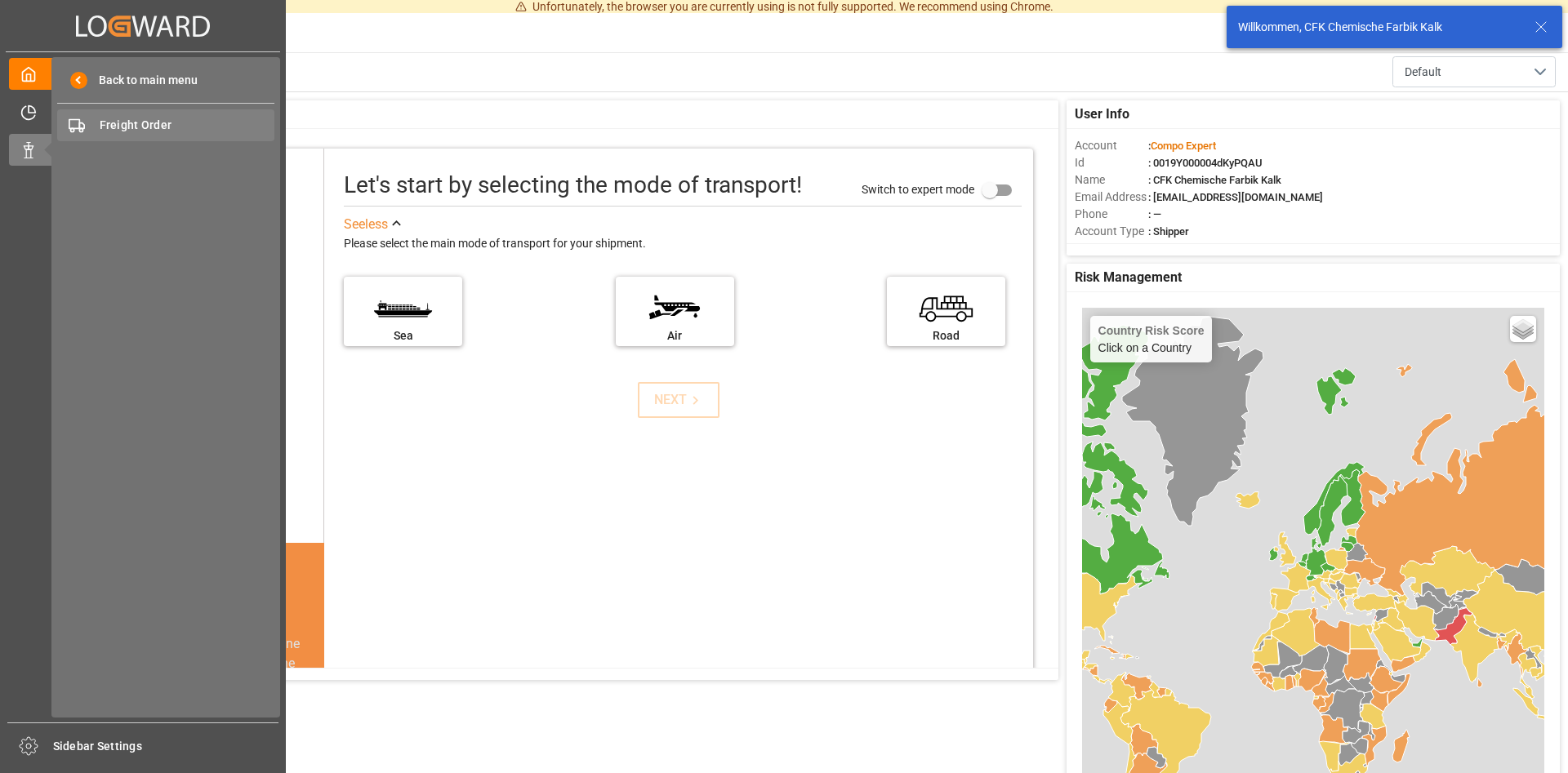
click at [150, 123] on span "Freight Order" at bounding box center [187, 125] width 176 height 17
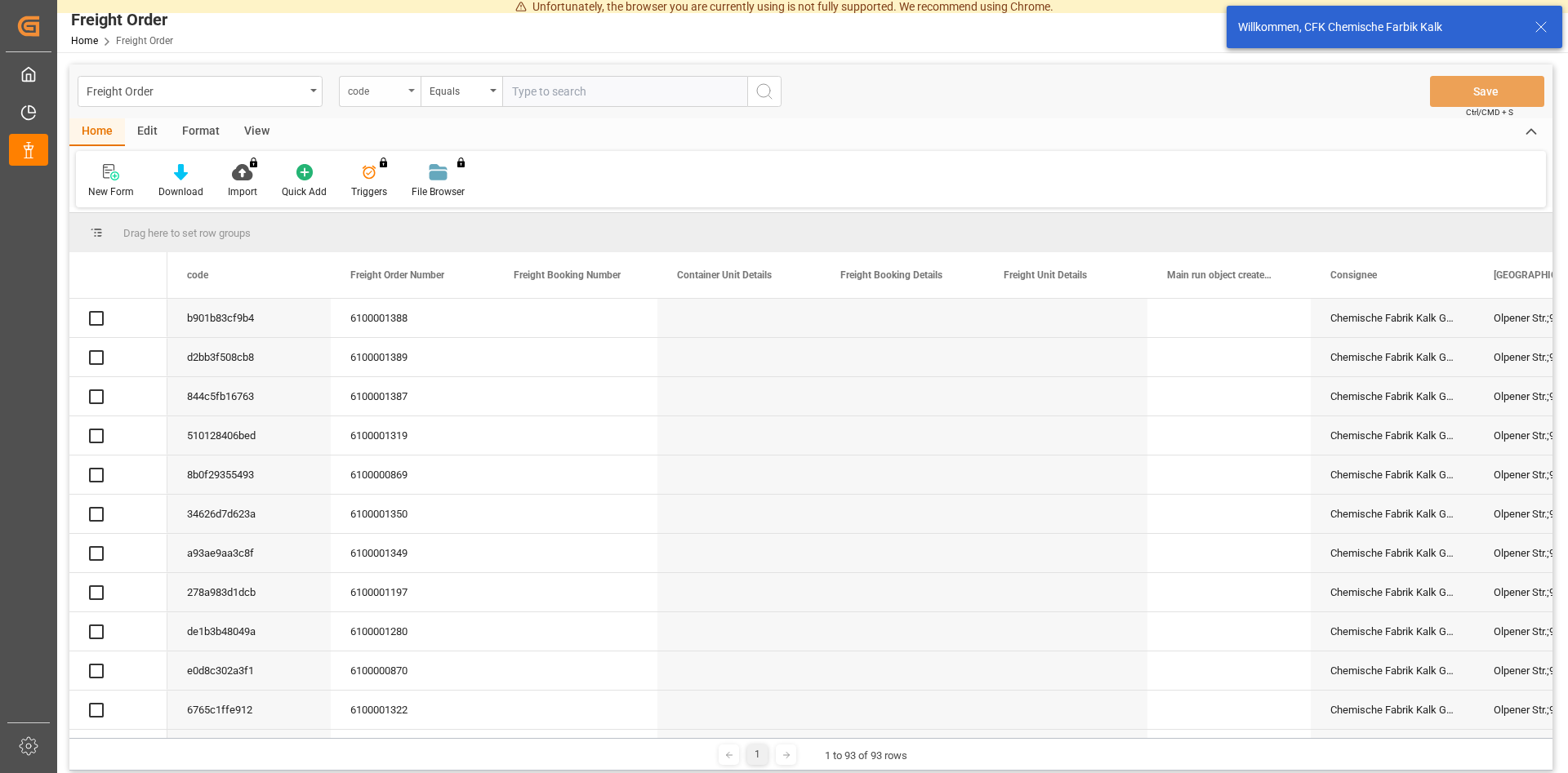
click at [410, 87] on div "code" at bounding box center [379, 91] width 82 height 31
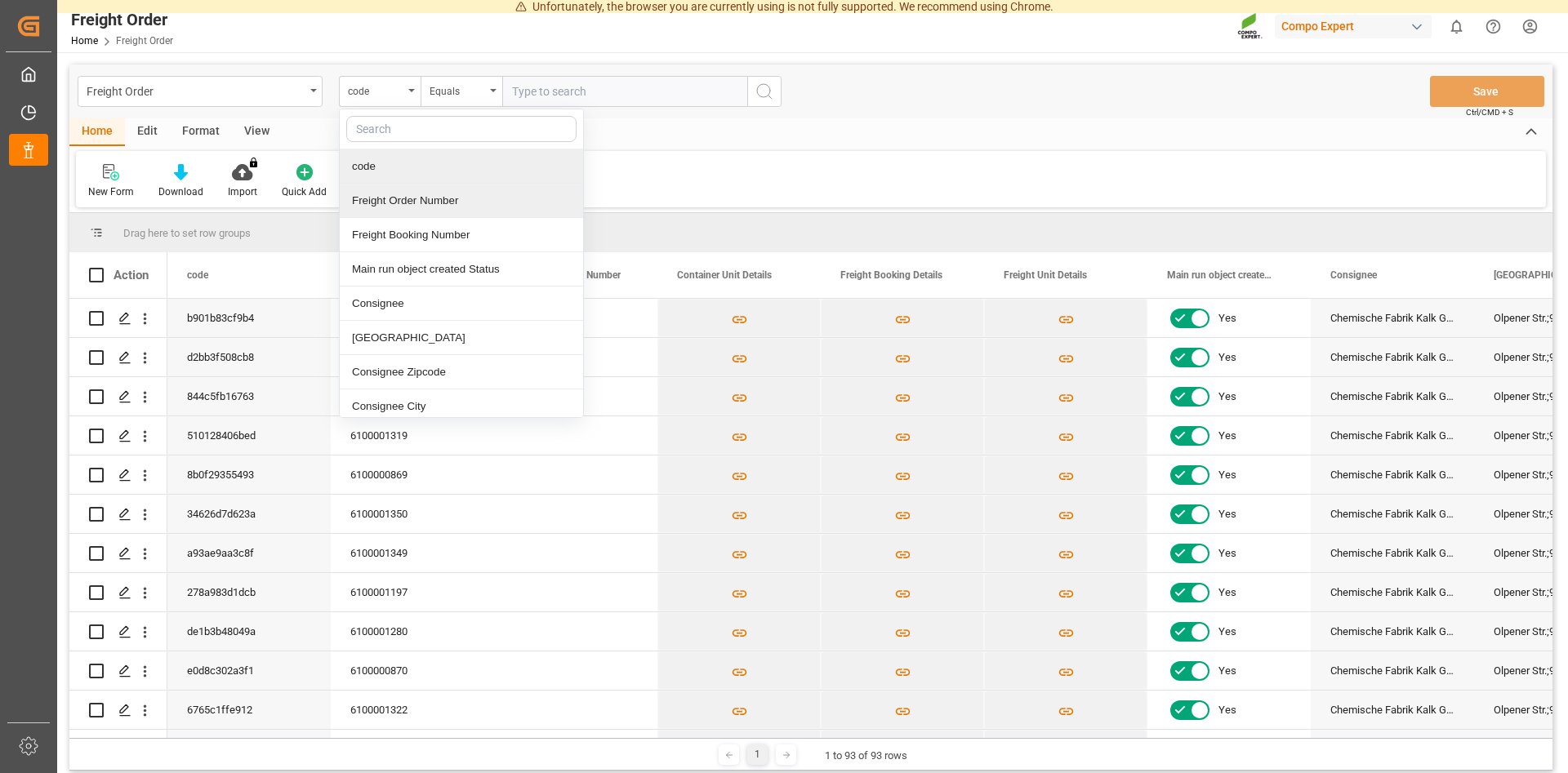
click at [393, 196] on div "Freight Order Number" at bounding box center [461, 200] width 244 height 34
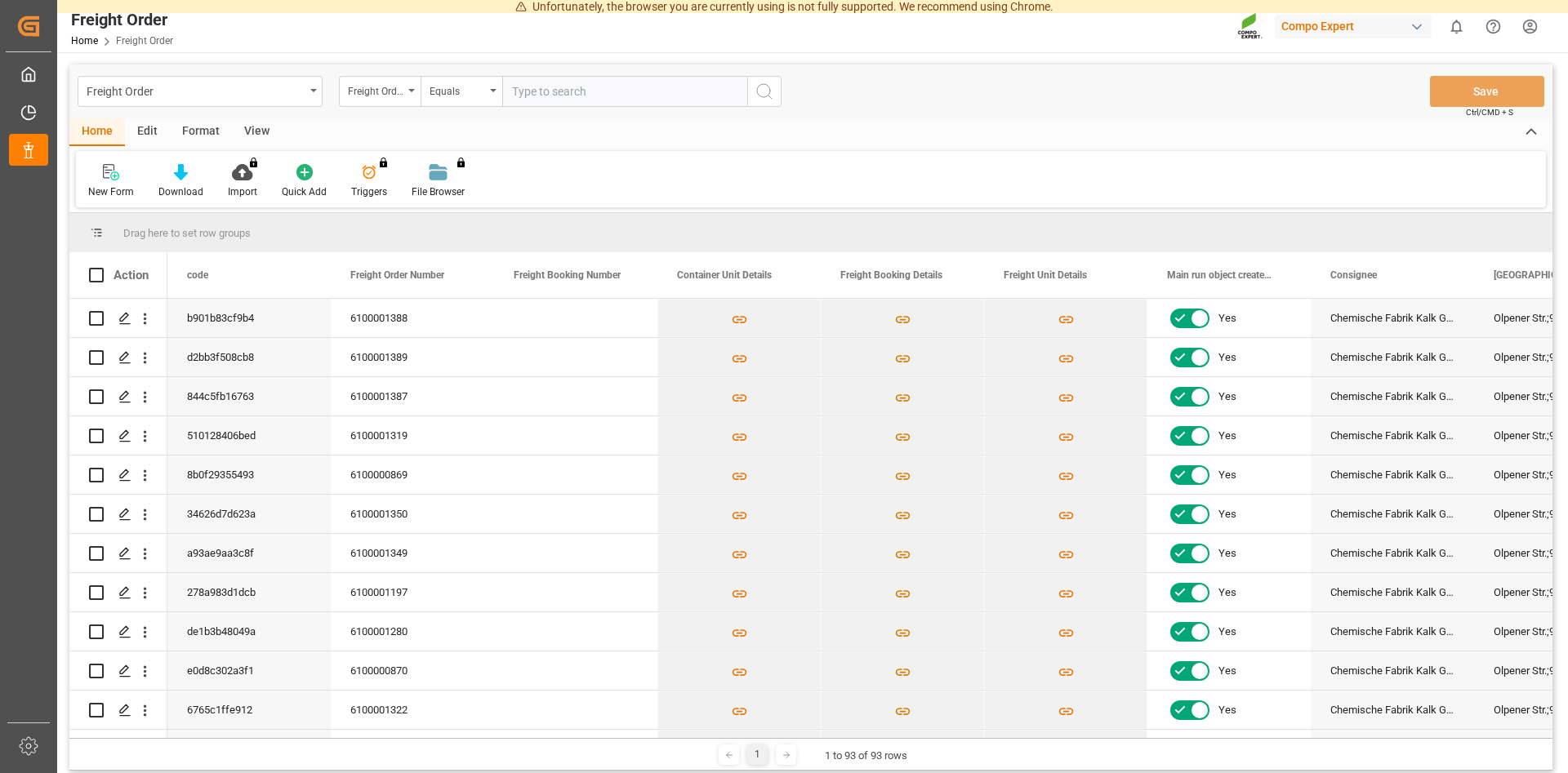
click at [555, 90] on input "text" at bounding box center [625, 91] width 245 height 31
paste input "6100001388"
type input "6100001388"
click at [760, 92] on icon "search button" at bounding box center [764, 91] width 20 height 20
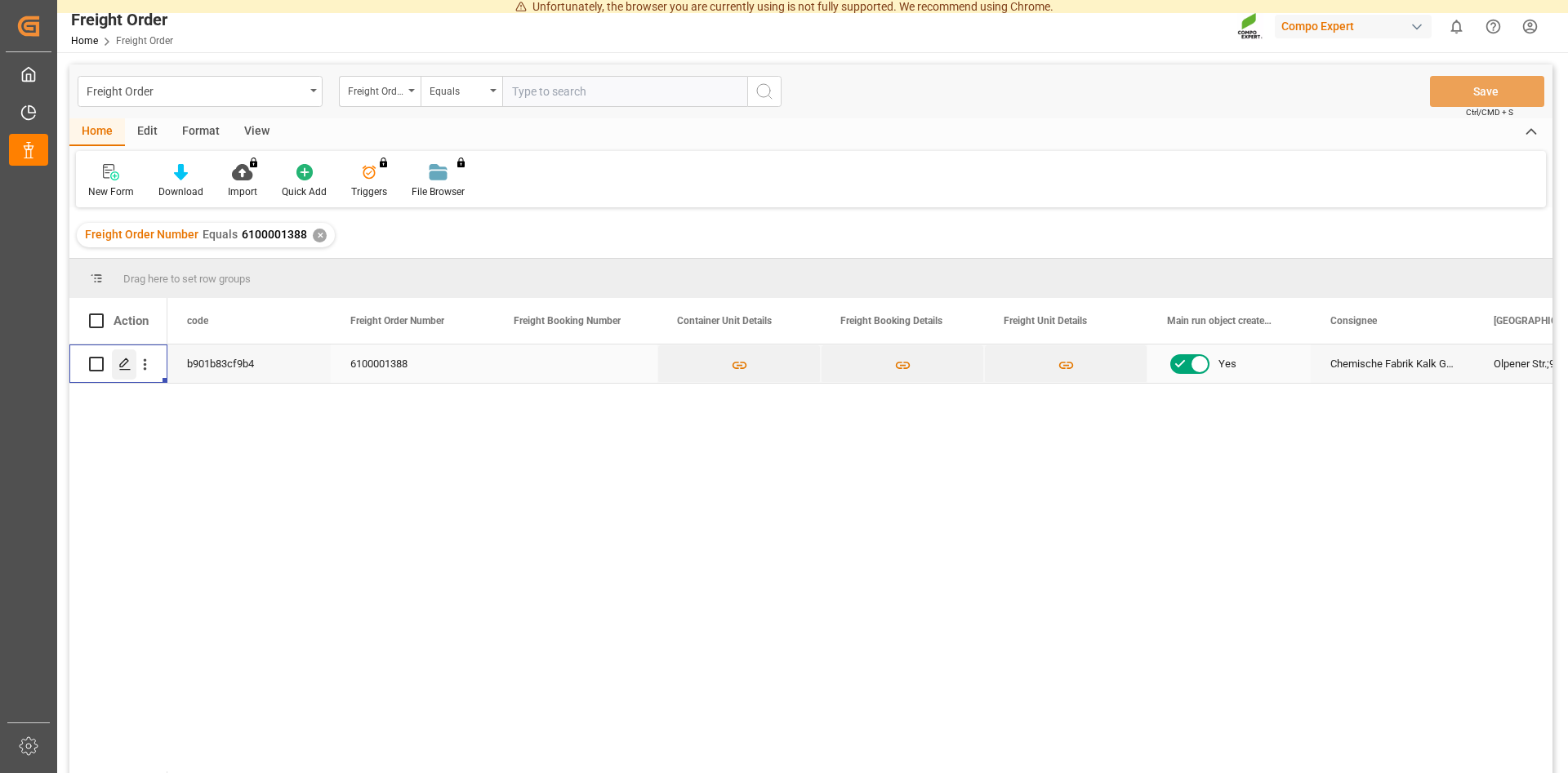
click at [128, 365] on icon "Press SPACE to select this row." at bounding box center [125, 364] width 13 height 13
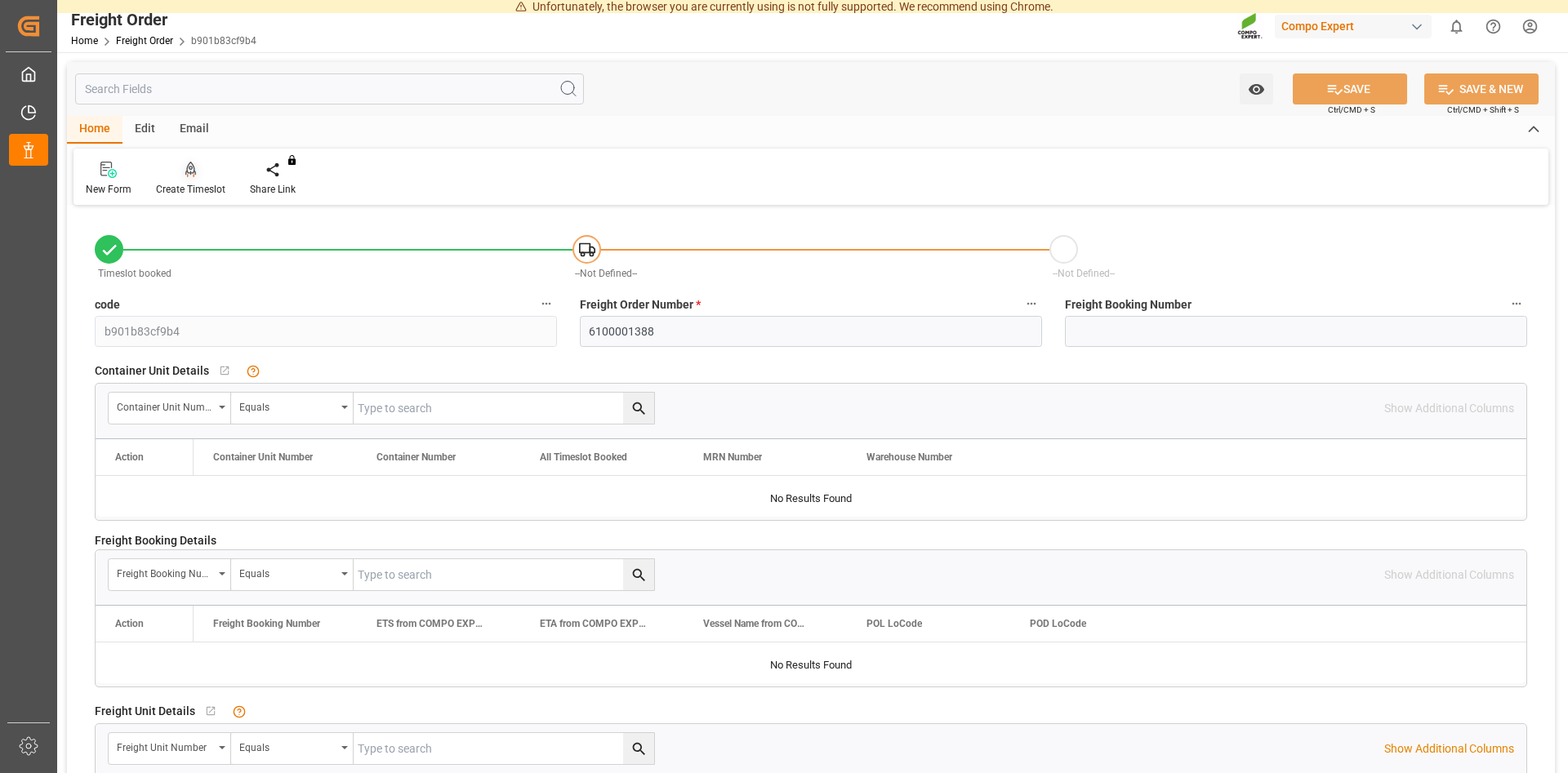
click at [195, 177] on icon at bounding box center [191, 169] width 11 height 16
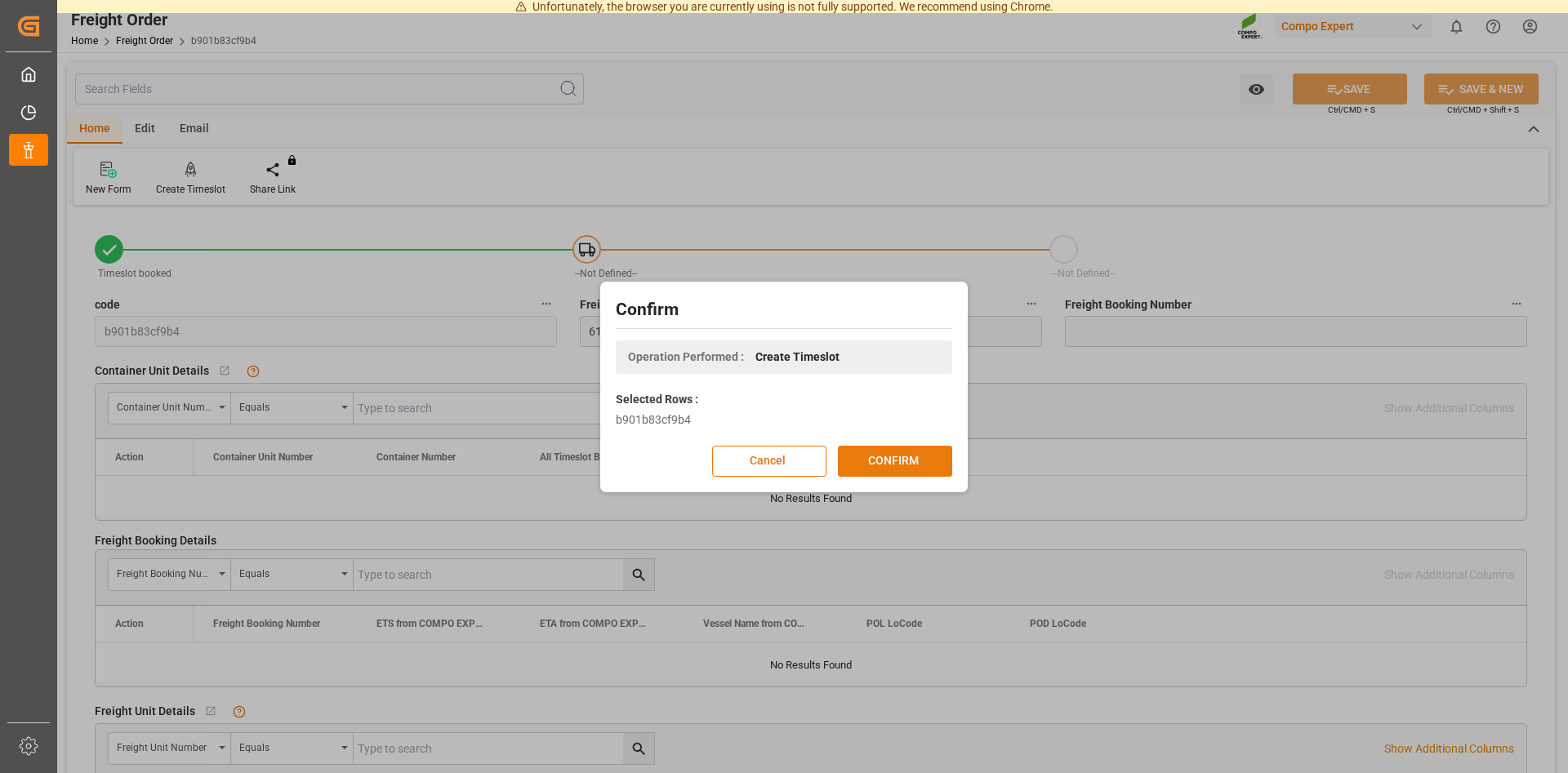
click at [885, 462] on button "CONFIRM" at bounding box center [895, 461] width 115 height 31
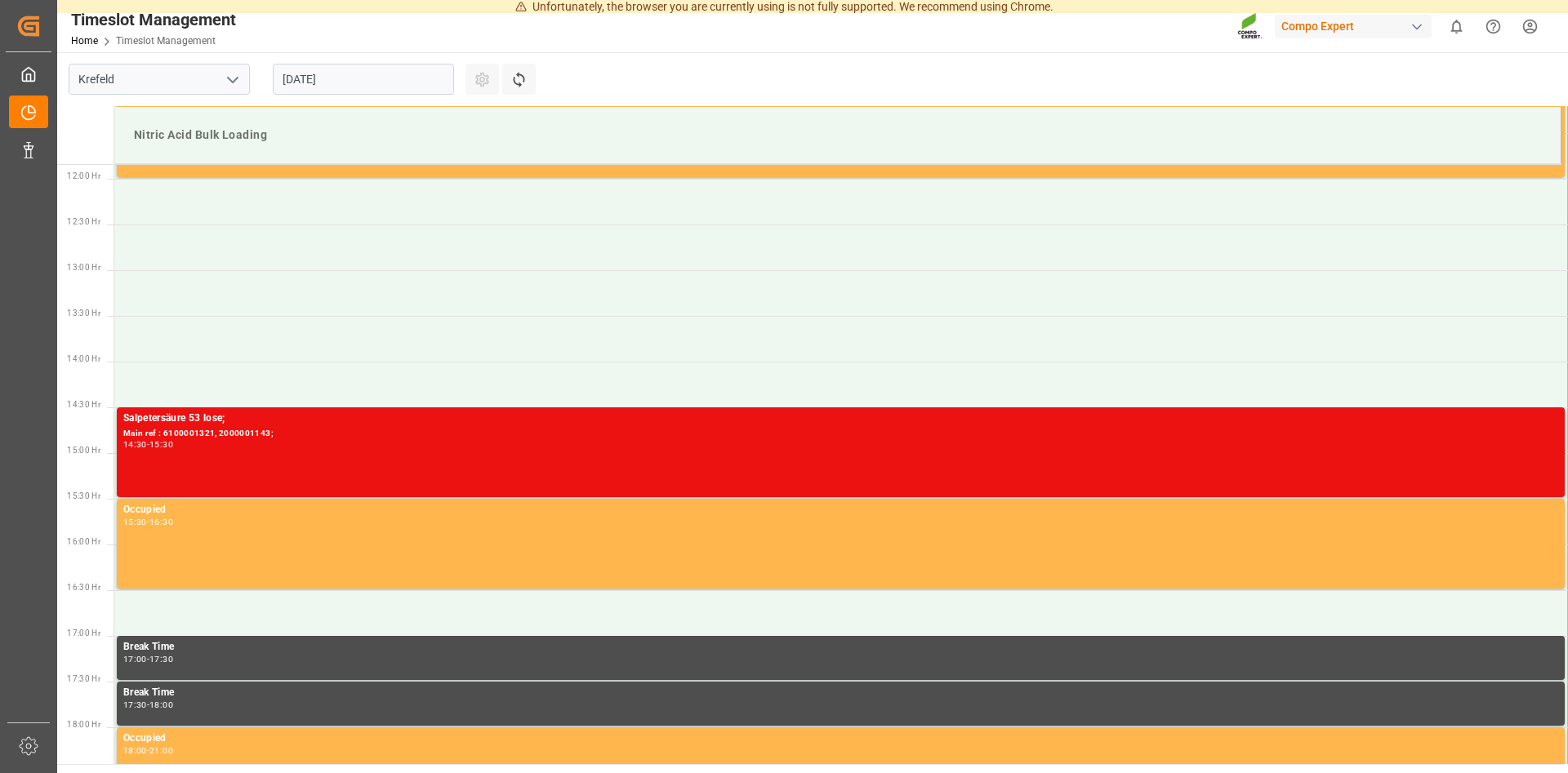
scroll to position [1166, 0]
